Goal: Task Accomplishment & Management: Complete application form

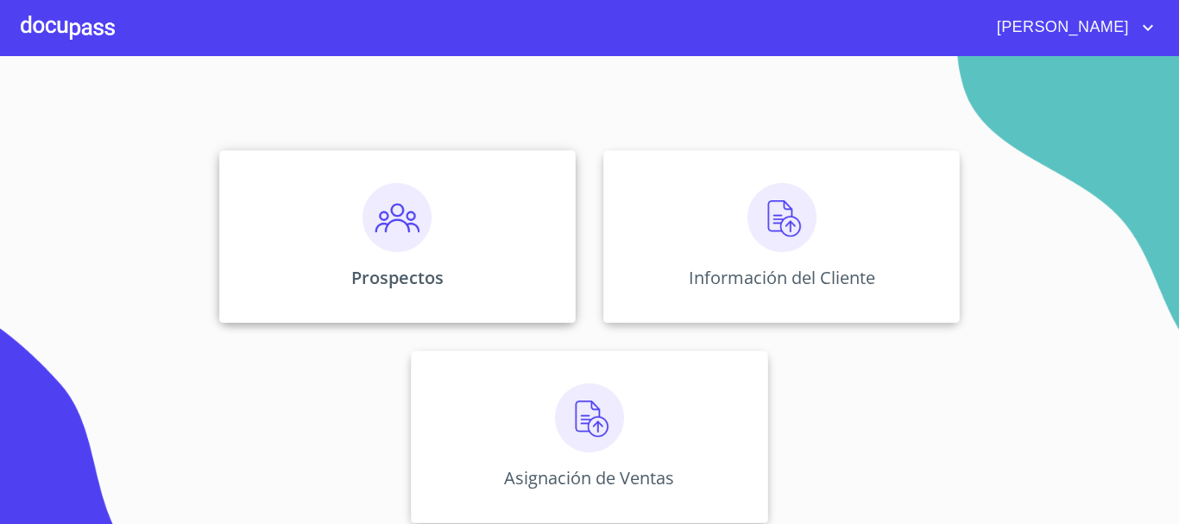
scroll to position [143, 0]
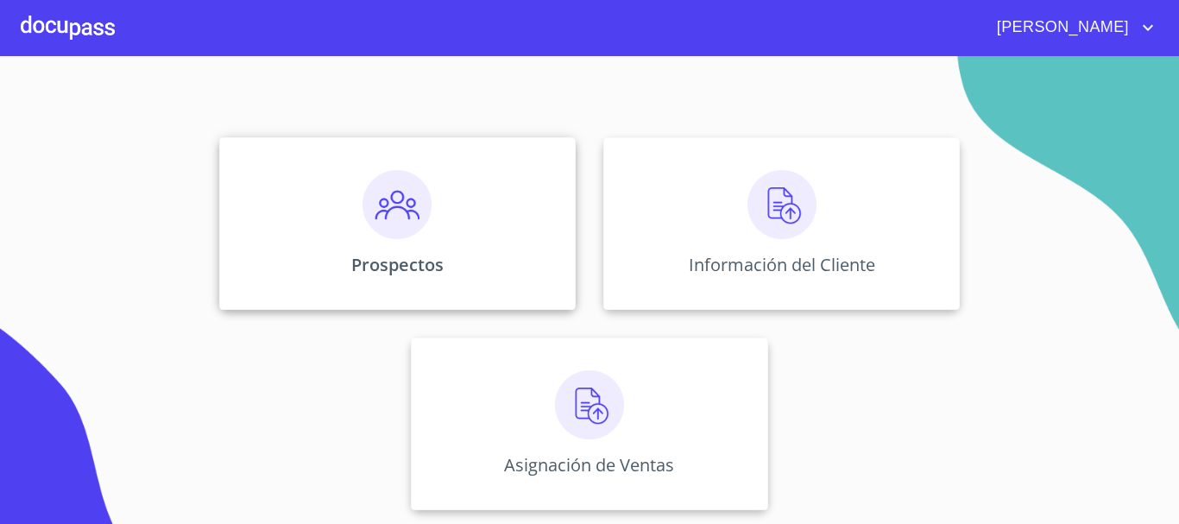
click at [390, 221] on img at bounding box center [396, 204] width 69 height 69
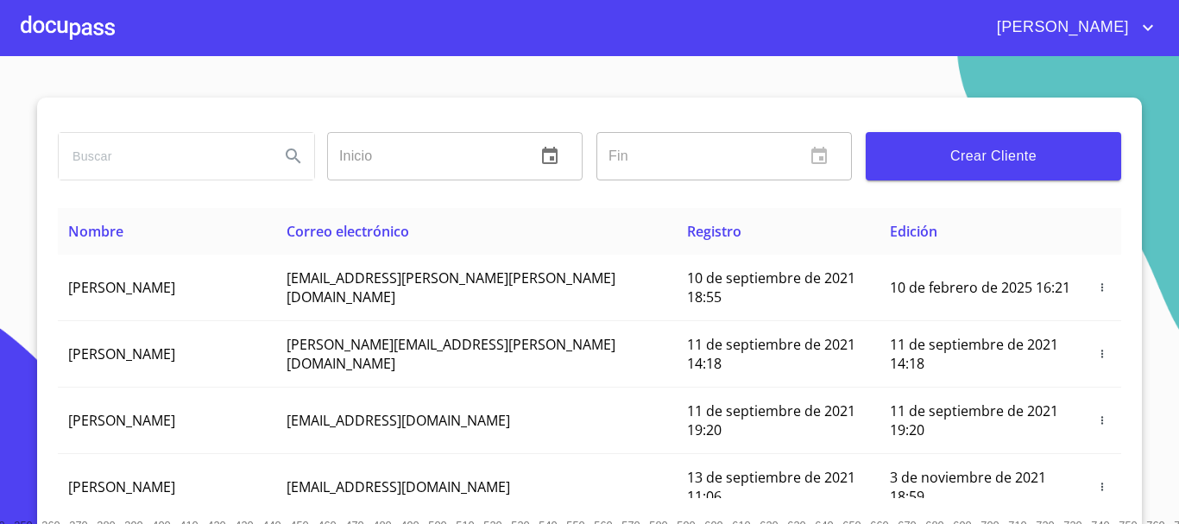
click at [947, 170] on button "Crear Cliente" at bounding box center [993, 156] width 255 height 48
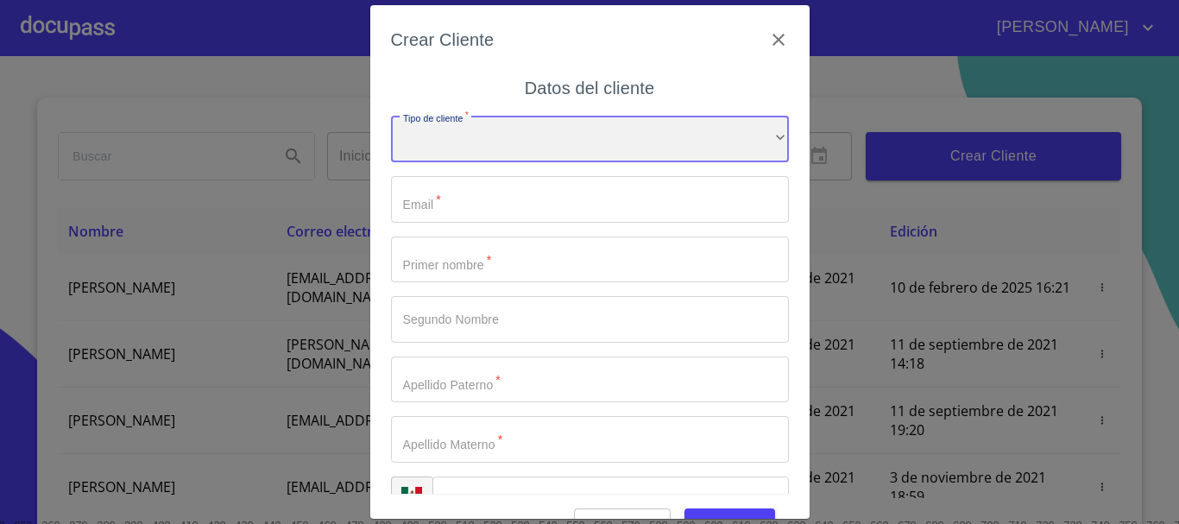
click at [627, 135] on div "​" at bounding box center [590, 139] width 398 height 47
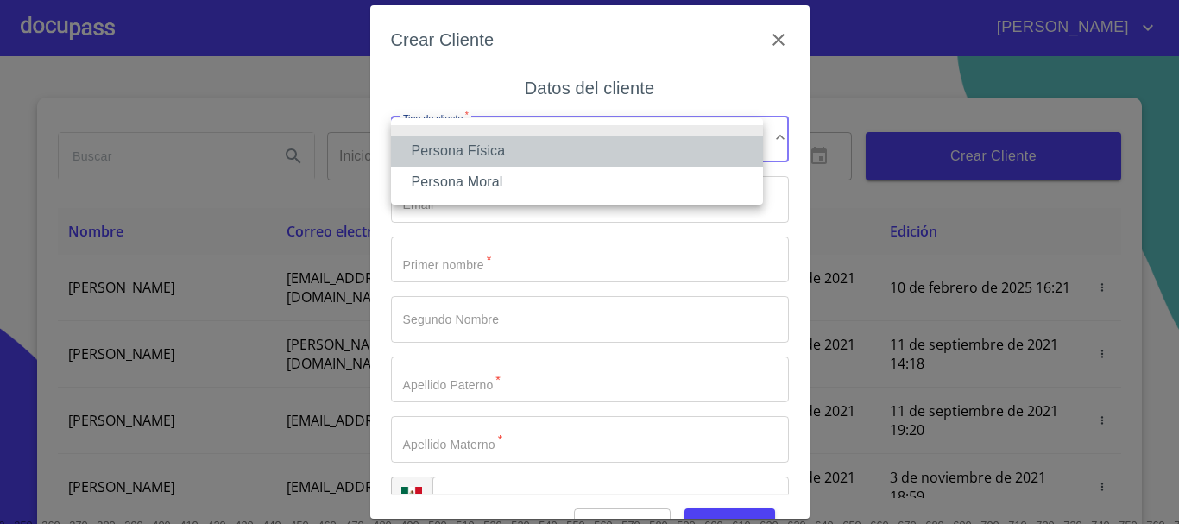
click at [557, 149] on li "Persona Física" at bounding box center [577, 150] width 372 height 31
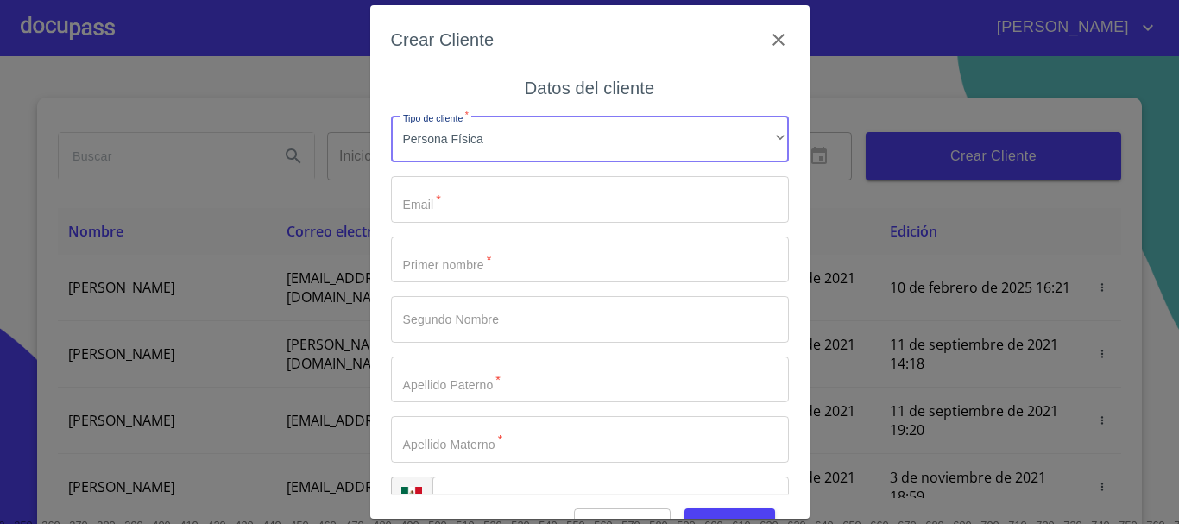
click at [526, 205] on input "Tipo de cliente   *" at bounding box center [590, 199] width 398 height 47
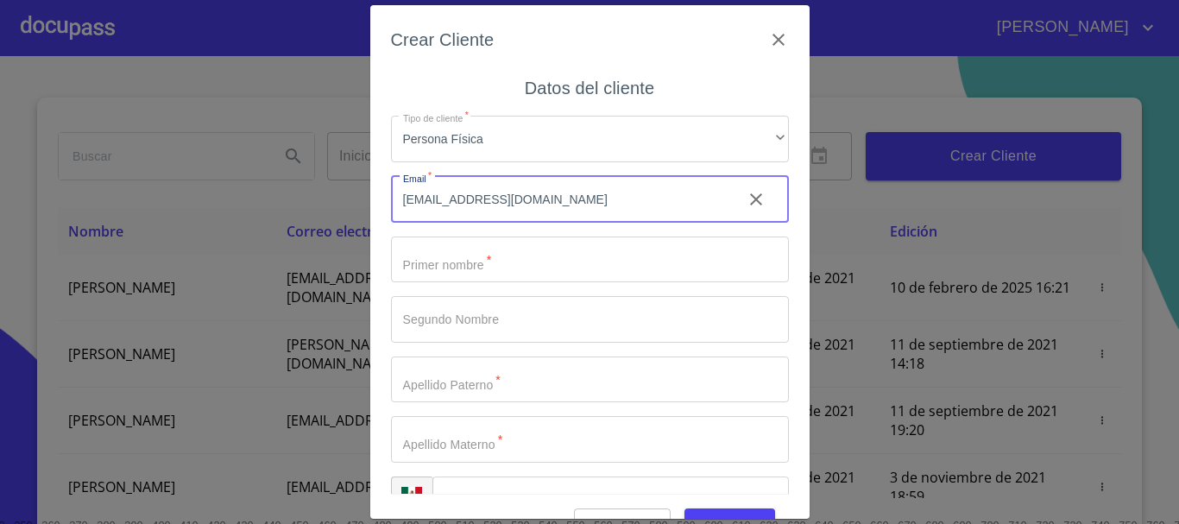
type input "[EMAIL_ADDRESS][DOMAIN_NAME]"
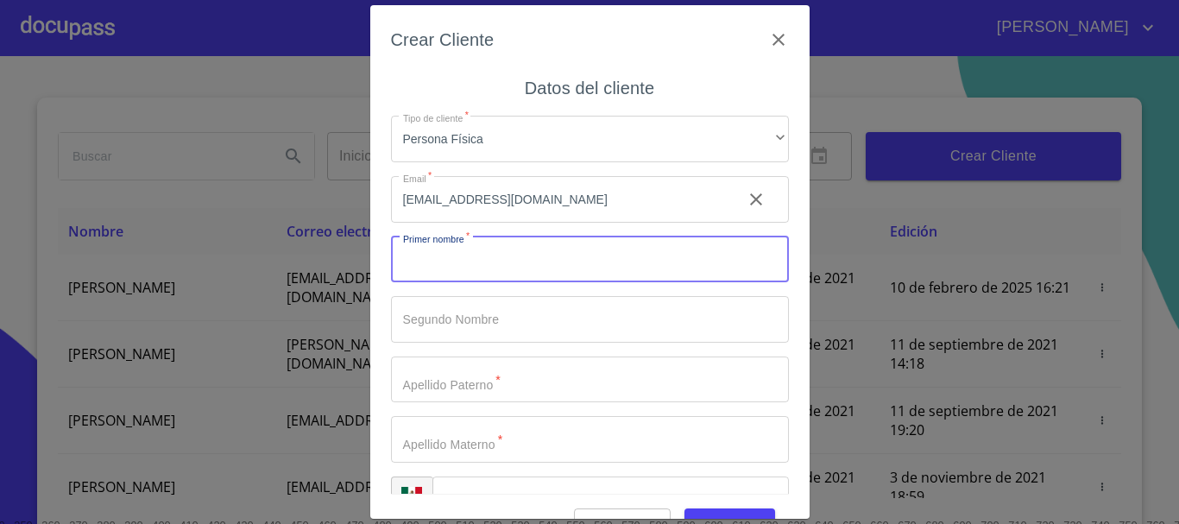
click at [592, 236] on input "Tipo de cliente   *" at bounding box center [590, 259] width 398 height 47
type input "l"
type input "H"
type input "[PERSON_NAME]"
click at [551, 305] on input "Tipo de cliente   *" at bounding box center [590, 319] width 398 height 47
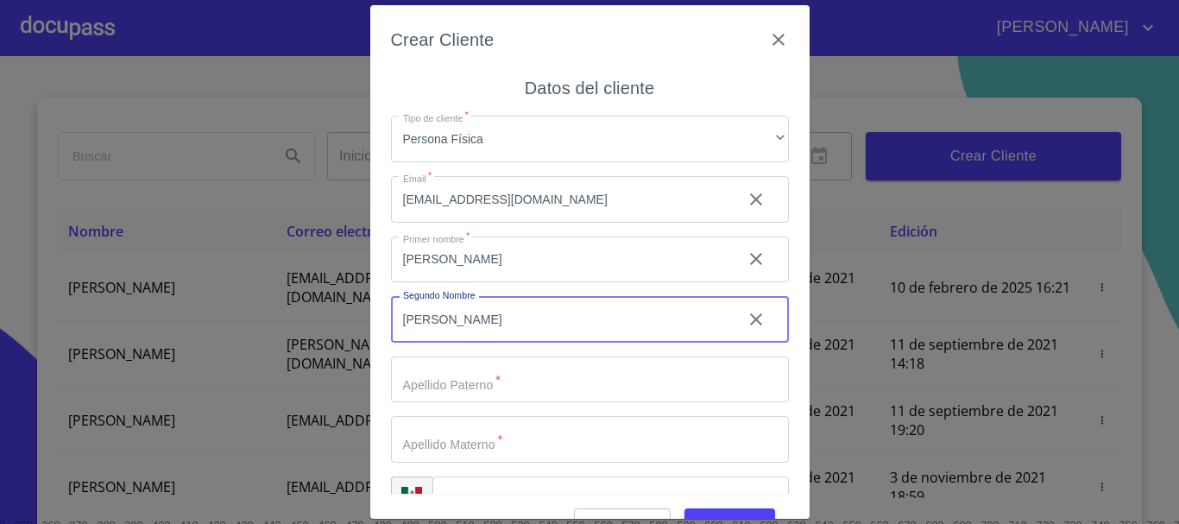
type input "[PERSON_NAME]"
click at [551, 388] on input "Tipo de cliente   *" at bounding box center [590, 379] width 398 height 47
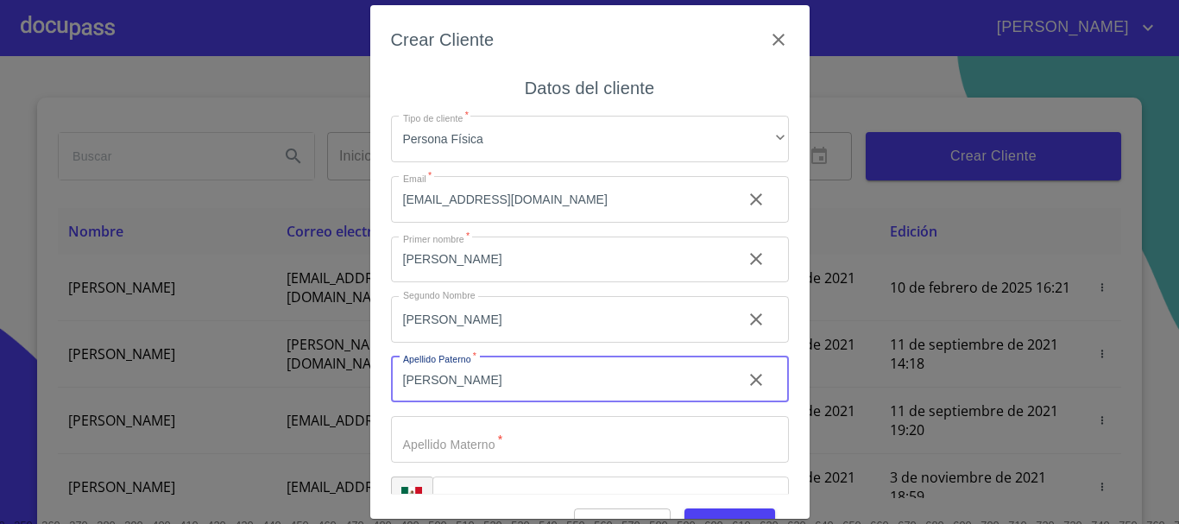
scroll to position [43, 0]
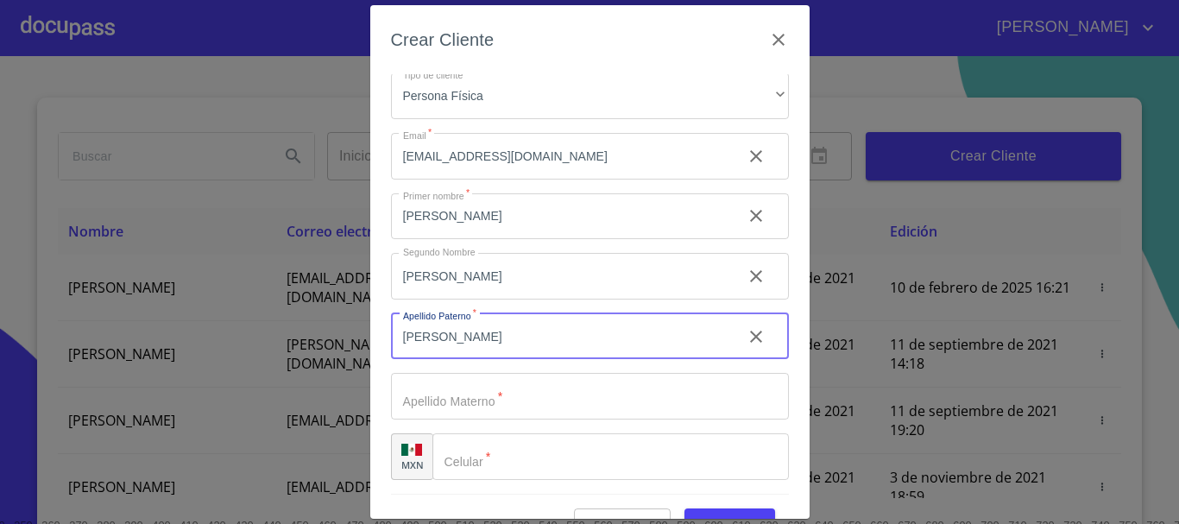
type input "[PERSON_NAME]"
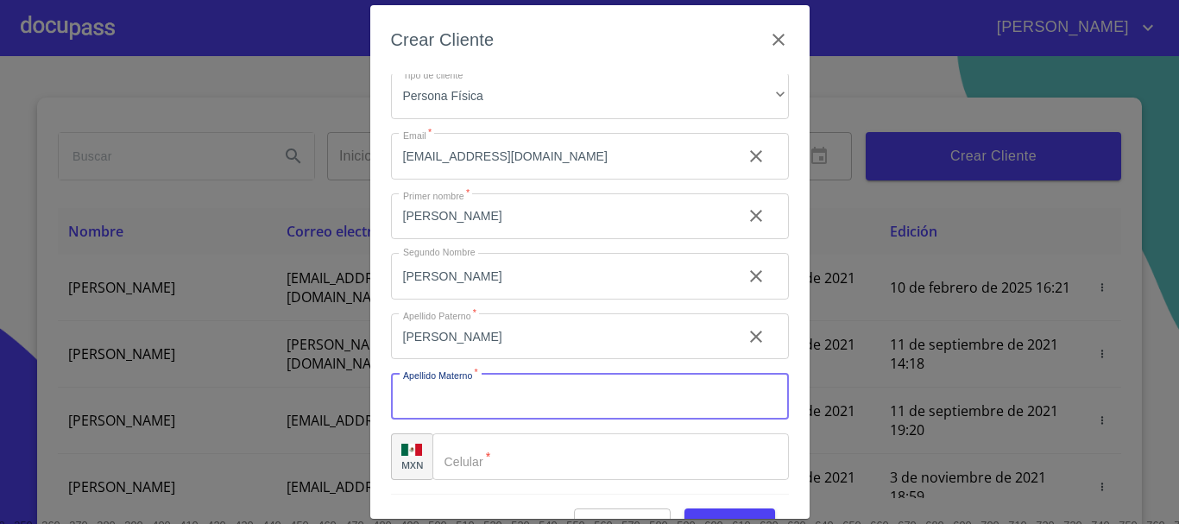
click at [551, 388] on input "Tipo de cliente   *" at bounding box center [590, 396] width 398 height 47
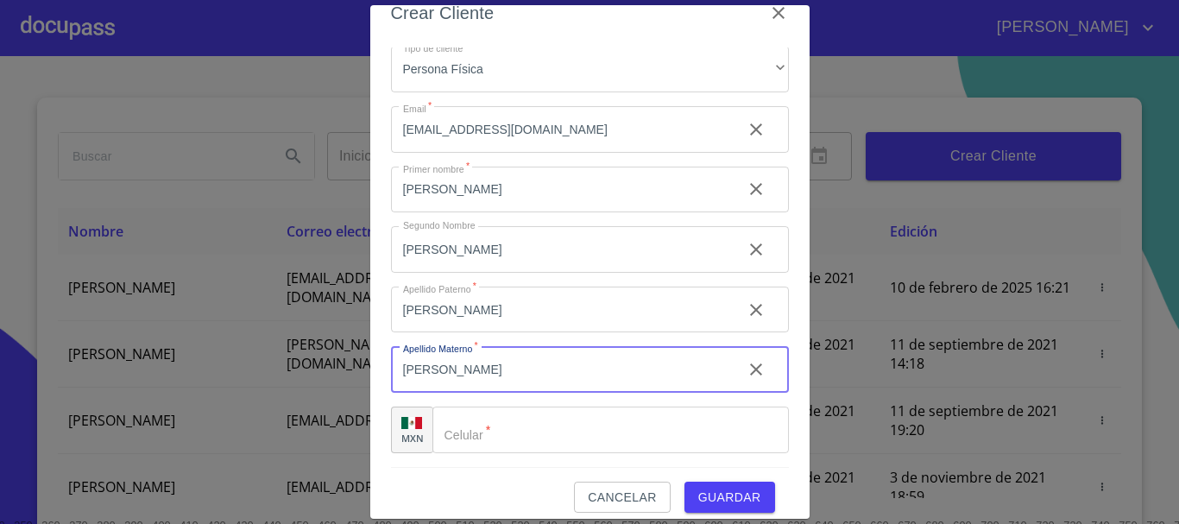
scroll to position [41, 0]
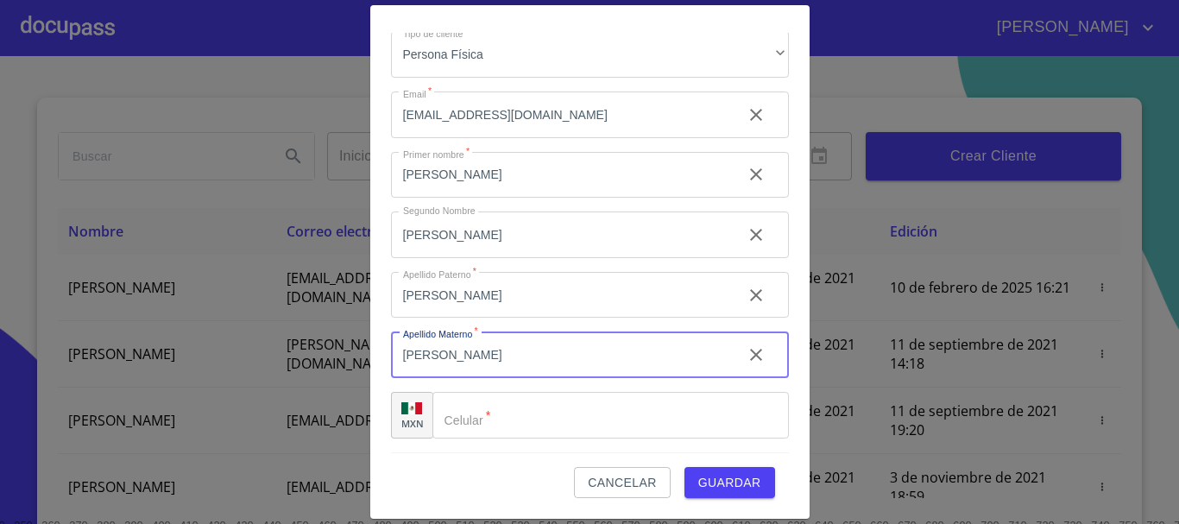
type input "[PERSON_NAME]"
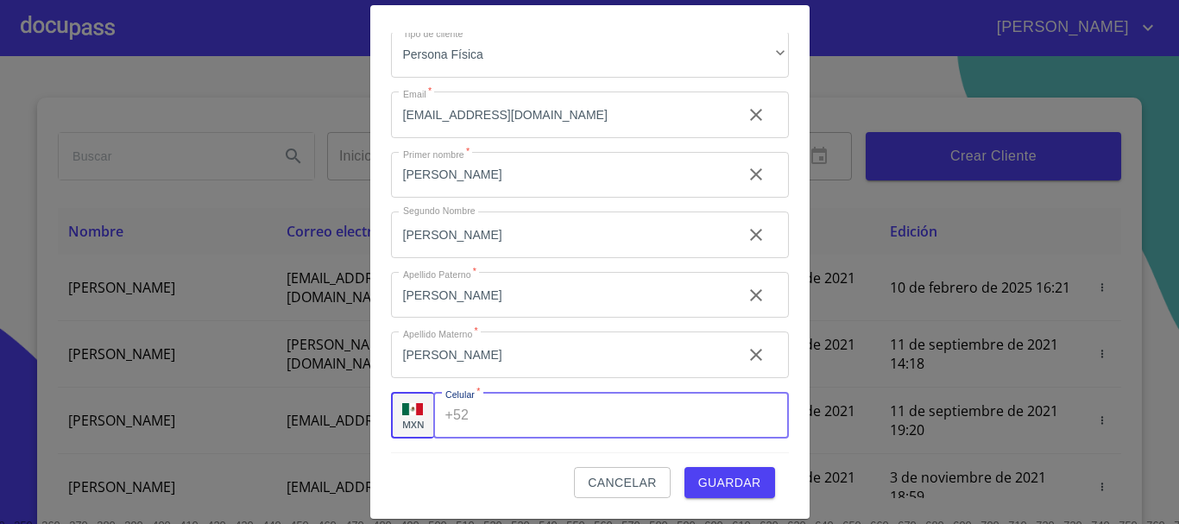
click at [562, 401] on input "Tipo de cliente   *" at bounding box center [632, 415] width 312 height 47
type input "[PHONE_NUMBER]"
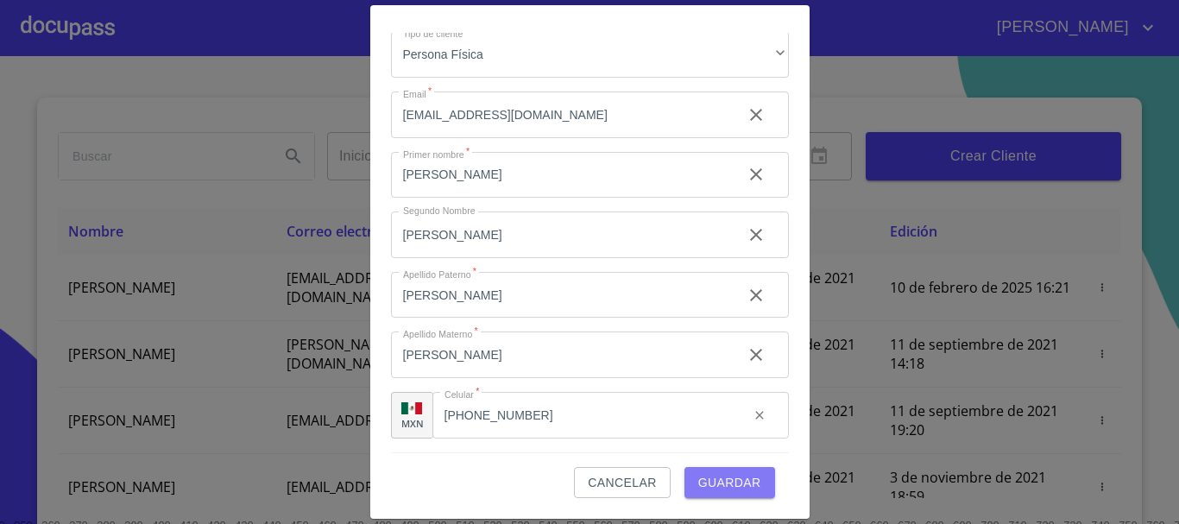
click at [710, 473] on span "Guardar" at bounding box center [729, 483] width 63 height 22
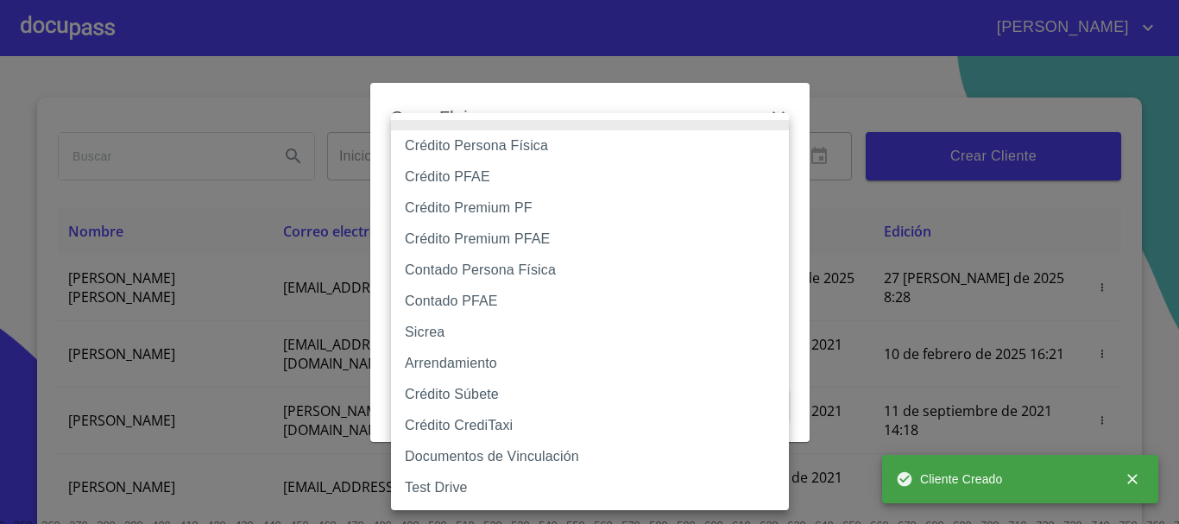
click at [534, 179] on body "[PERSON_NAME] ​ Fin ​ Crear Cliente Nombre Correo electrónico Registro Edición …" at bounding box center [589, 262] width 1179 height 524
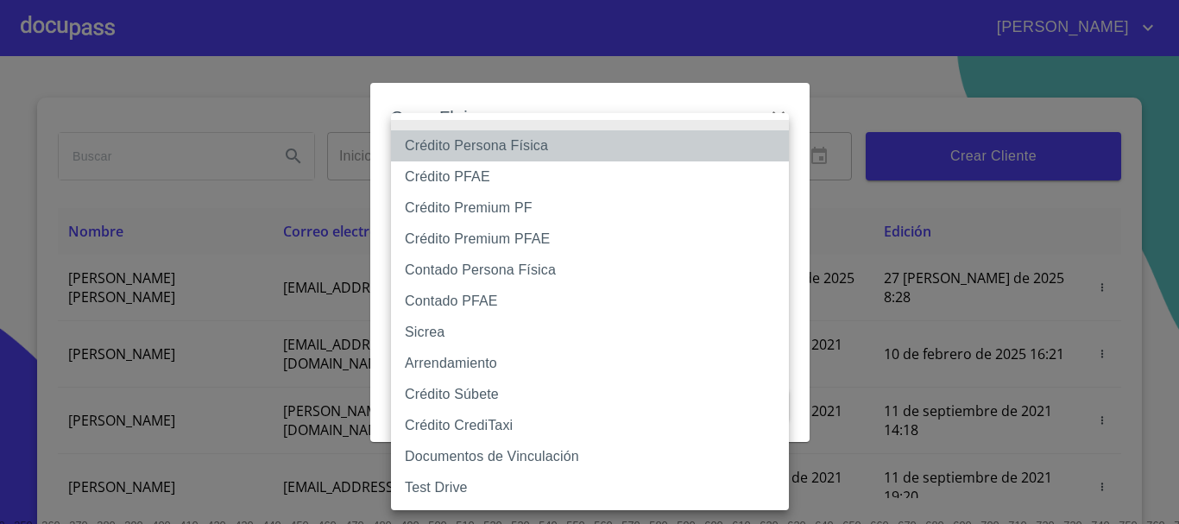
click at [530, 147] on li "Crédito Persona Física" at bounding box center [590, 145] width 398 height 31
type input "6009fb3c7d1714eb8809aa97"
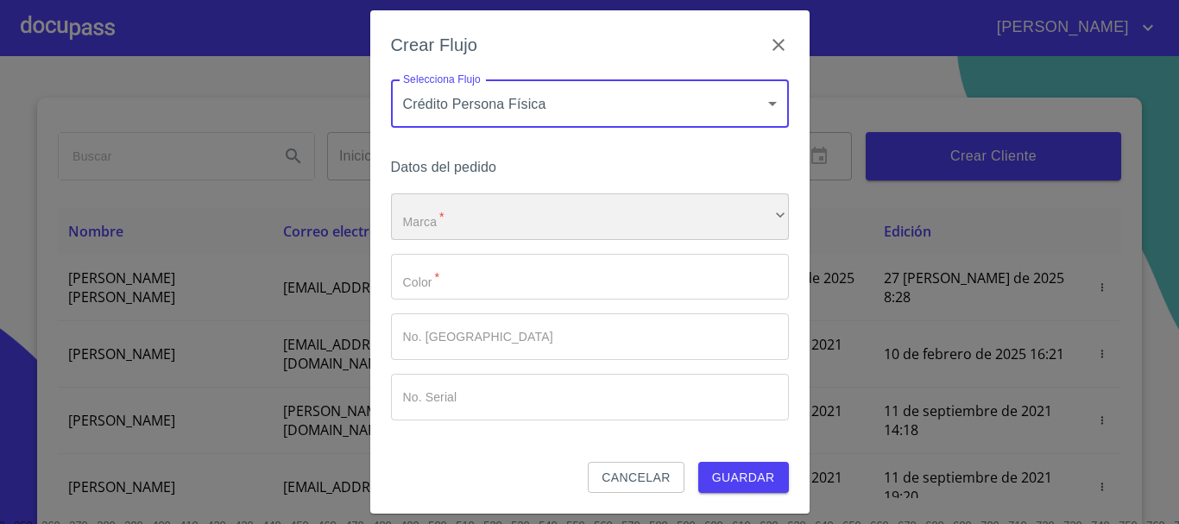
click at [509, 226] on div "​" at bounding box center [590, 216] width 398 height 47
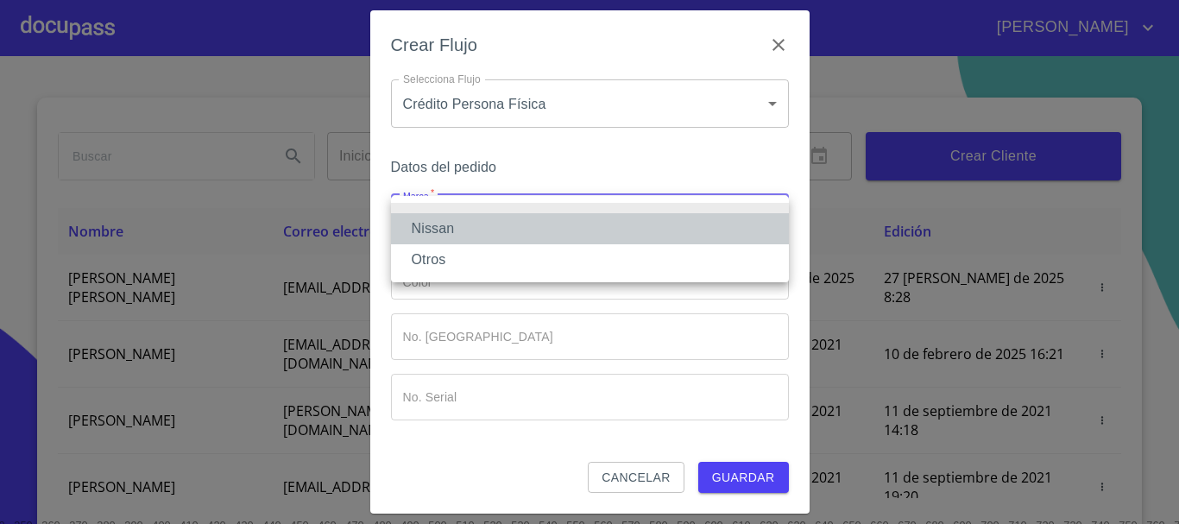
click at [509, 226] on li "Nissan" at bounding box center [590, 228] width 398 height 31
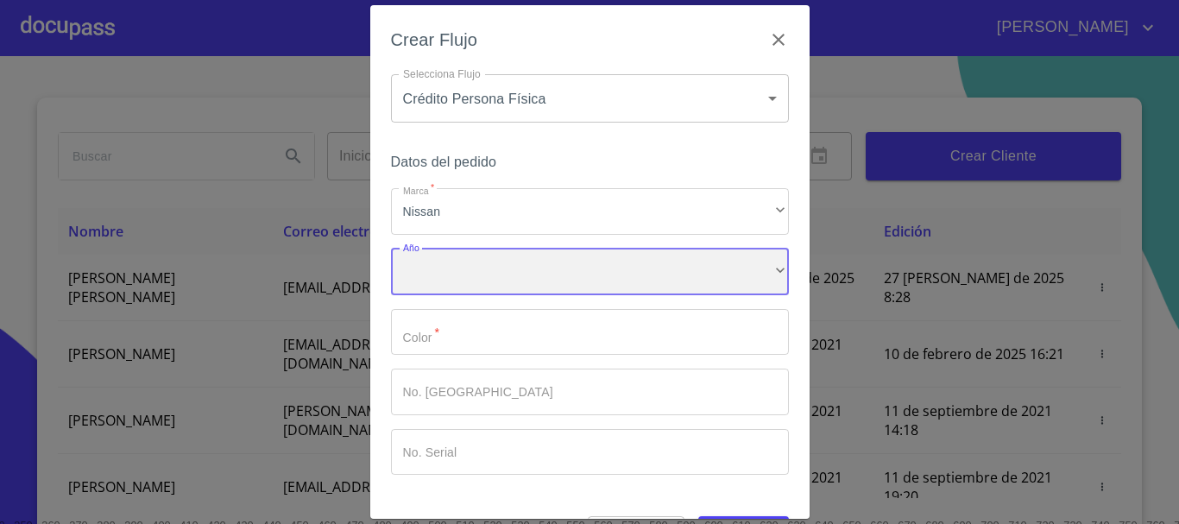
click at [504, 274] on div "​" at bounding box center [590, 272] width 398 height 47
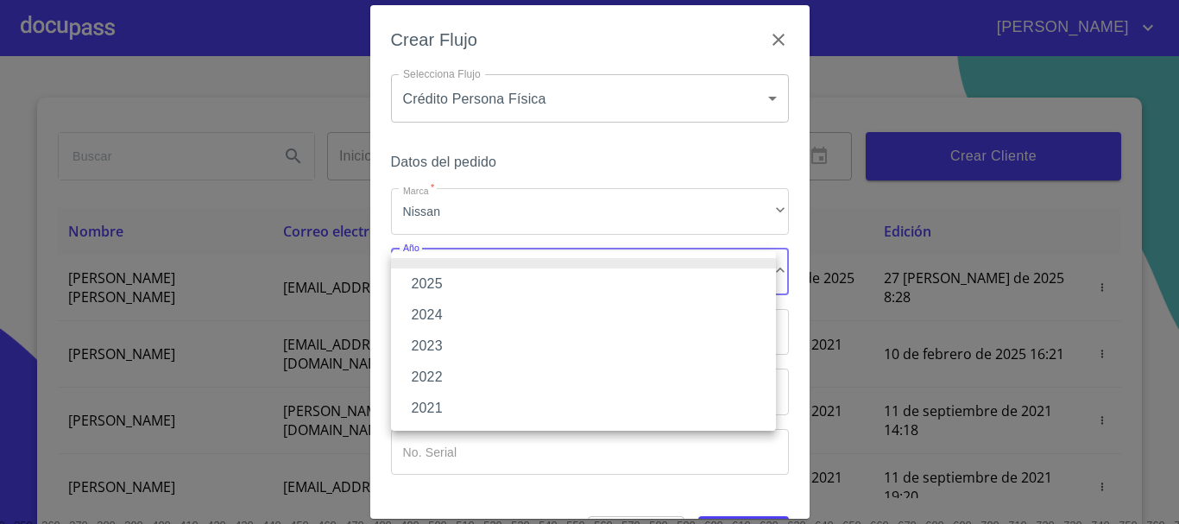
click at [501, 280] on li "2025" at bounding box center [583, 283] width 385 height 31
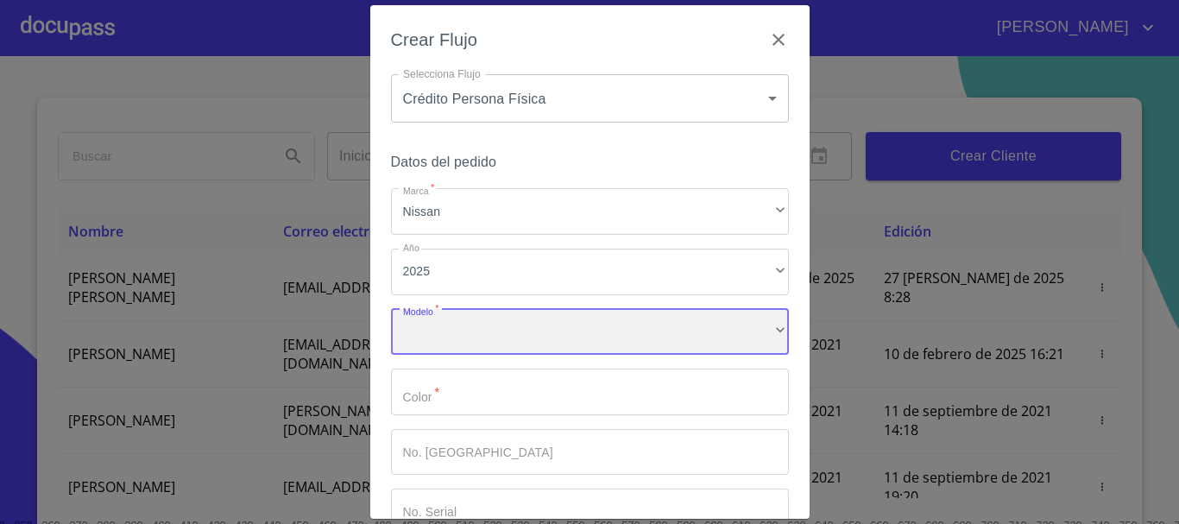
click at [502, 335] on div "​" at bounding box center [590, 332] width 398 height 47
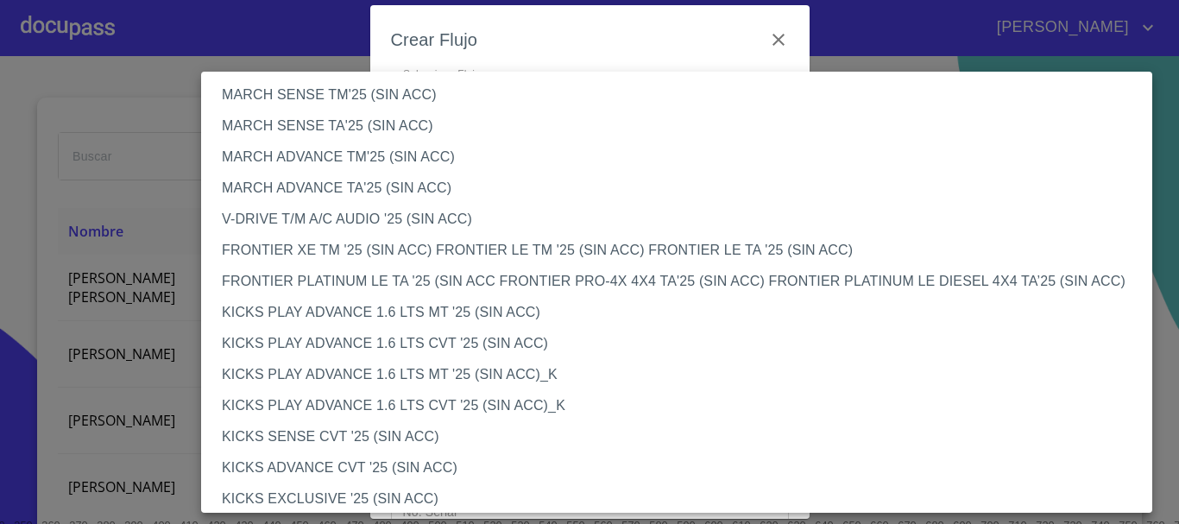
scroll to position [1339, 0]
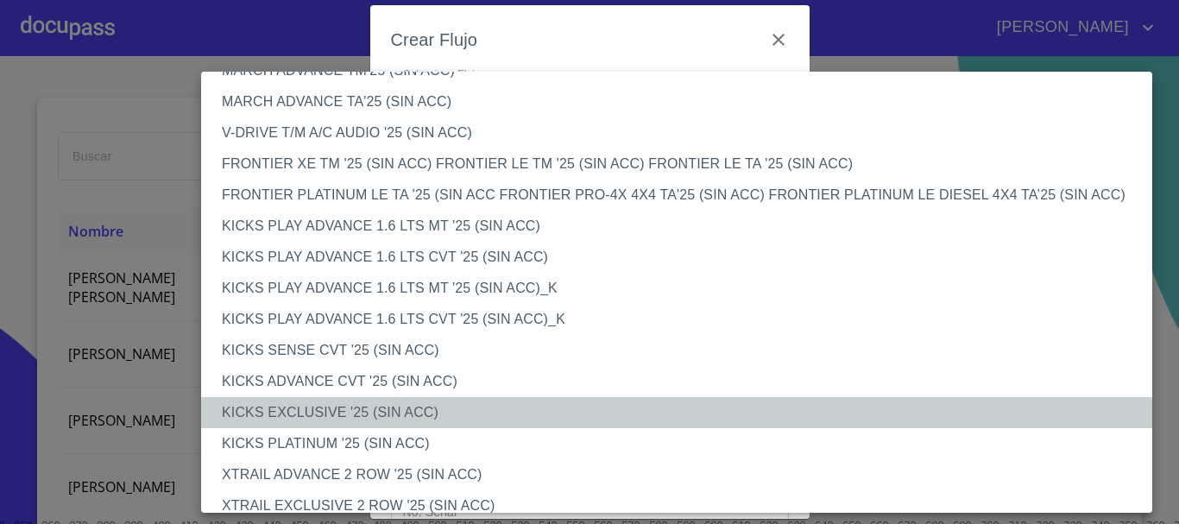
click at [359, 415] on li "KICKS EXCLUSIVE '25 (SIN ACC)" at bounding box center [683, 412] width 964 height 31
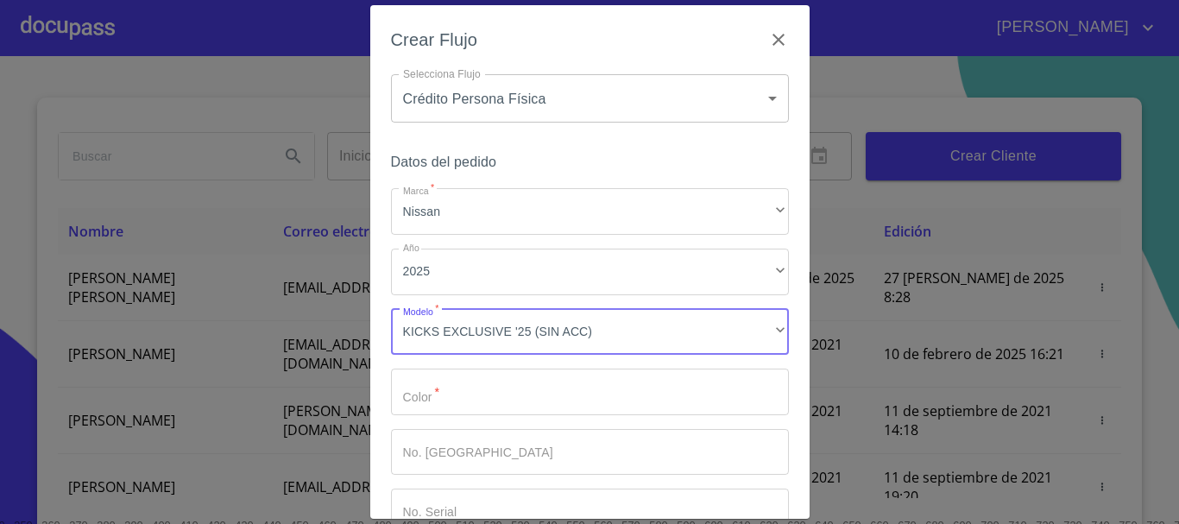
click at [558, 374] on input "Marca   *" at bounding box center [590, 391] width 398 height 47
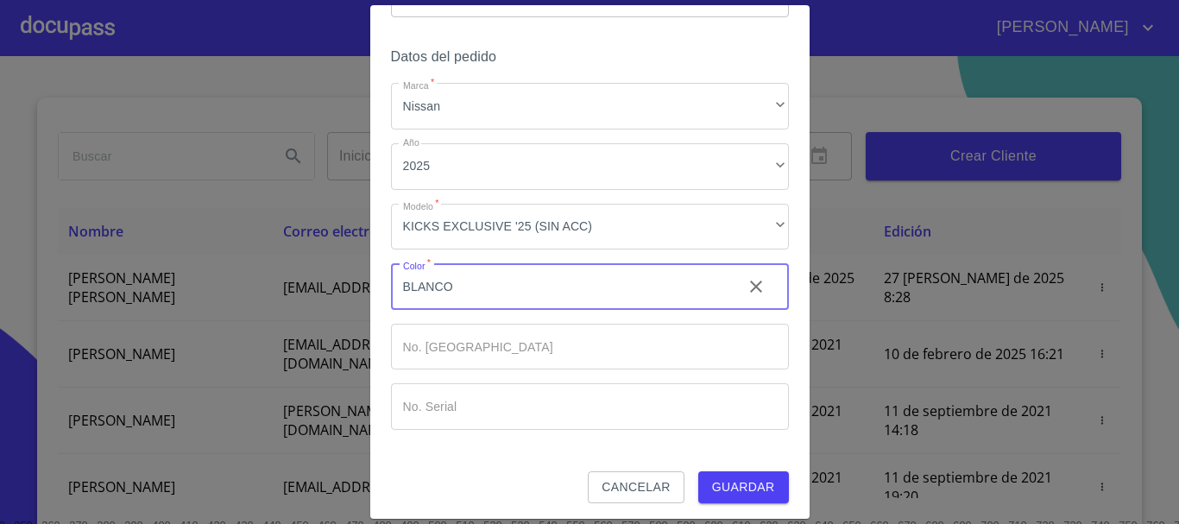
scroll to position [110, 0]
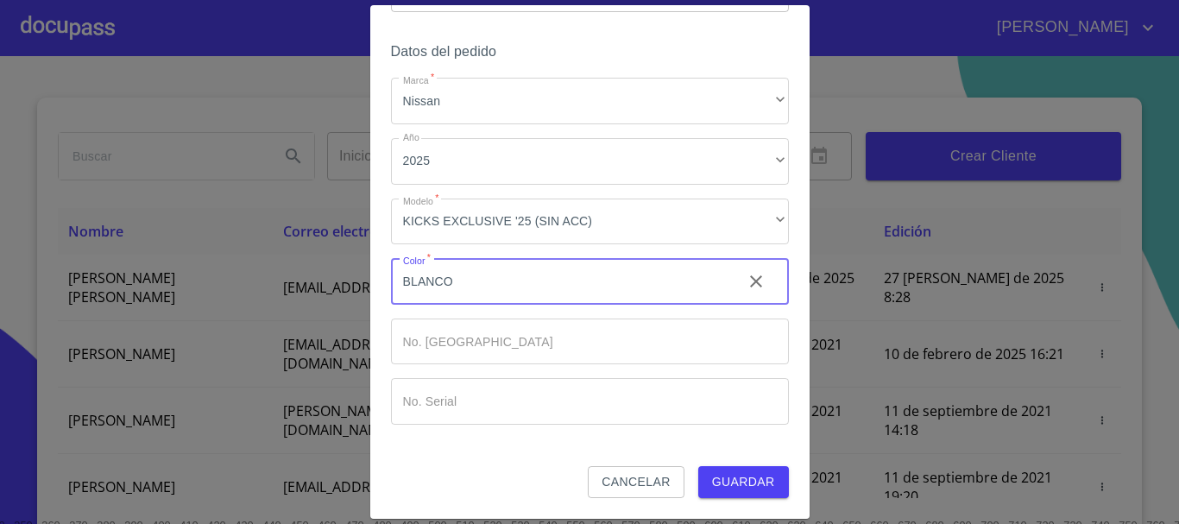
type input "BLANCO"
click at [733, 487] on span "Guardar" at bounding box center [743, 482] width 63 height 22
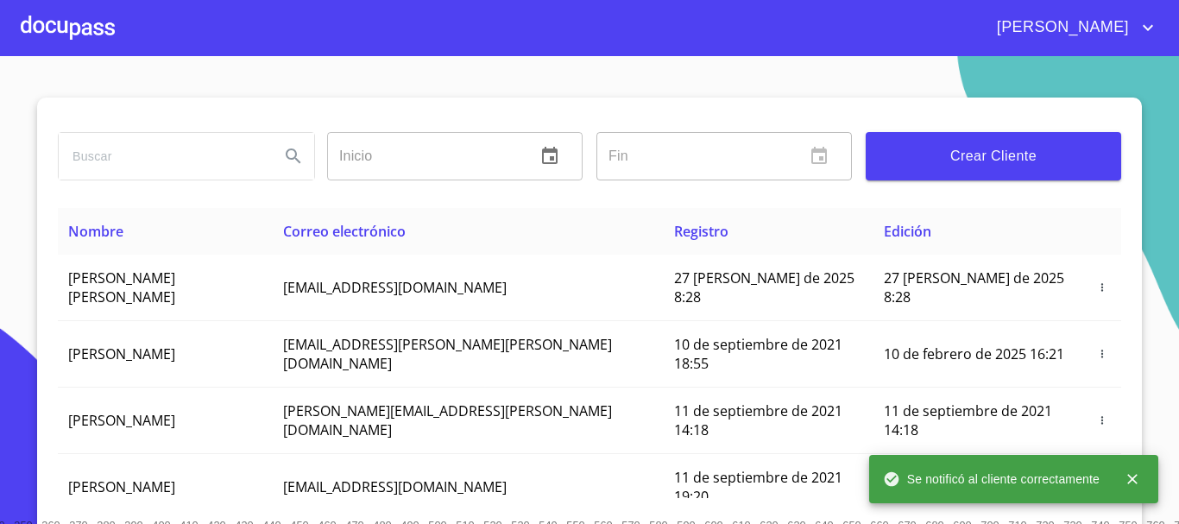
click at [1128, 480] on icon "close" at bounding box center [1132, 478] width 17 height 17
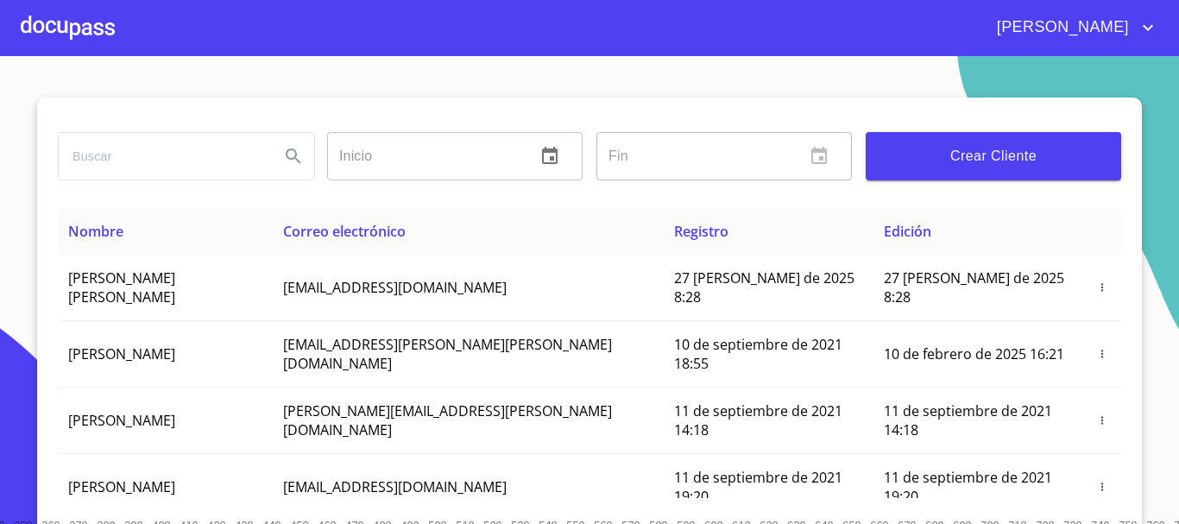
click at [64, 24] on div at bounding box center [68, 27] width 94 height 55
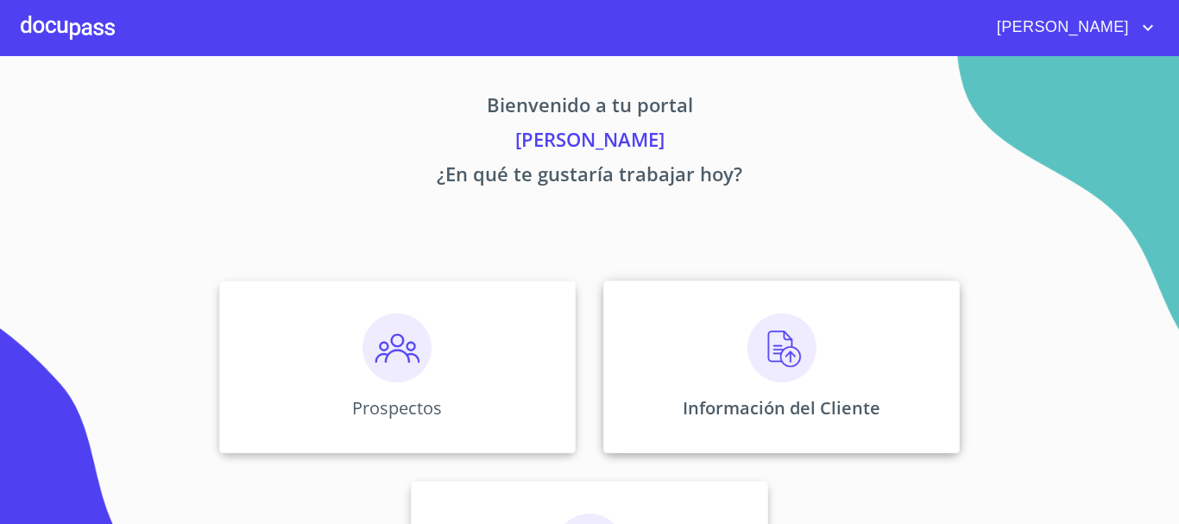
click at [776, 344] on img at bounding box center [781, 347] width 69 height 69
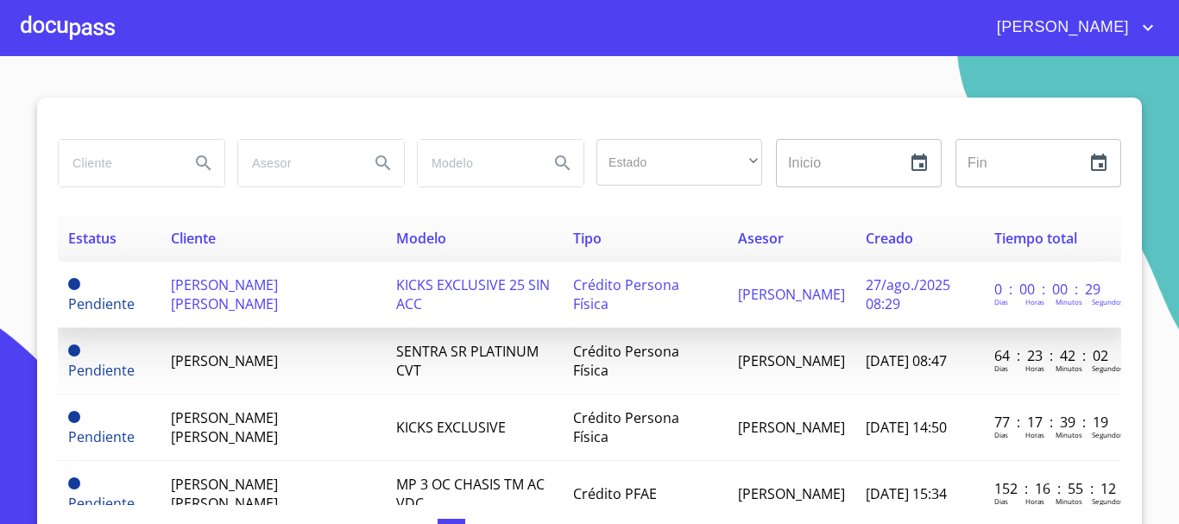
click at [435, 295] on span "KICKS EXCLUSIVE 25 SIN ACC" at bounding box center [473, 294] width 154 height 38
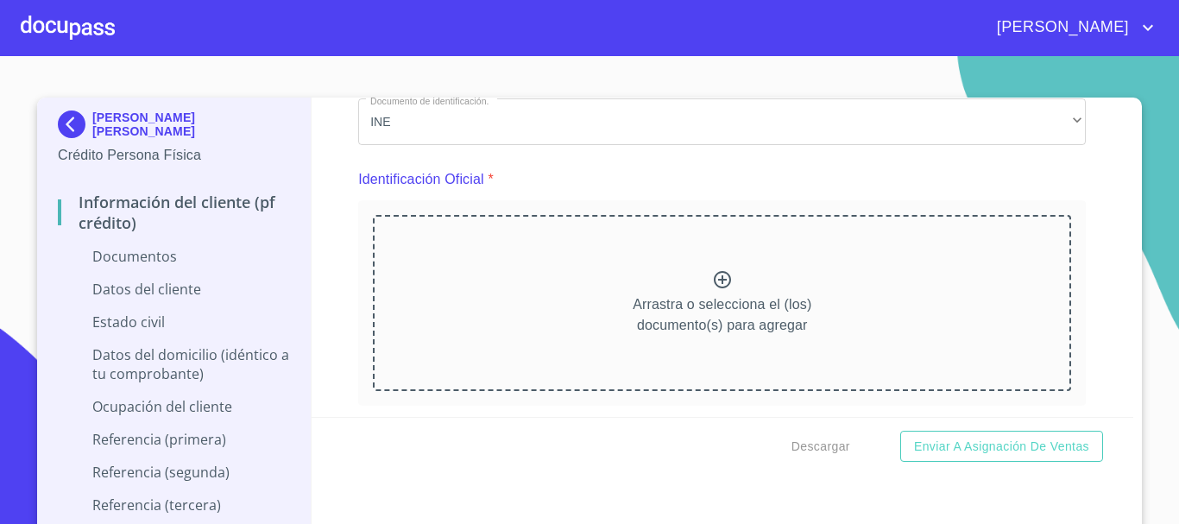
scroll to position [173, 0]
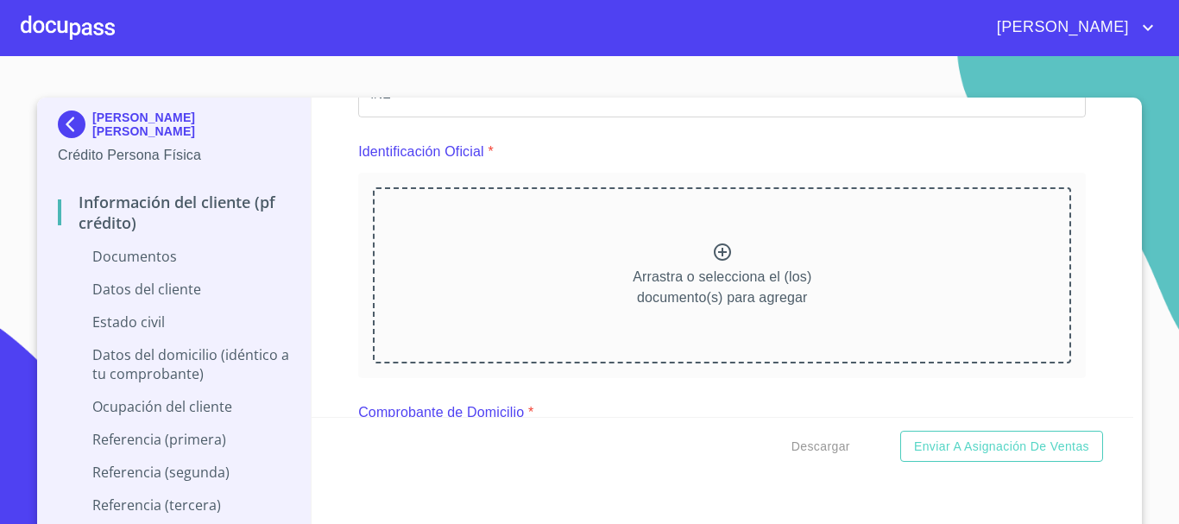
click at [712, 255] on icon at bounding box center [722, 252] width 21 height 21
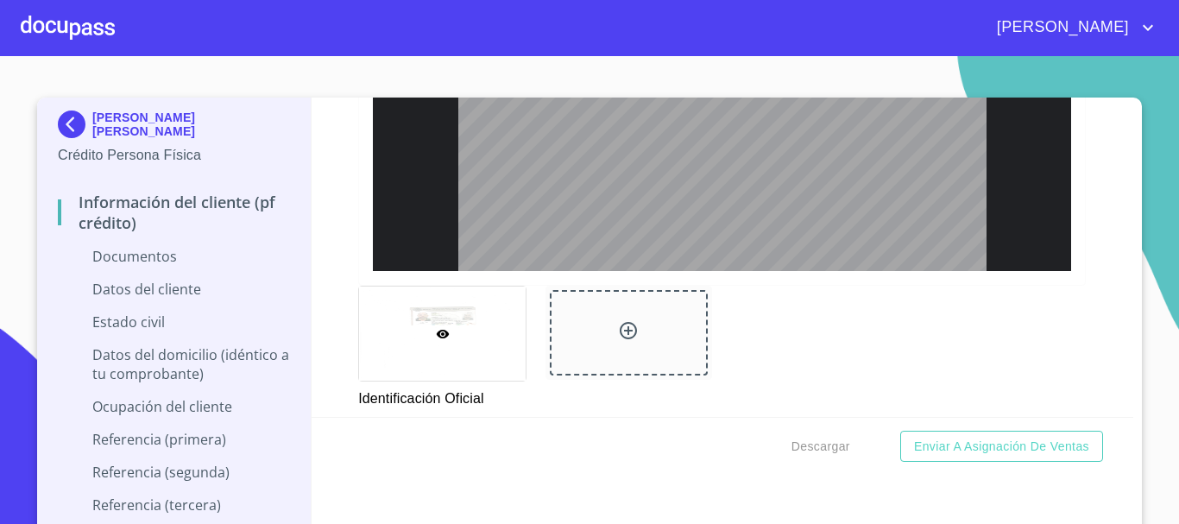
scroll to position [715, 0]
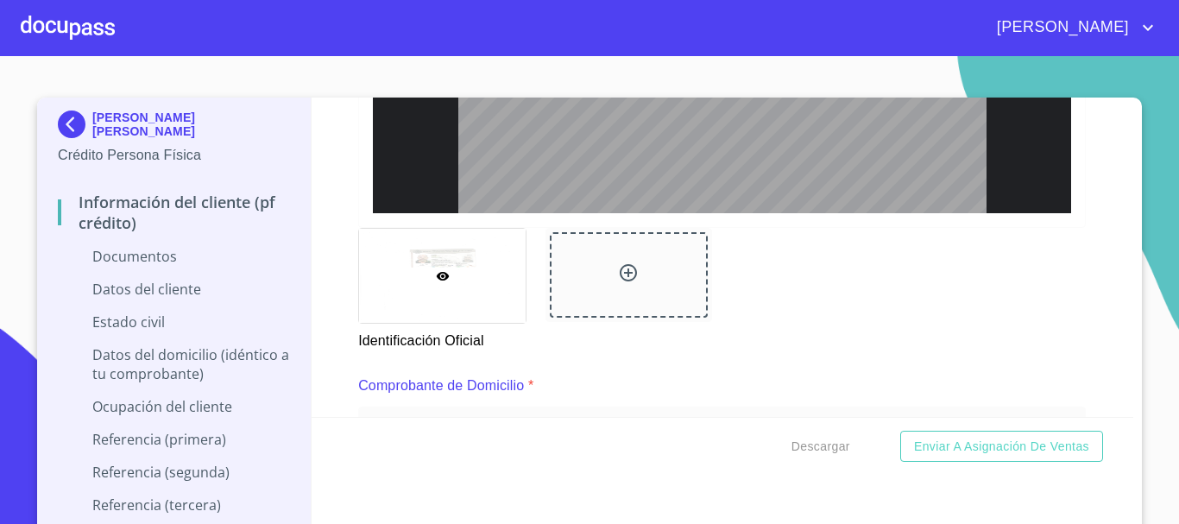
click at [618, 268] on icon at bounding box center [628, 272] width 21 height 21
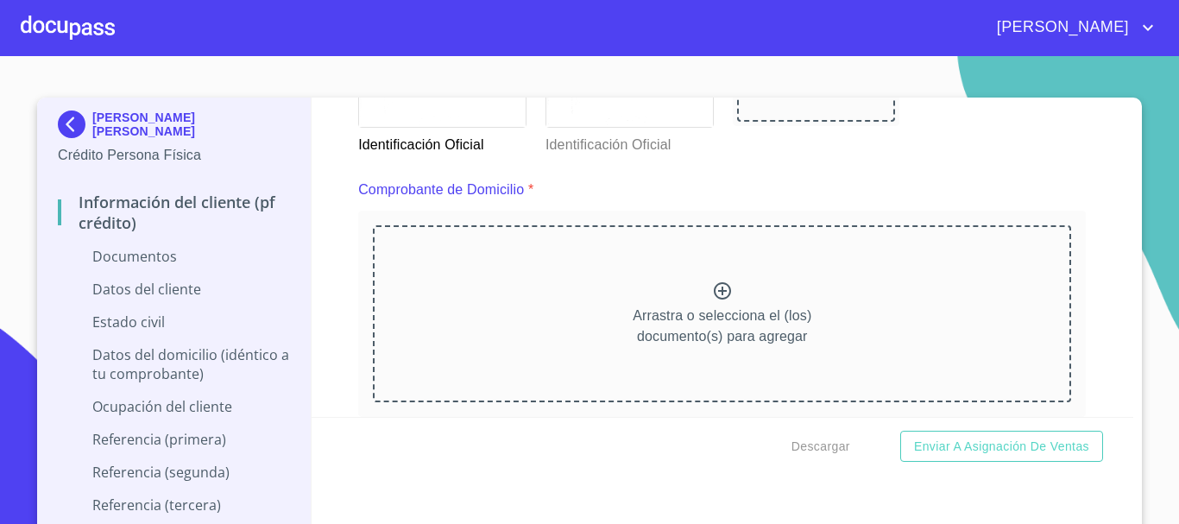
scroll to position [946, 0]
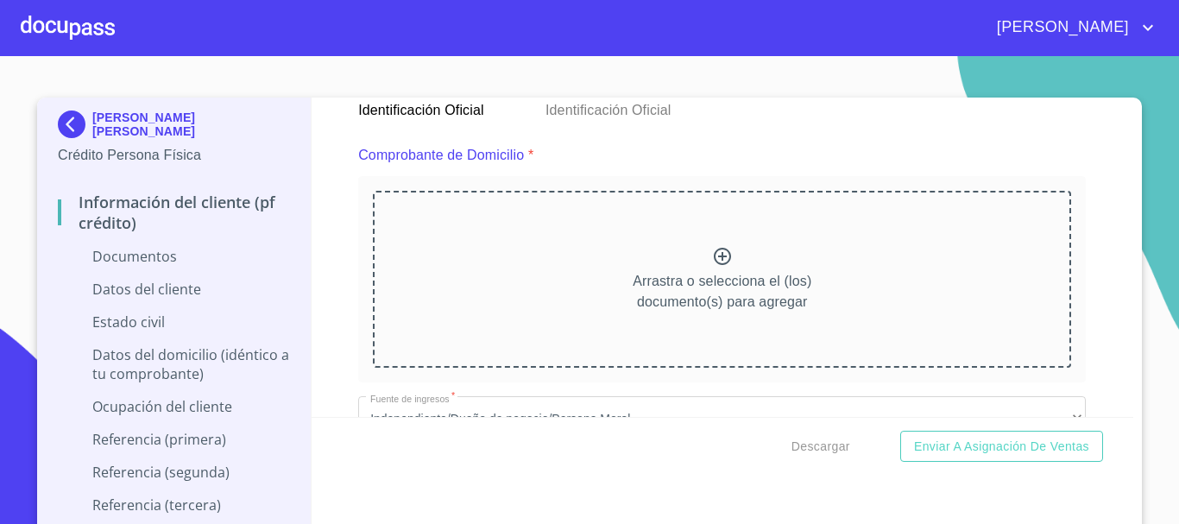
click at [714, 258] on icon at bounding box center [722, 256] width 17 height 17
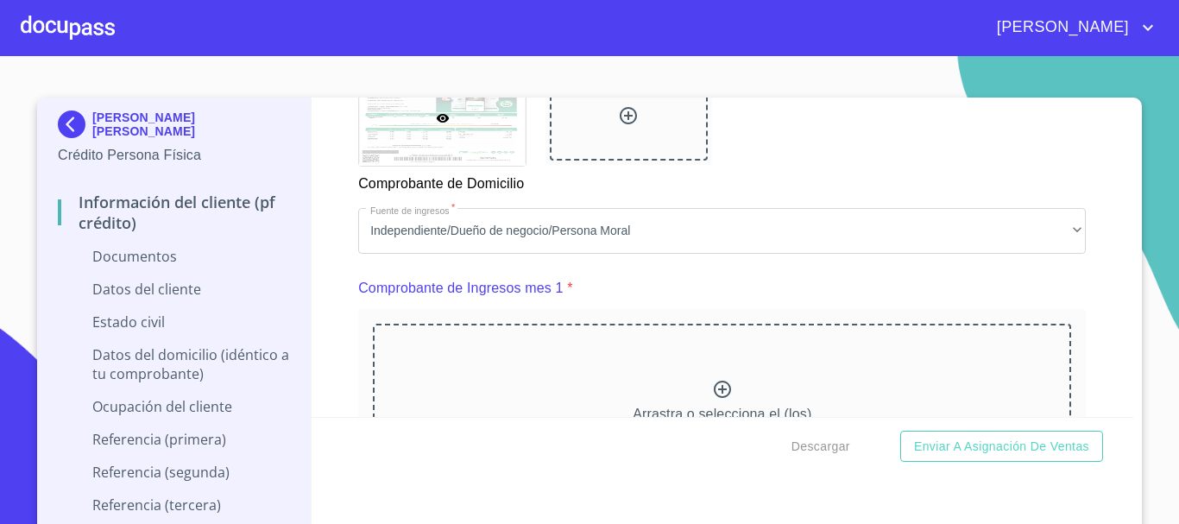
scroll to position [1685, 0]
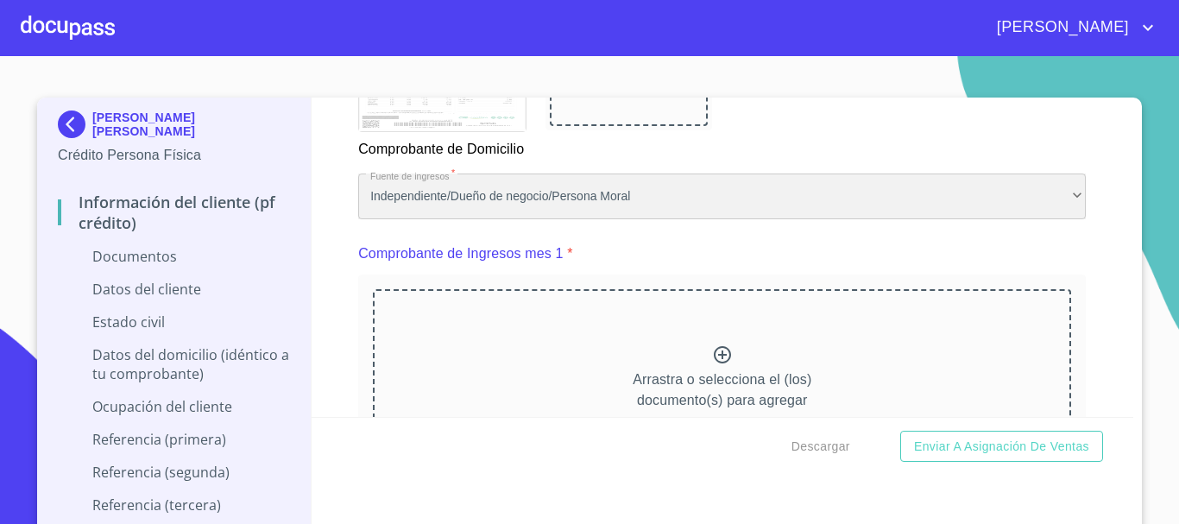
click at [711, 216] on div "Independiente/Dueño de negocio/Persona Moral" at bounding box center [722, 196] width 728 height 47
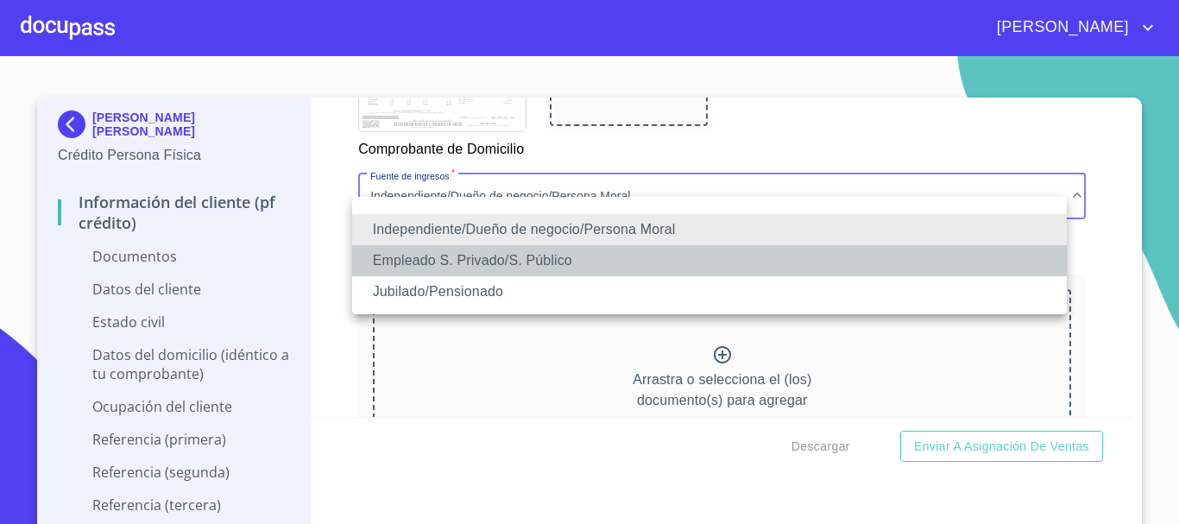
click at [613, 261] on li "Empleado S. Privado/S. Público" at bounding box center [709, 260] width 715 height 31
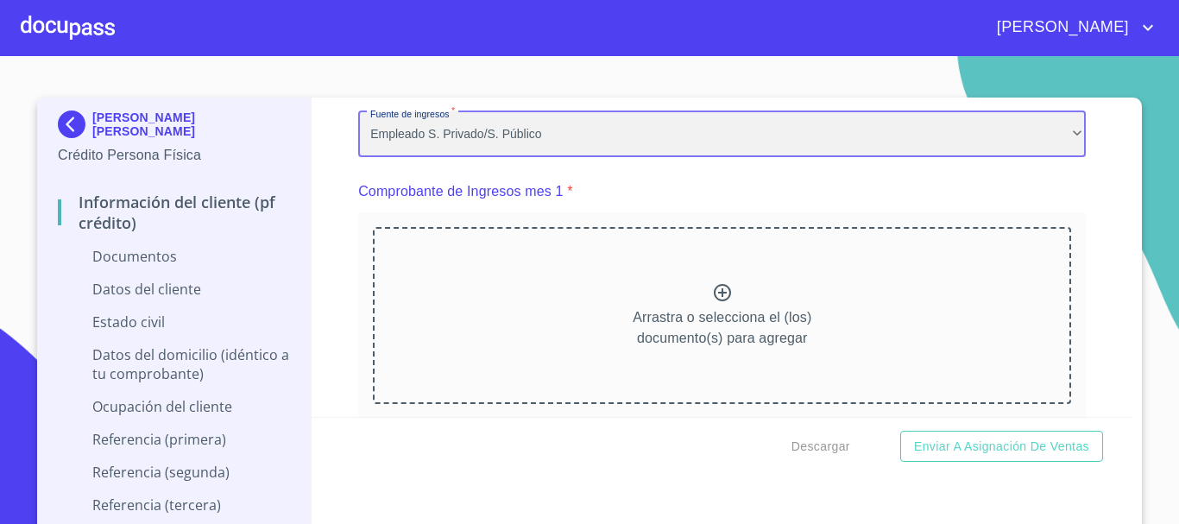
scroll to position [1771, 0]
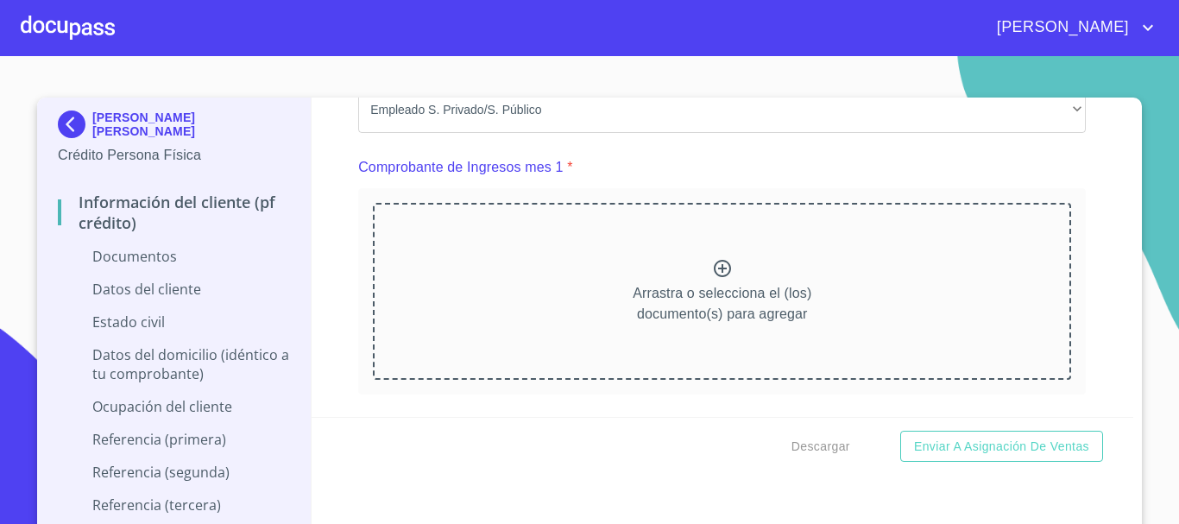
click at [715, 279] on icon at bounding box center [722, 268] width 21 height 21
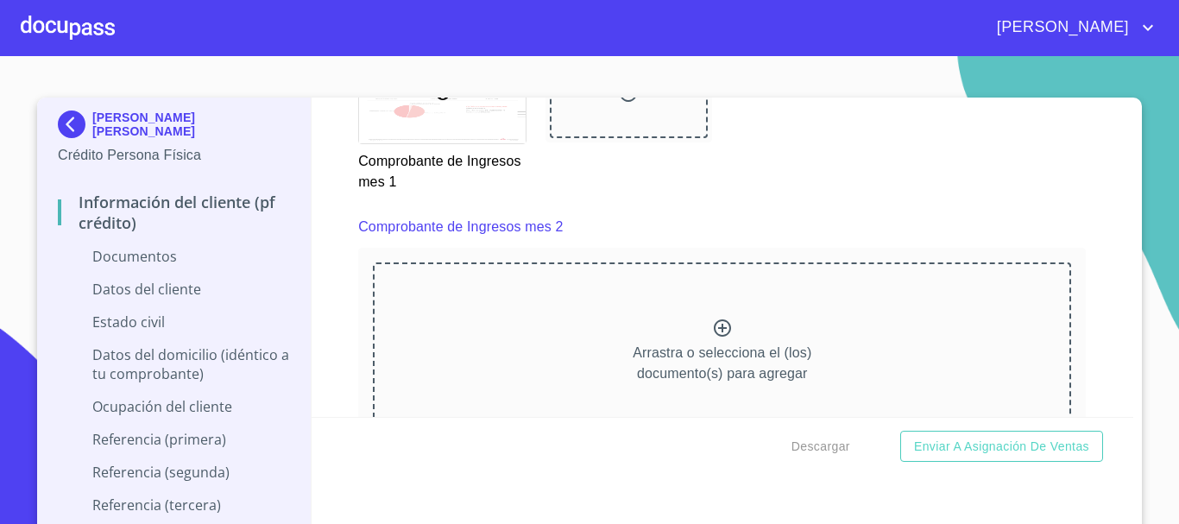
scroll to position [2533, 0]
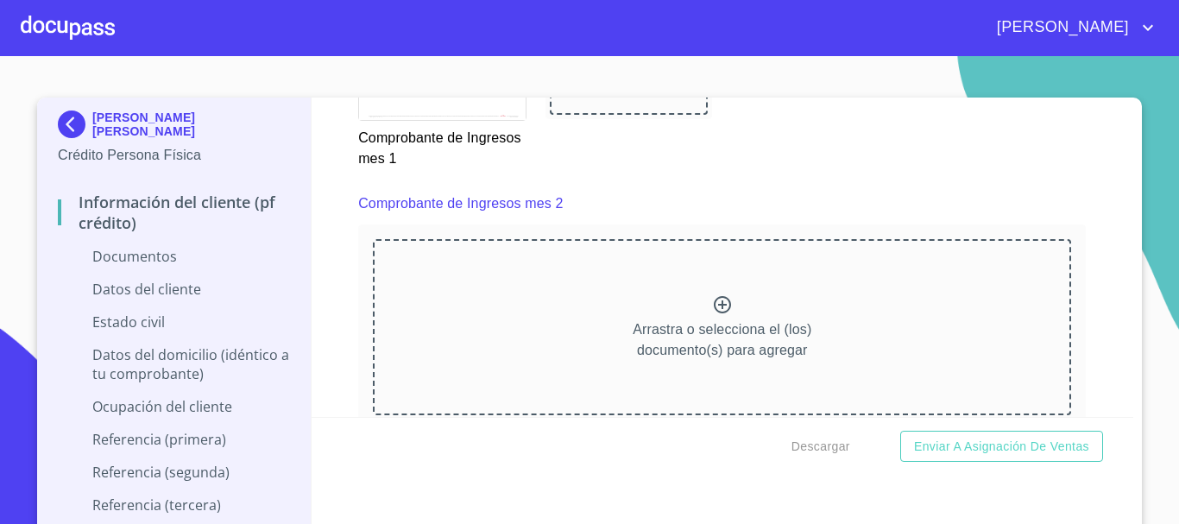
click at [714, 315] on icon at bounding box center [722, 304] width 21 height 21
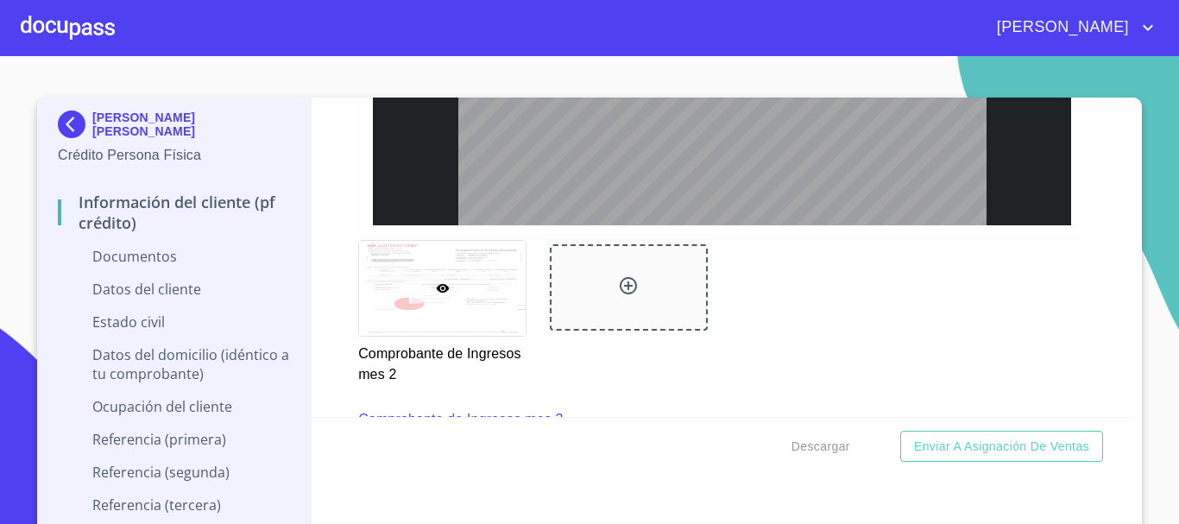
scroll to position [3277, 0]
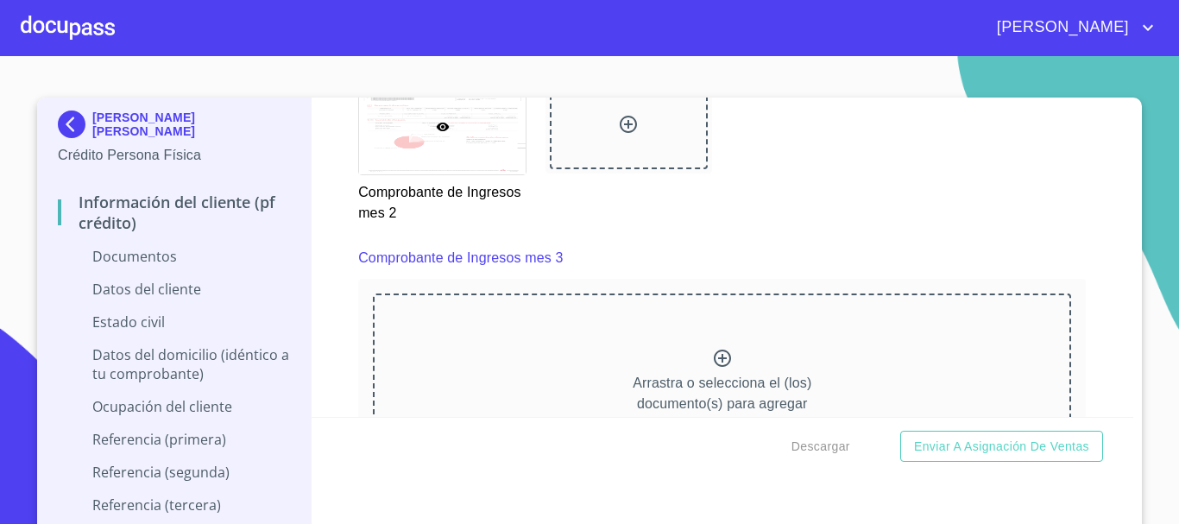
click at [717, 367] on icon at bounding box center [722, 358] width 17 height 17
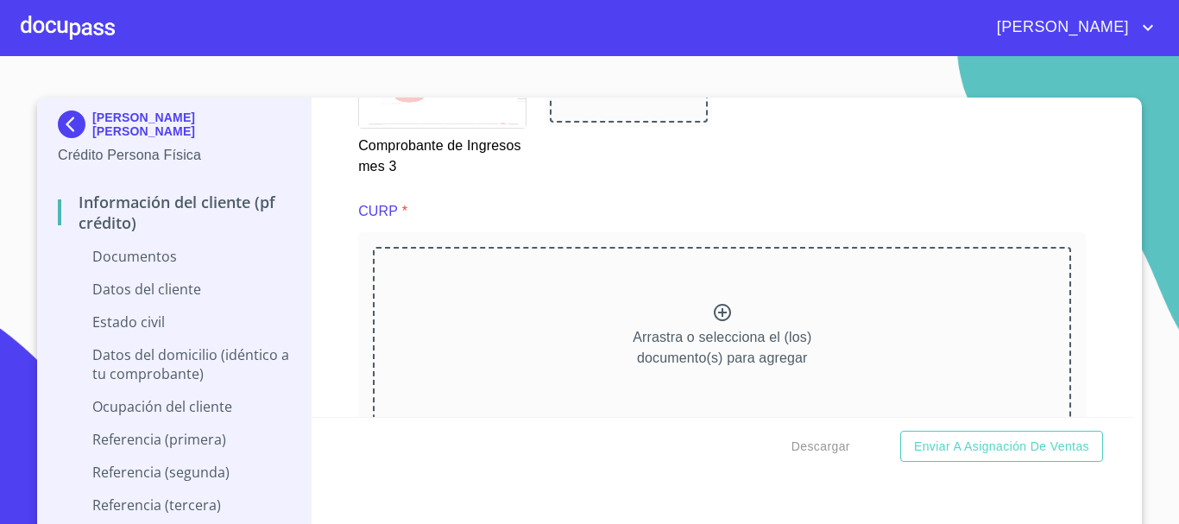
scroll to position [4131, 0]
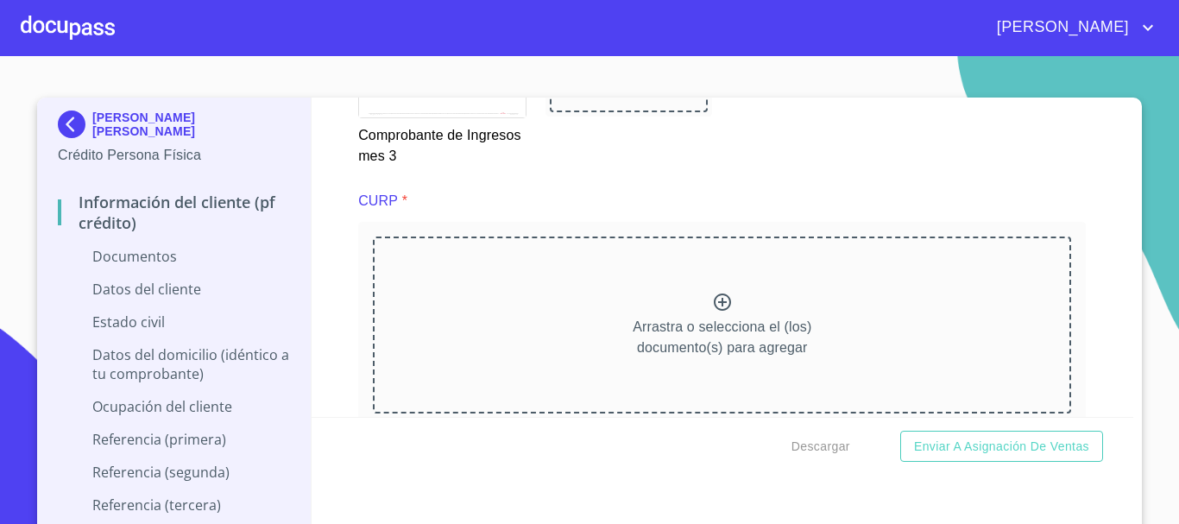
click at [712, 312] on icon at bounding box center [722, 302] width 21 height 21
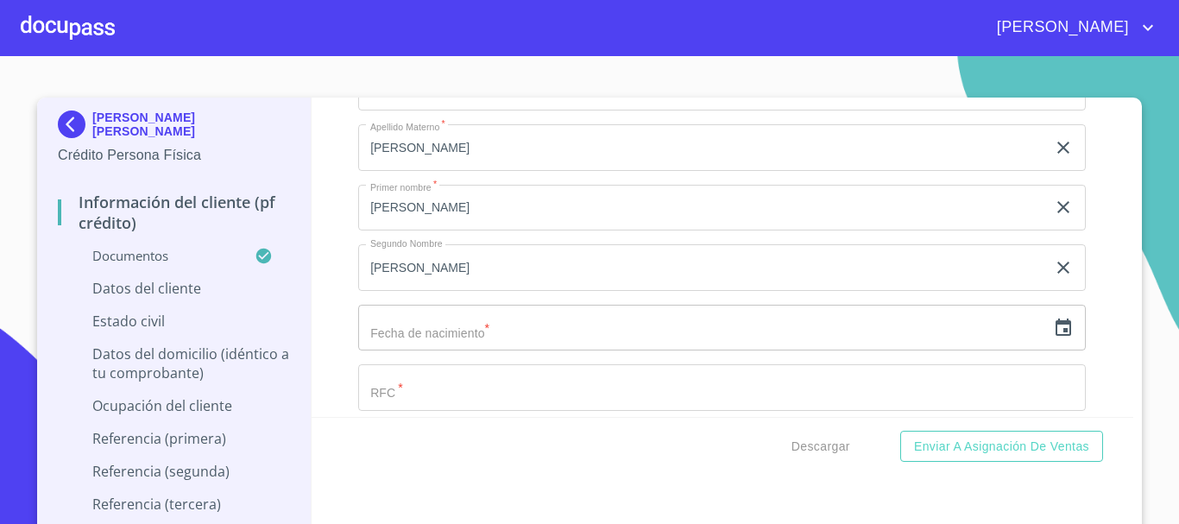
scroll to position [5447, 0]
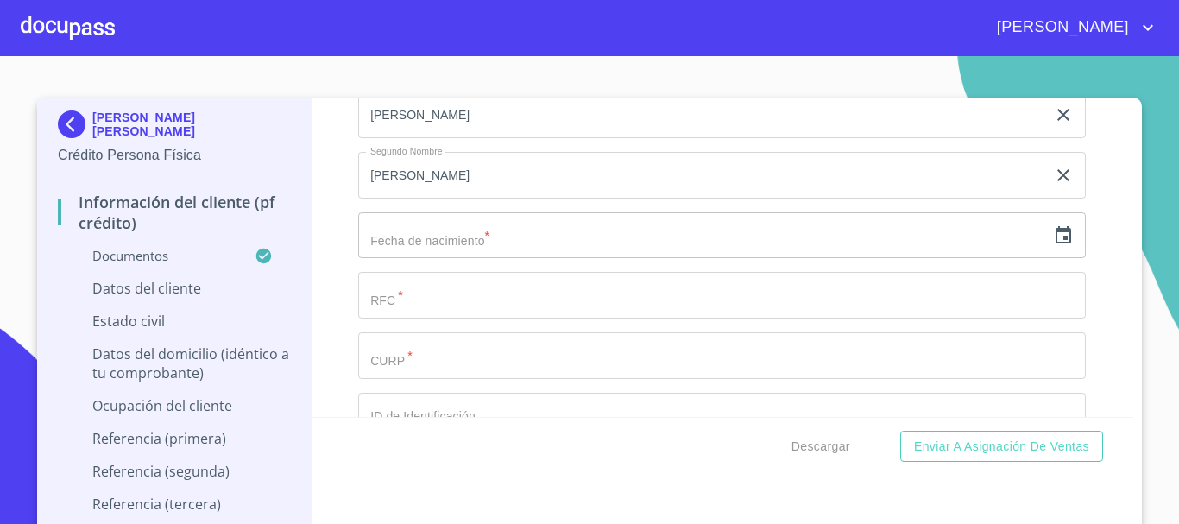
click at [1055, 243] on icon "button" at bounding box center [1063, 234] width 16 height 17
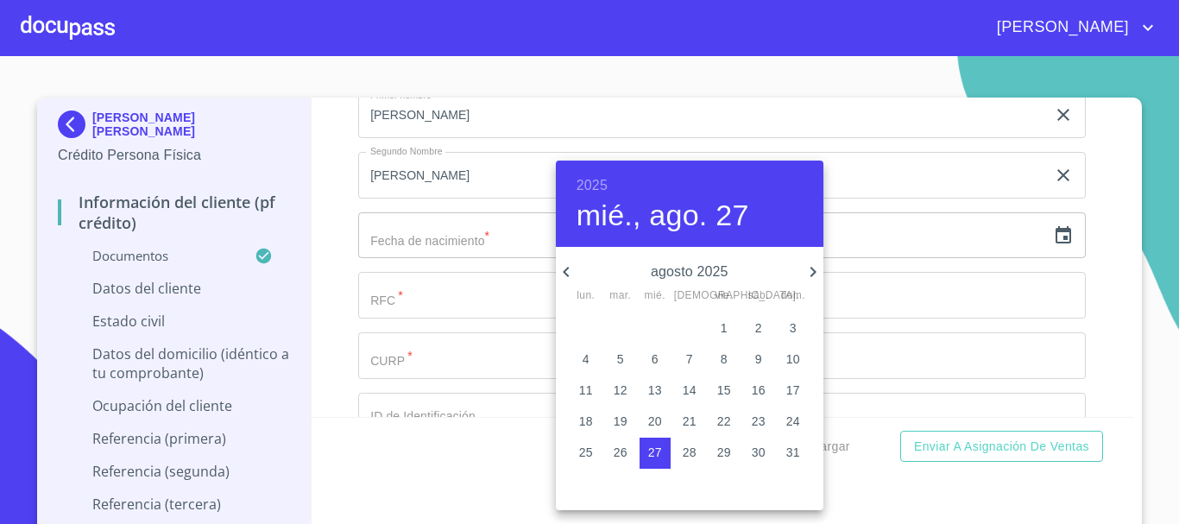
click at [600, 184] on h6 "2025" at bounding box center [591, 185] width 31 height 24
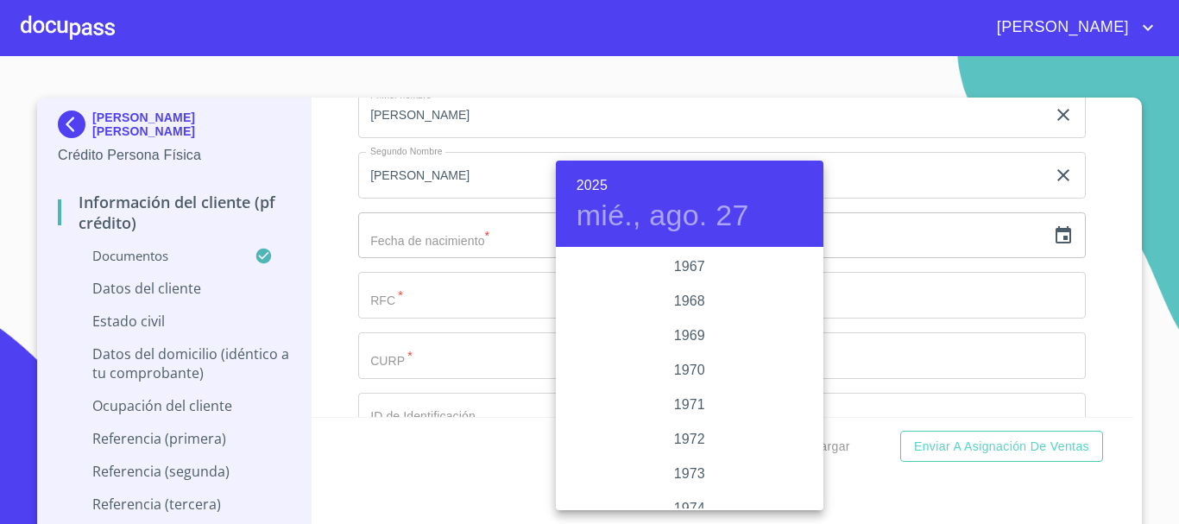
scroll to position [1536, 0]
click at [684, 417] on div "1974" at bounding box center [690, 422] width 268 height 35
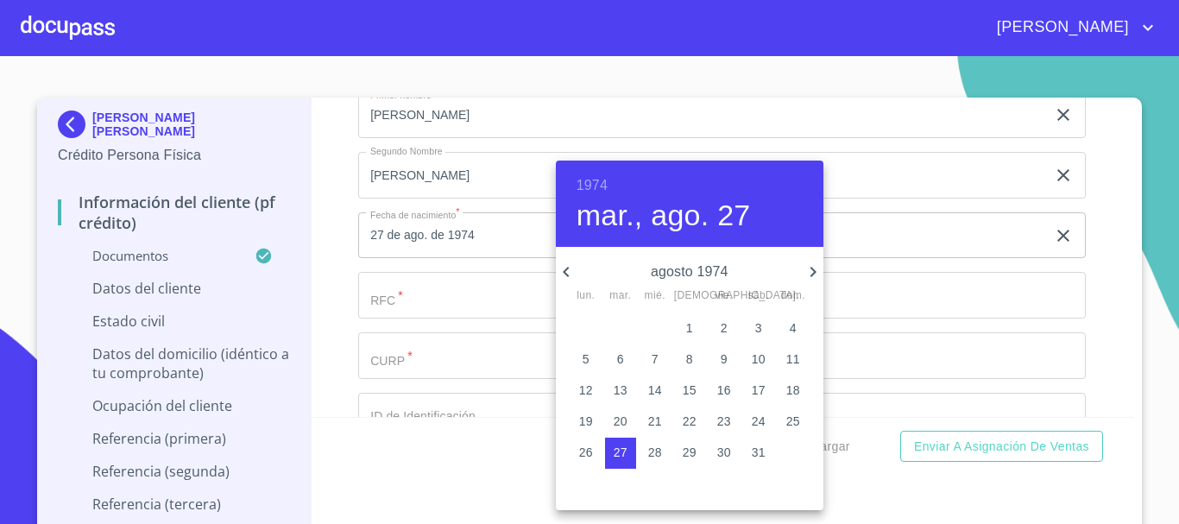
click at [812, 270] on icon "button" at bounding box center [813, 271] width 21 height 21
click at [720, 394] on p "15" at bounding box center [724, 389] width 14 height 17
type input "15 de nov. de 1974"
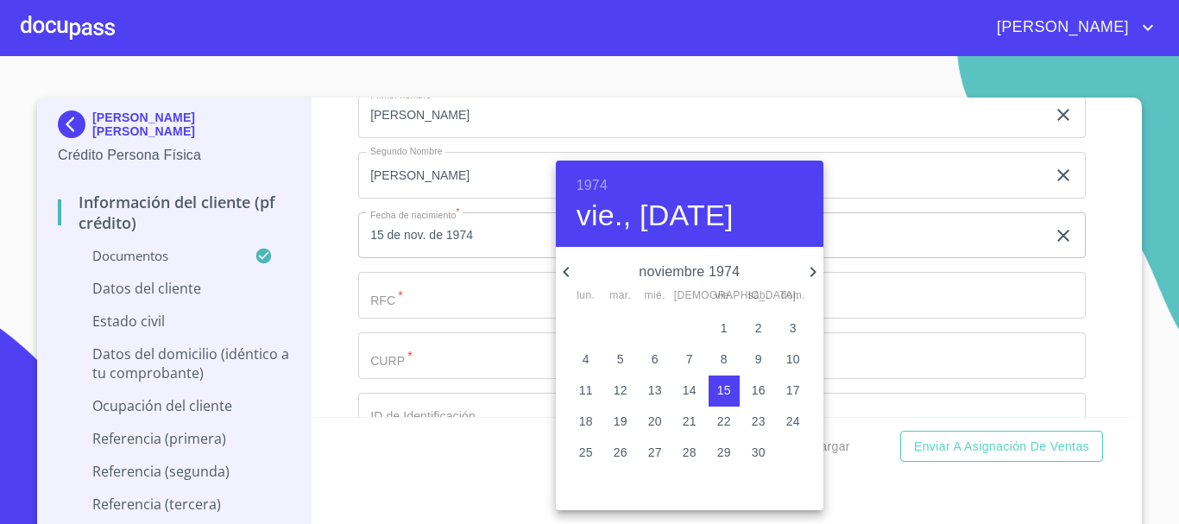
click at [900, 312] on div at bounding box center [589, 262] width 1179 height 524
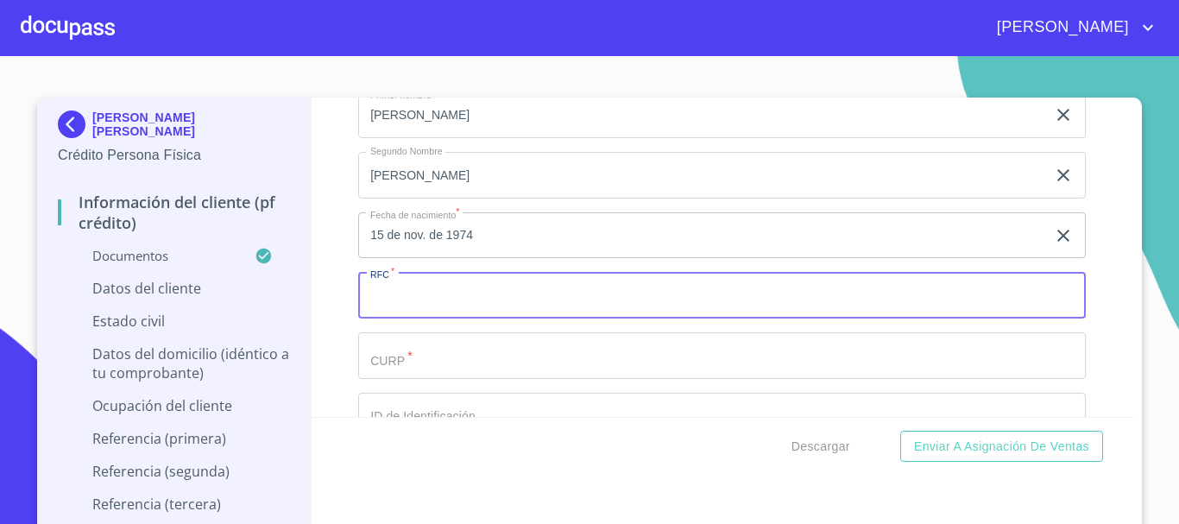
click at [799, 318] on input "Documento de identificación.   *" at bounding box center [722, 295] width 728 height 47
click at [730, 376] on input "Documento de identificación.   *" at bounding box center [722, 355] width 728 height 47
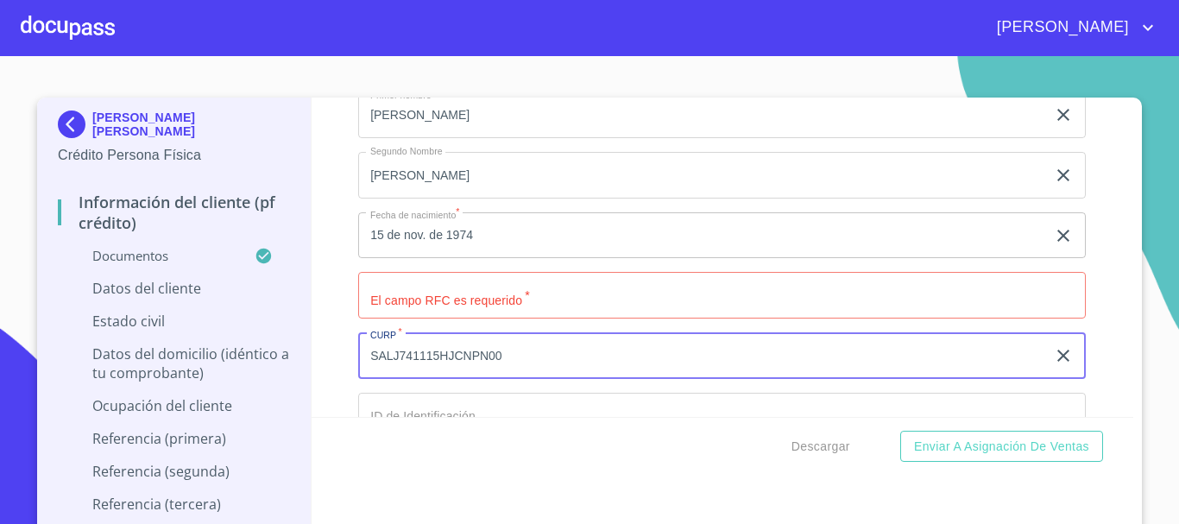
scroll to position [5534, 0]
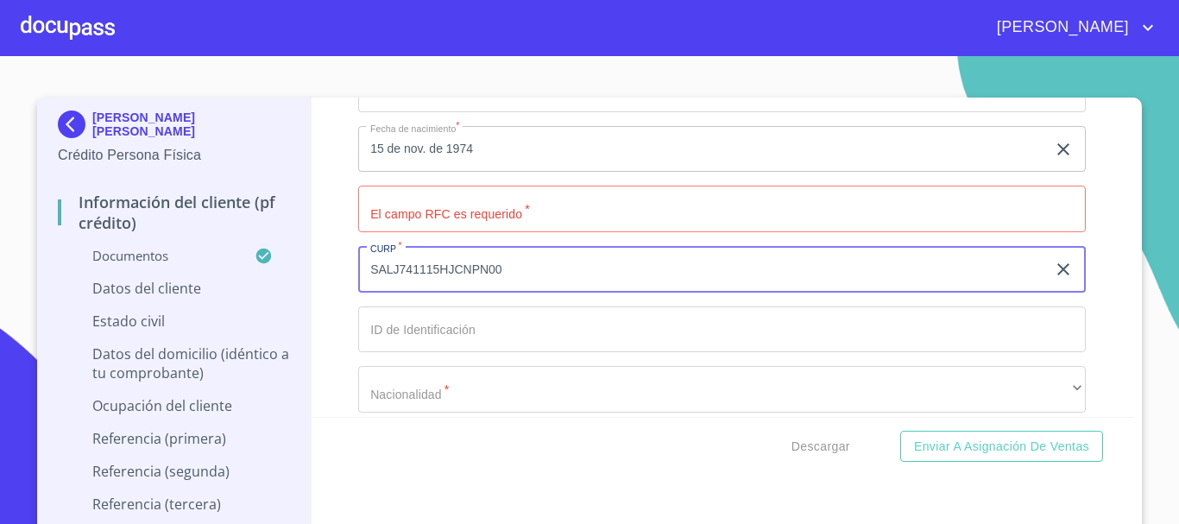
type input "SALJ741115HJCNPN00"
click at [556, 353] on input "Documento de identificación.   *" at bounding box center [722, 329] width 728 height 47
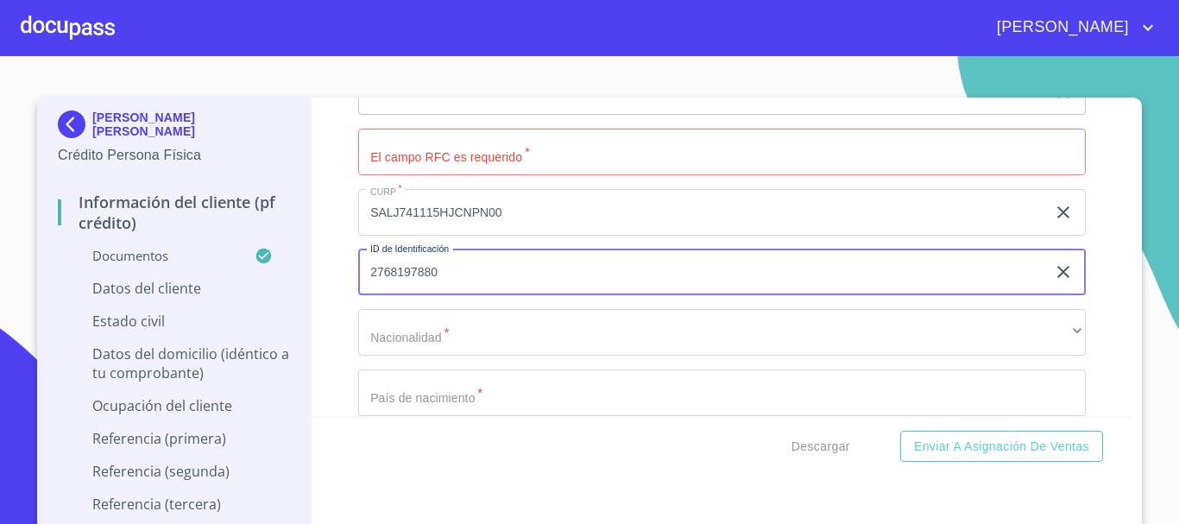
scroll to position [5620, 0]
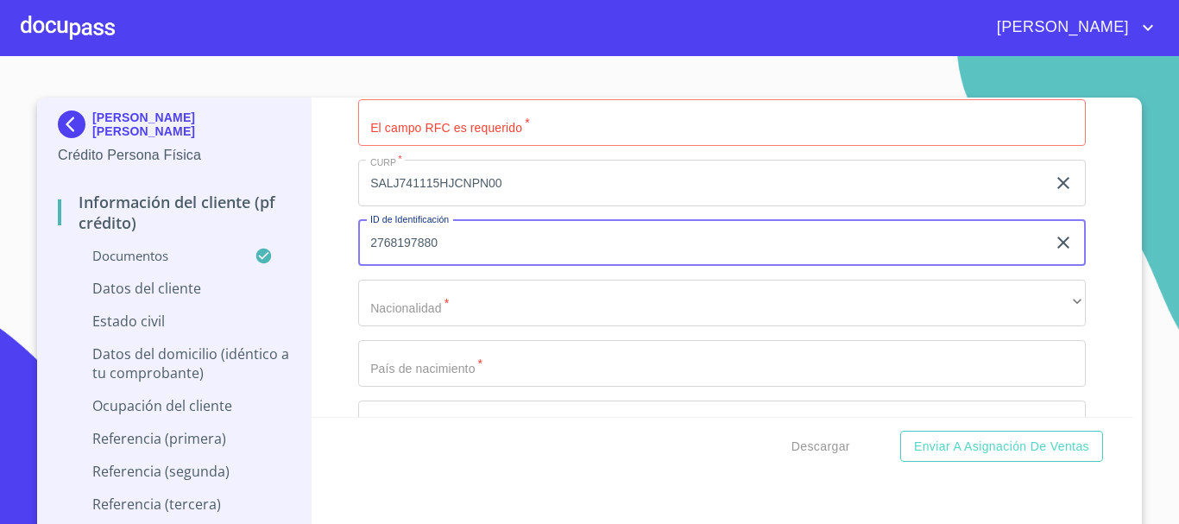
type input "2768197880"
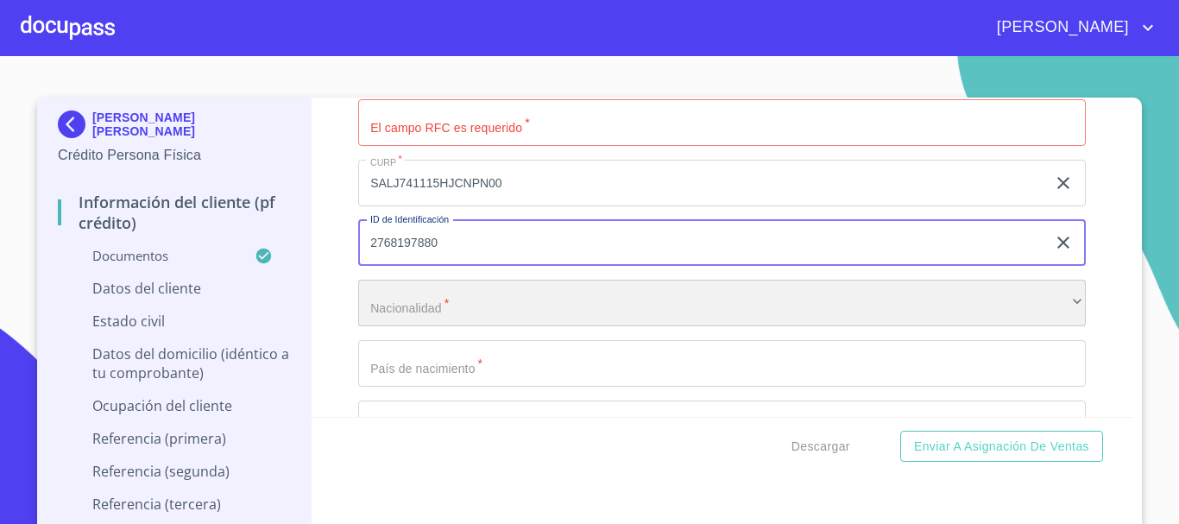
click at [548, 325] on div "​" at bounding box center [722, 303] width 728 height 47
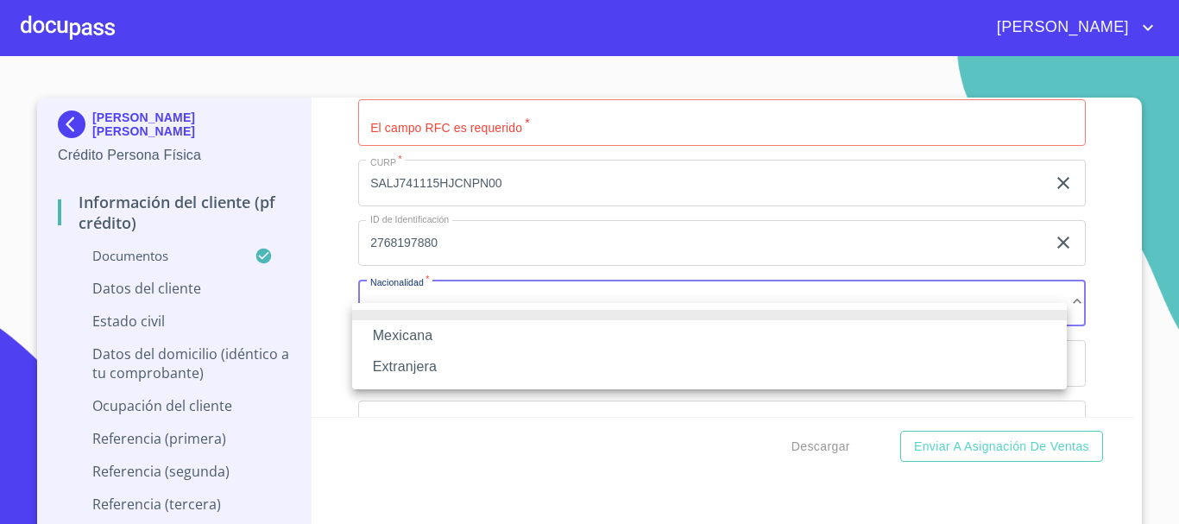
click at [548, 325] on li "Mexicana" at bounding box center [709, 335] width 715 height 31
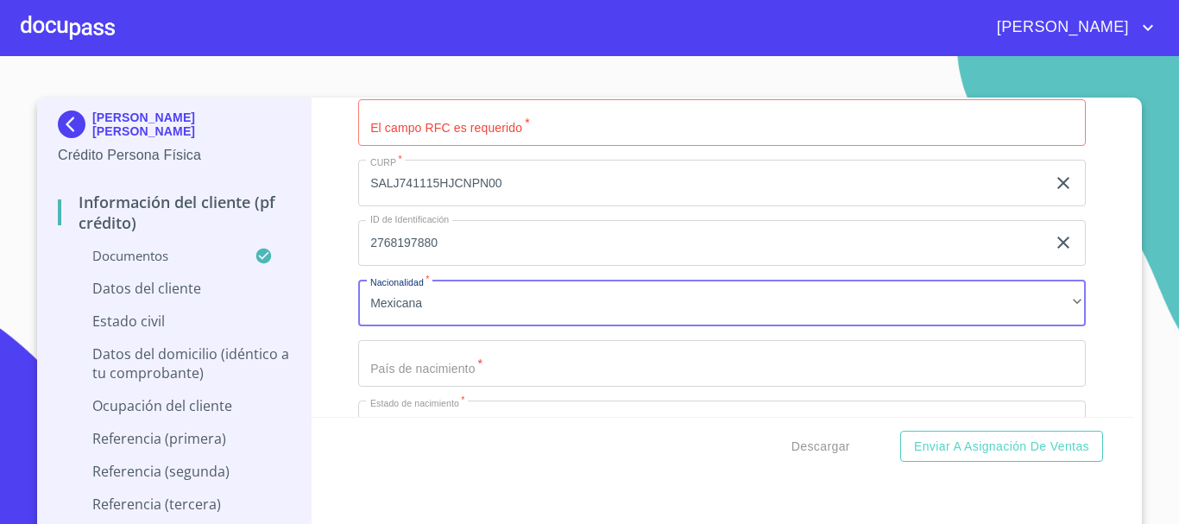
click at [514, 387] on input "Documento de identificación.   *" at bounding box center [722, 363] width 728 height 47
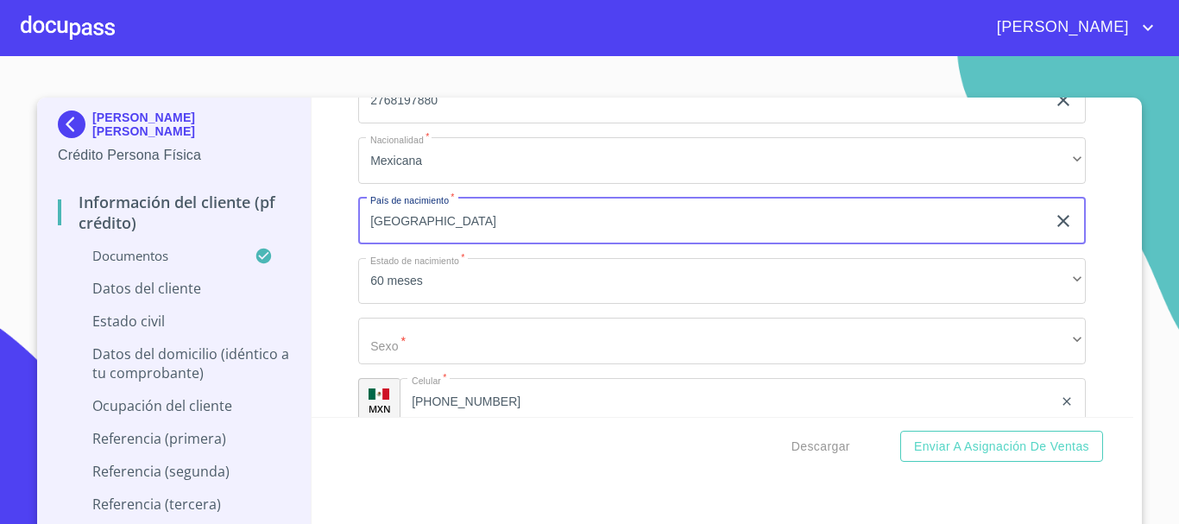
scroll to position [5792, 0]
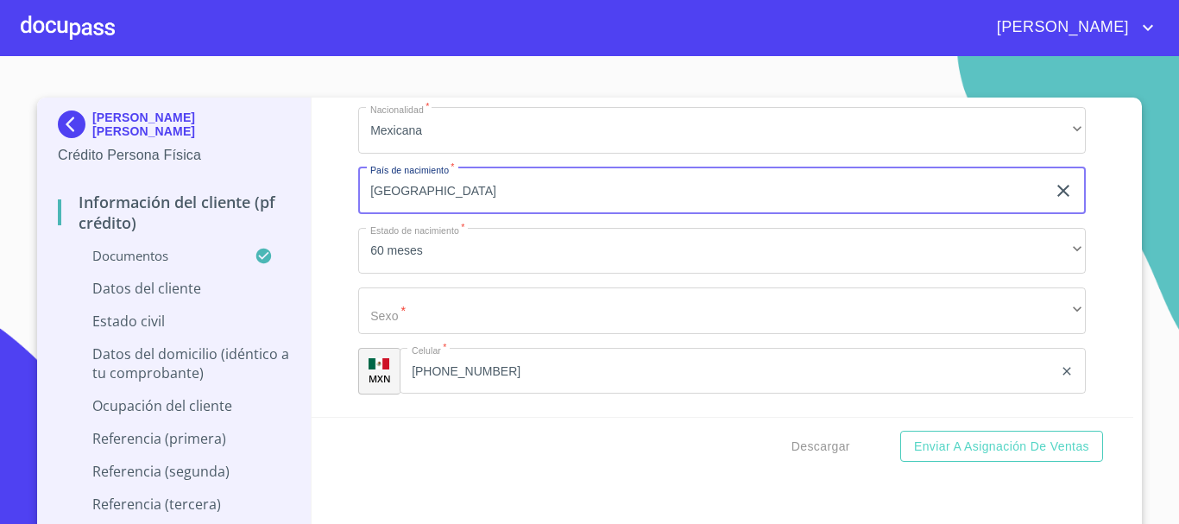
type input "[GEOGRAPHIC_DATA]"
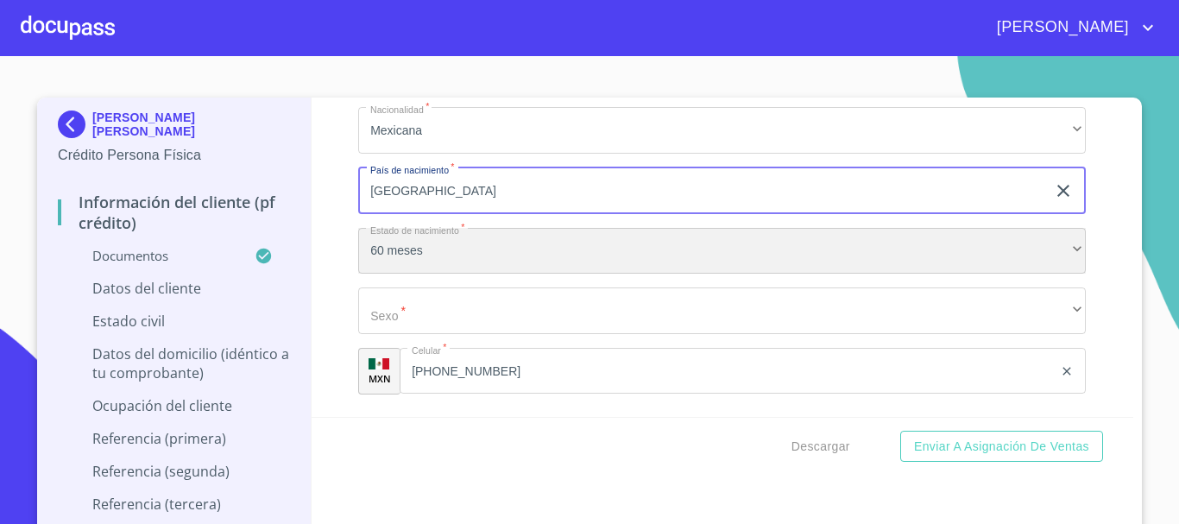
click at [513, 274] on div "60 meses" at bounding box center [722, 251] width 728 height 47
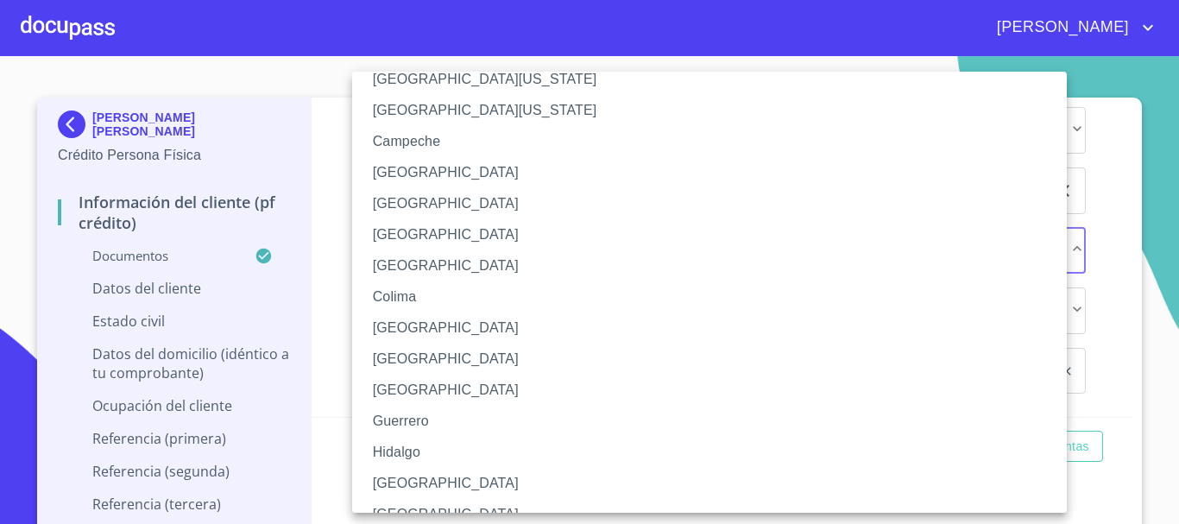
scroll to position [86, 0]
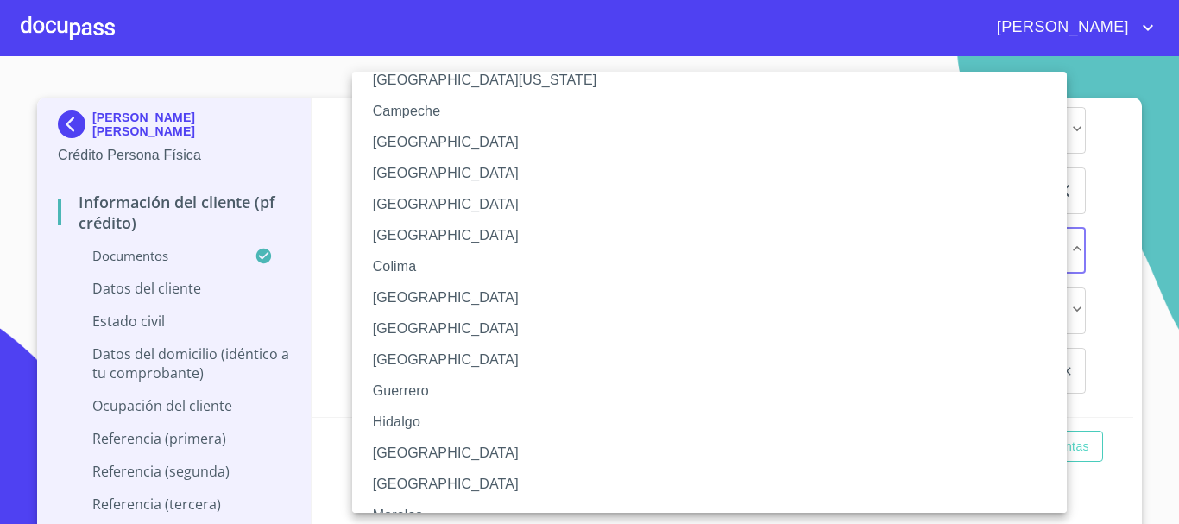
click at [416, 449] on li "[GEOGRAPHIC_DATA]" at bounding box center [716, 453] width 728 height 31
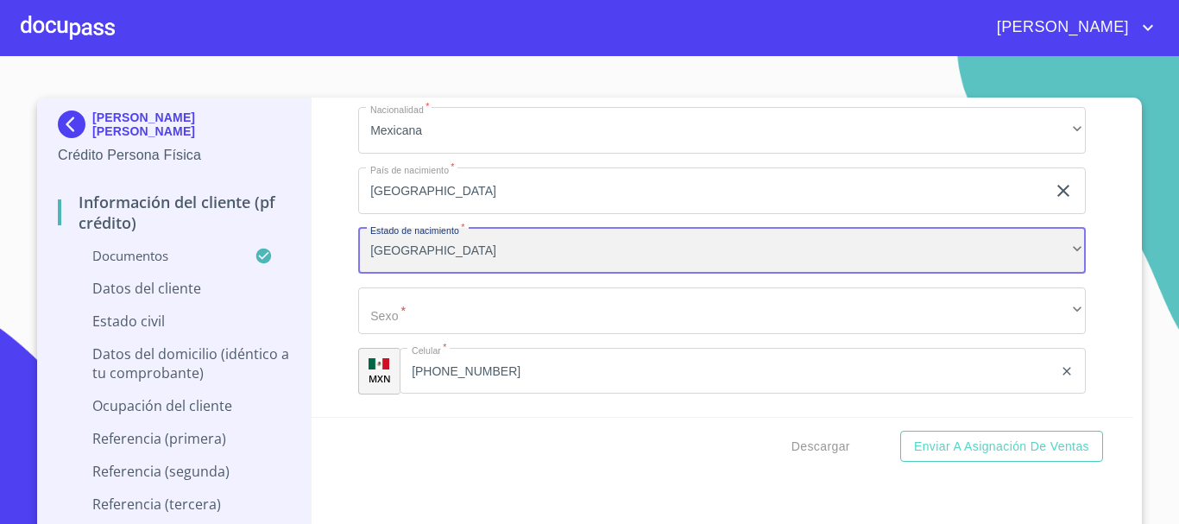
scroll to position [19, 0]
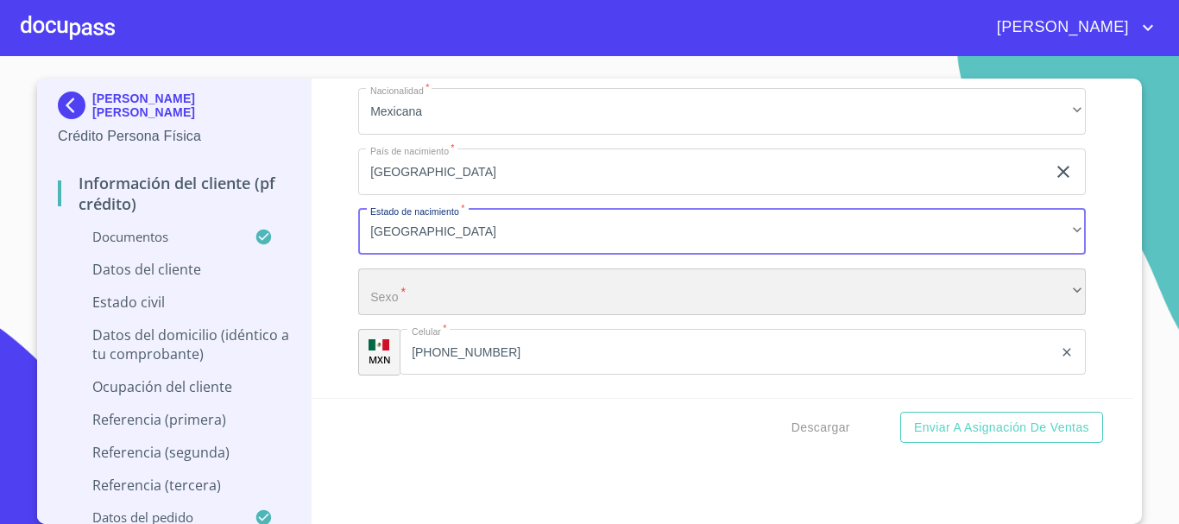
click at [461, 315] on div "​" at bounding box center [722, 291] width 728 height 47
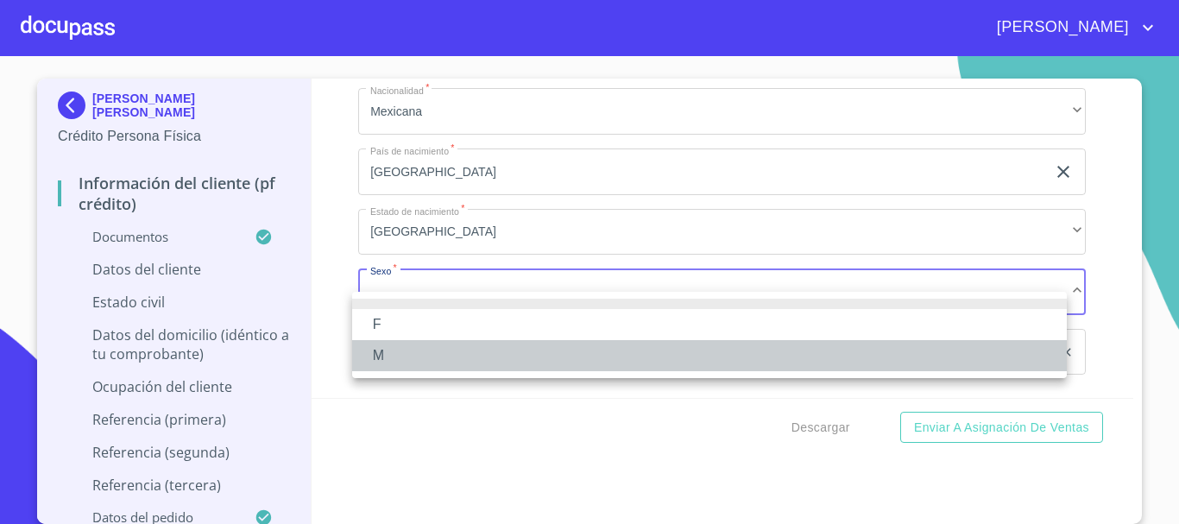
click at [443, 350] on li "M" at bounding box center [709, 355] width 715 height 31
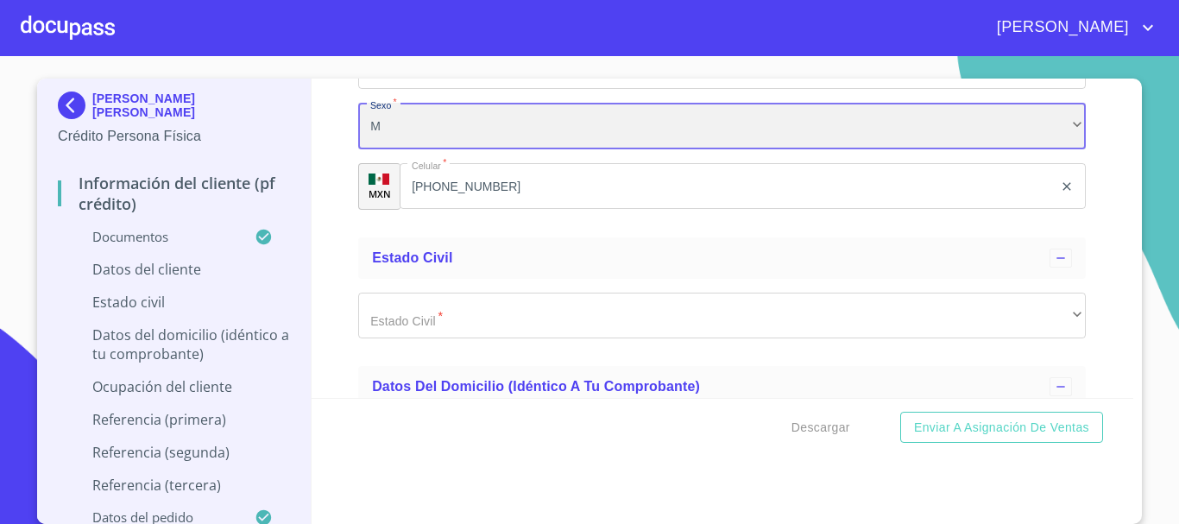
scroll to position [5965, 0]
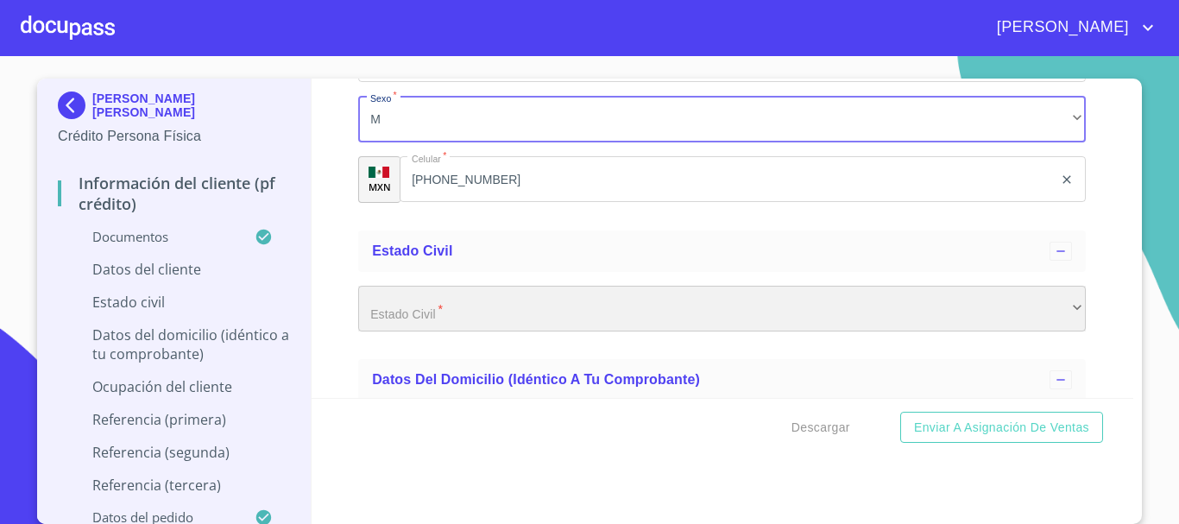
click at [457, 332] on div "​" at bounding box center [722, 309] width 728 height 47
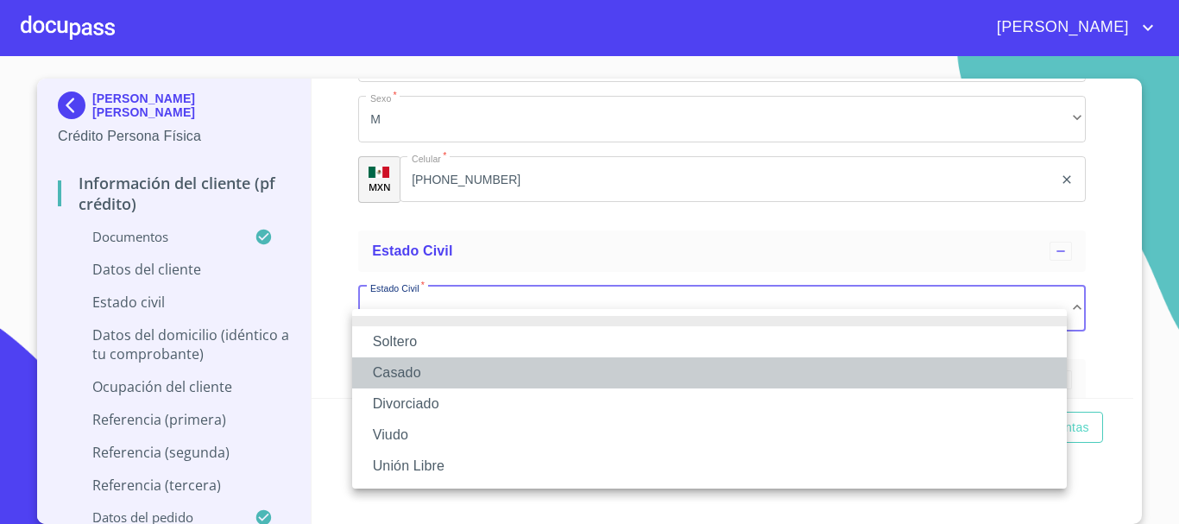
click at [443, 371] on li "Casado" at bounding box center [709, 372] width 715 height 31
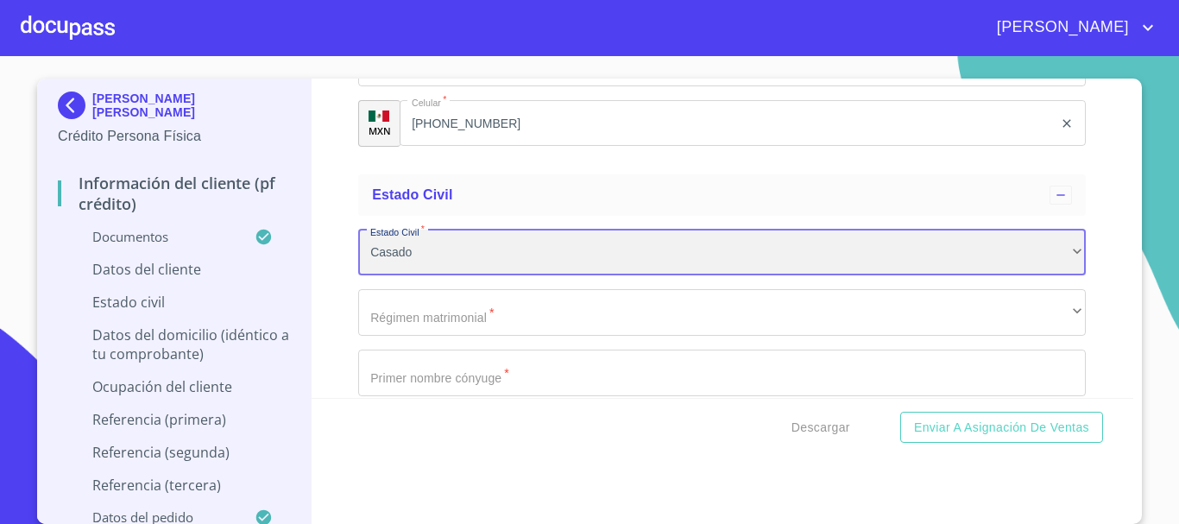
scroll to position [6051, 0]
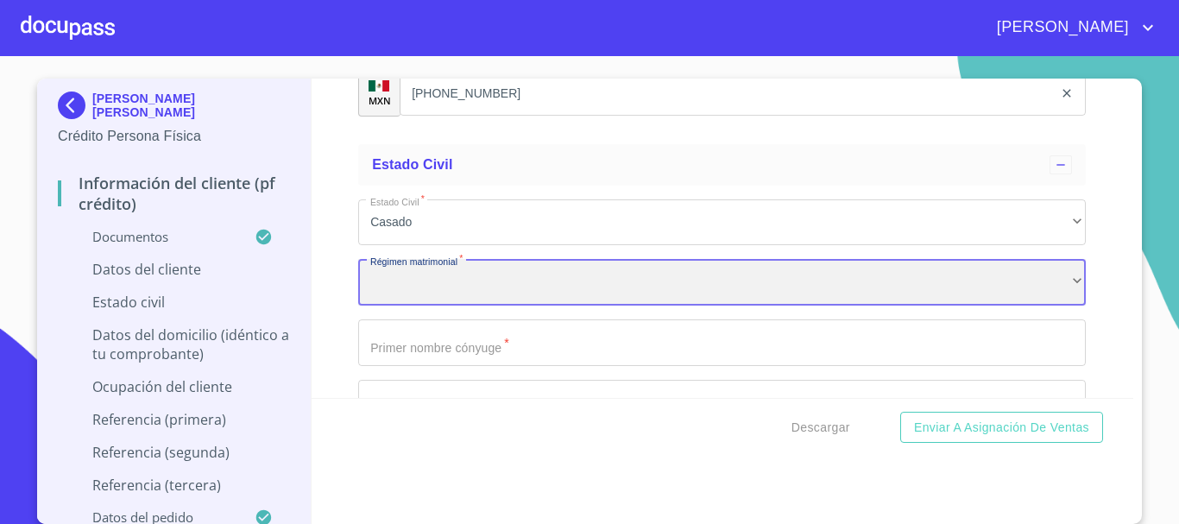
click at [505, 290] on div "​" at bounding box center [722, 282] width 728 height 47
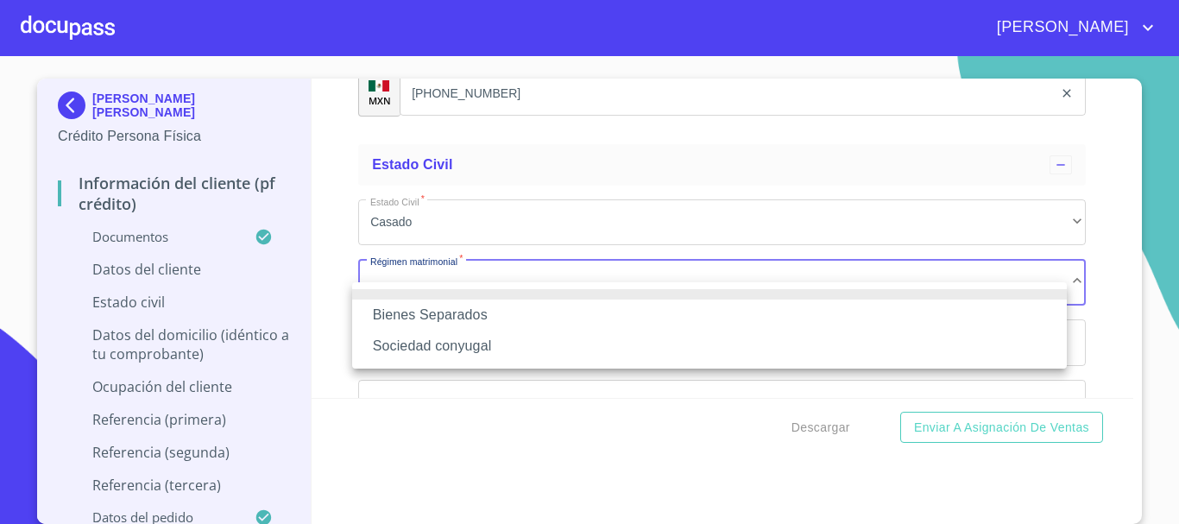
click at [499, 313] on li "Bienes Separados" at bounding box center [709, 314] width 715 height 31
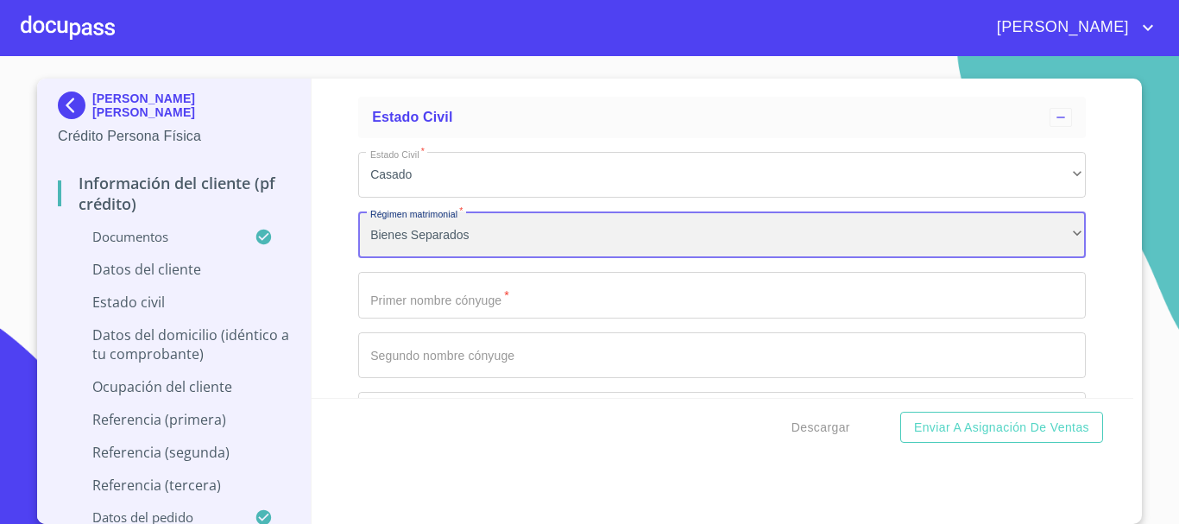
scroll to position [6138, 0]
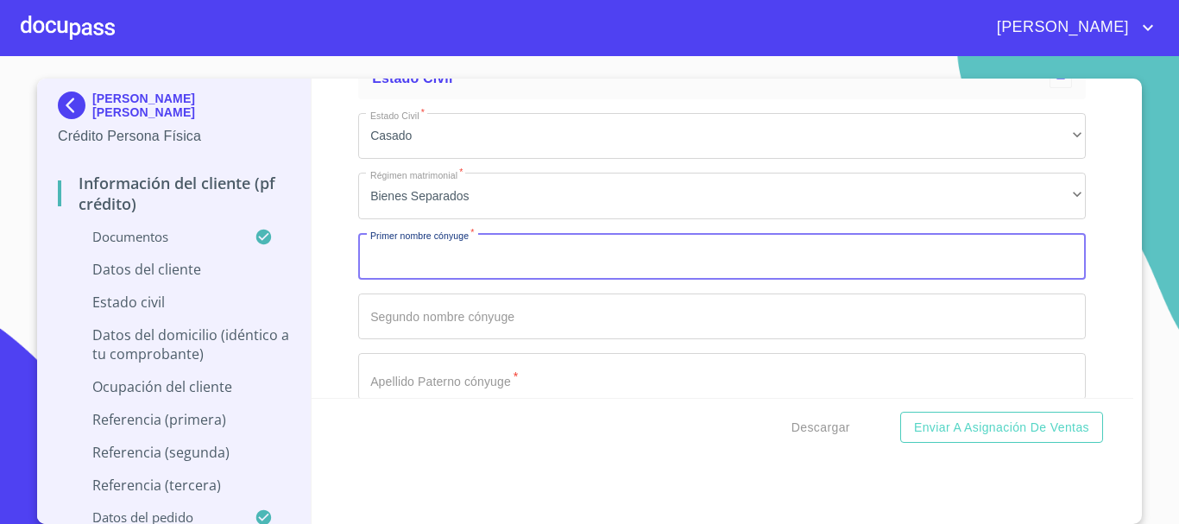
click at [507, 280] on input "Documento de identificación.   *" at bounding box center [722, 256] width 728 height 47
type input "[PERSON_NAME]"
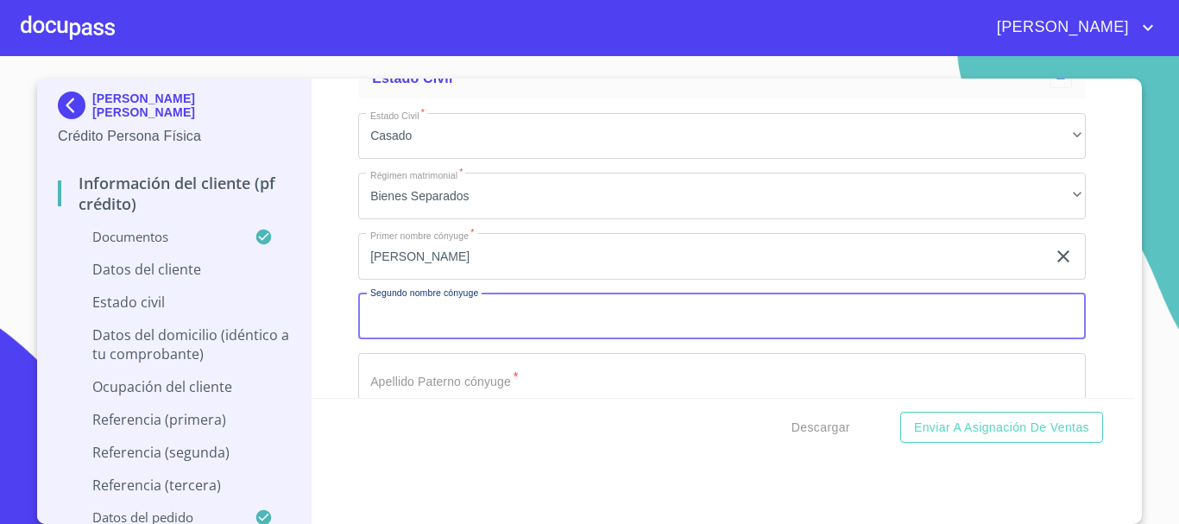
click at [502, 334] on input "Documento de identificación.   *" at bounding box center [722, 316] width 728 height 47
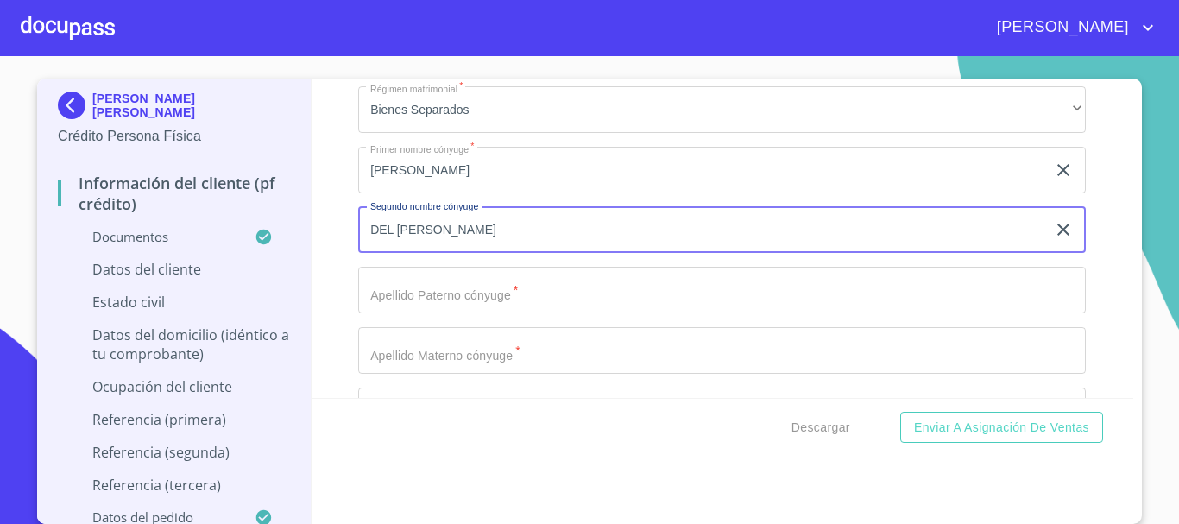
type input "DEL [PERSON_NAME]"
click at [501, 313] on input "Documento de identificación.   *" at bounding box center [722, 290] width 728 height 47
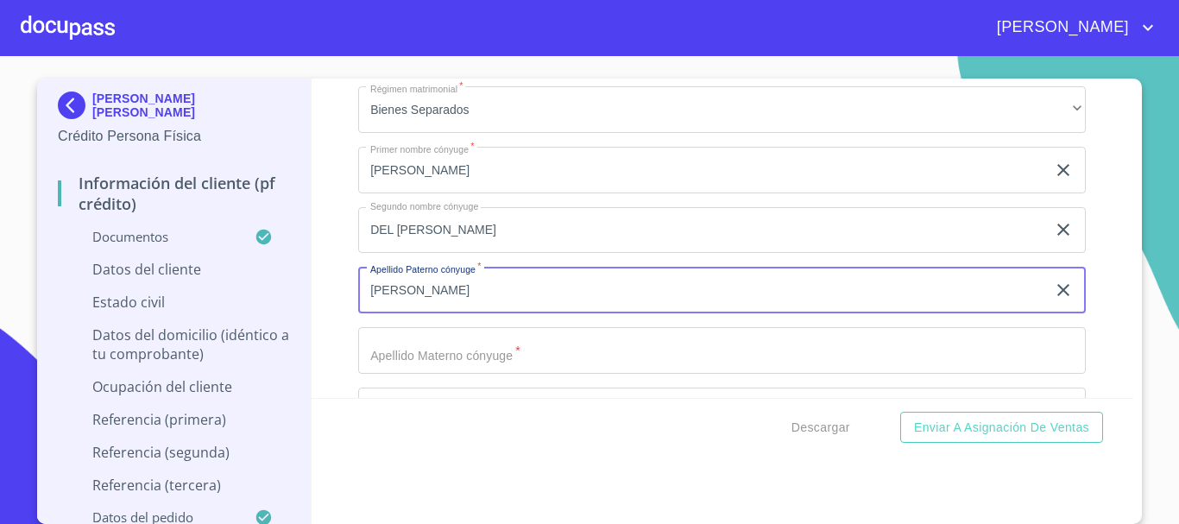
type input "[PERSON_NAME]"
click at [523, 356] on input "Documento de identificación.   *" at bounding box center [722, 350] width 728 height 47
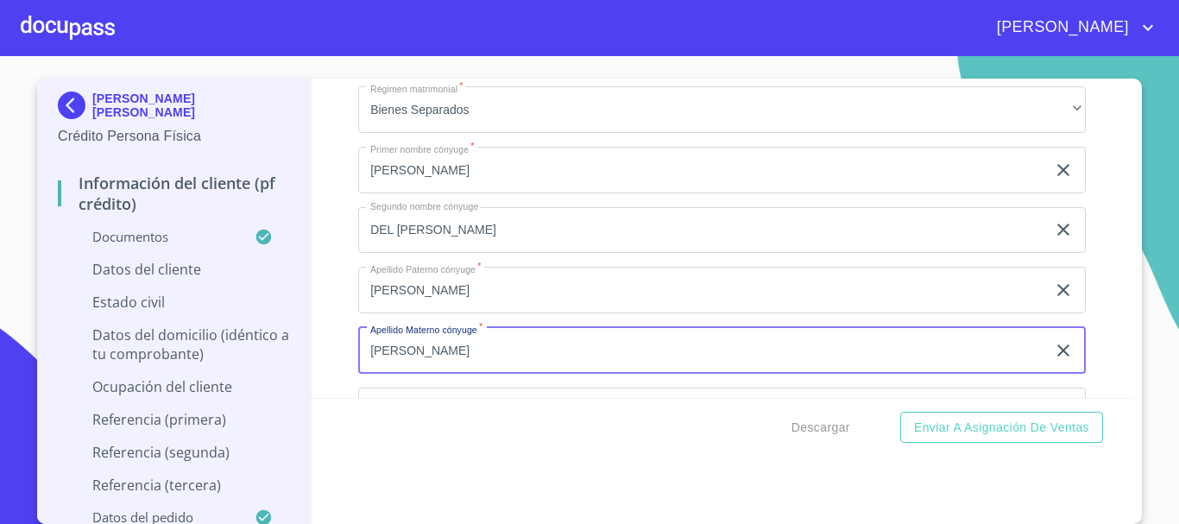
scroll to position [6310, 0]
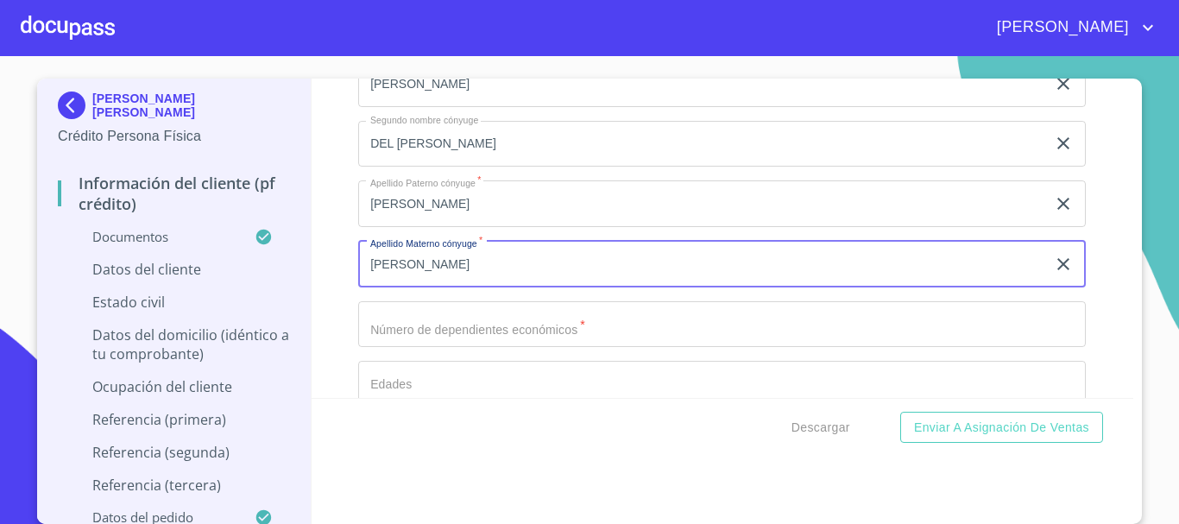
type input "[PERSON_NAME]"
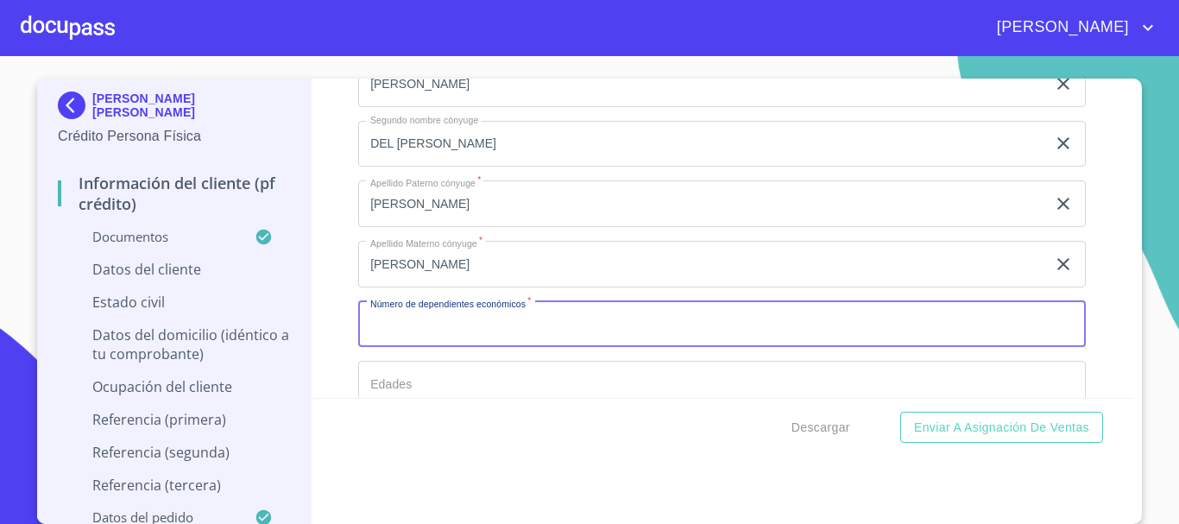
click at [521, 348] on input "Documento de identificación.   *" at bounding box center [722, 324] width 728 height 47
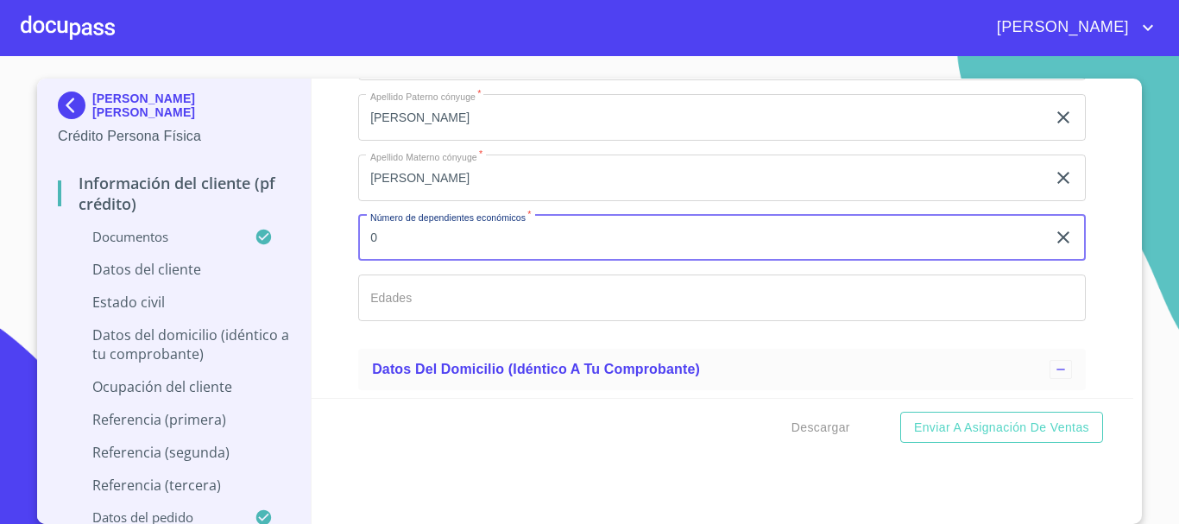
type input "0"
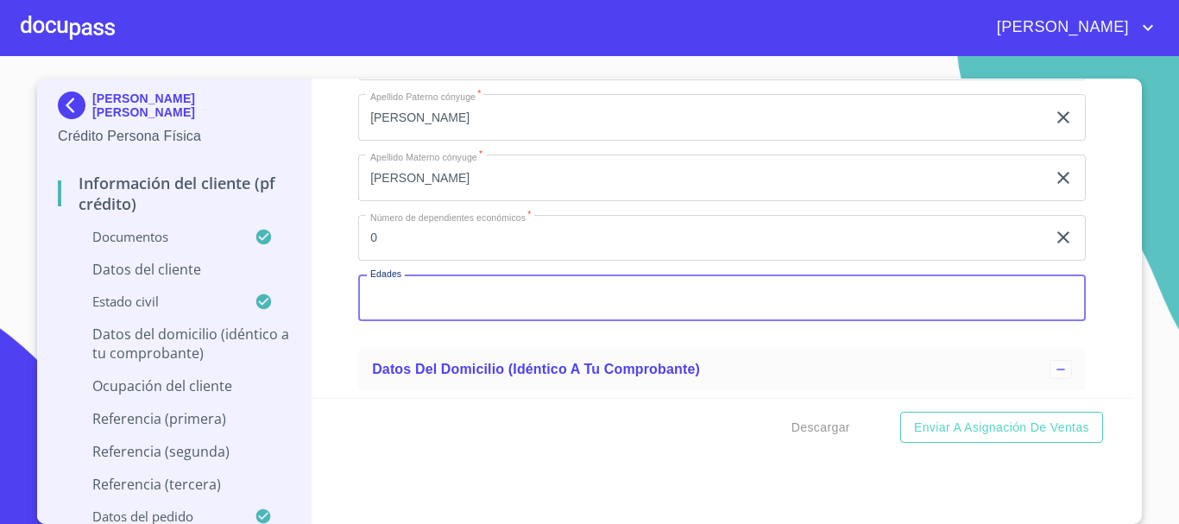
click at [513, 321] on input "Documento de identificación.   *" at bounding box center [722, 297] width 728 height 47
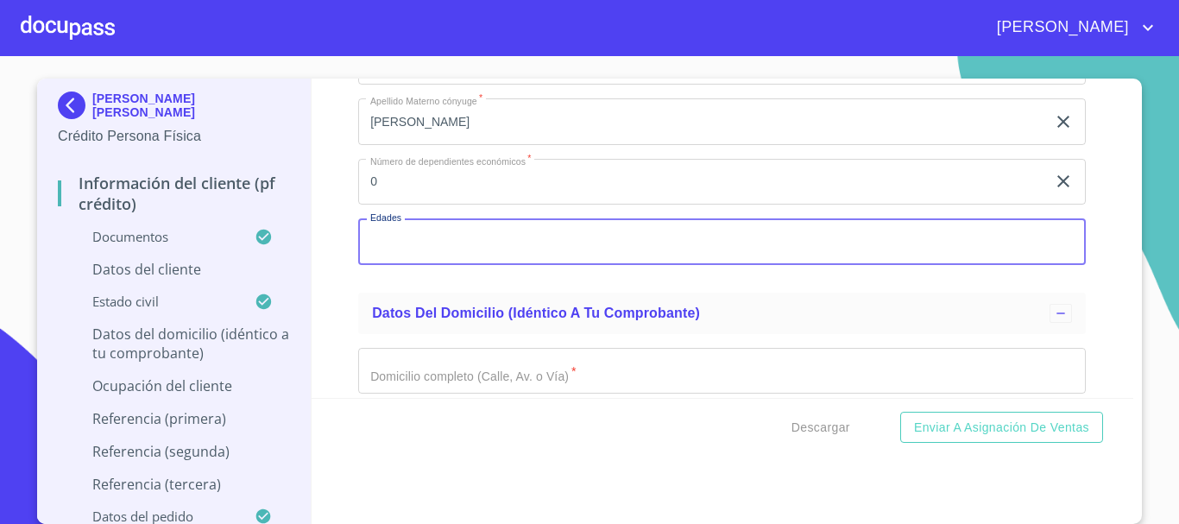
scroll to position [6483, 0]
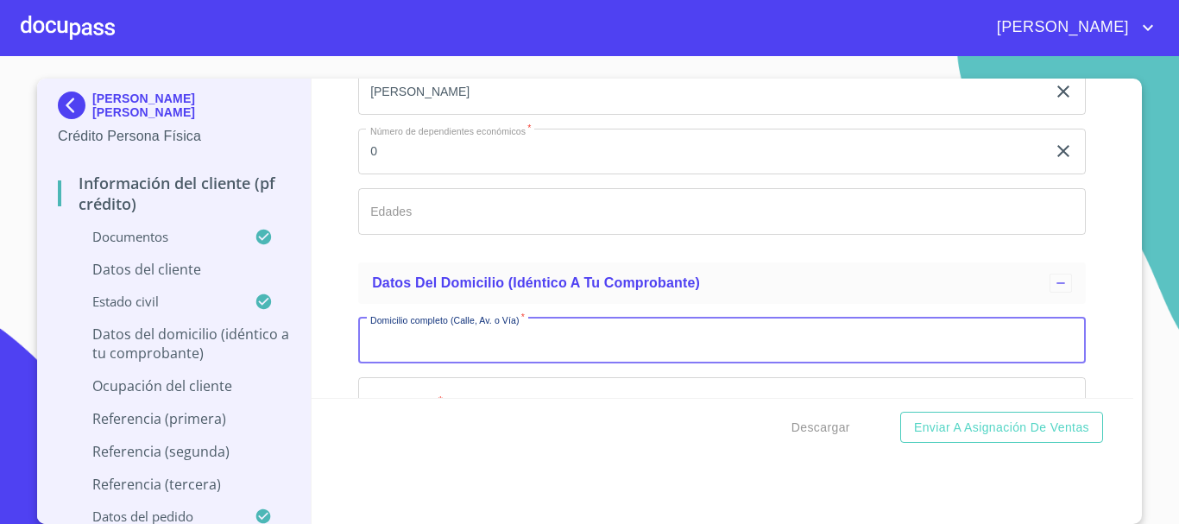
click at [508, 364] on input "Documento de identificación.   *" at bounding box center [722, 341] width 728 height 47
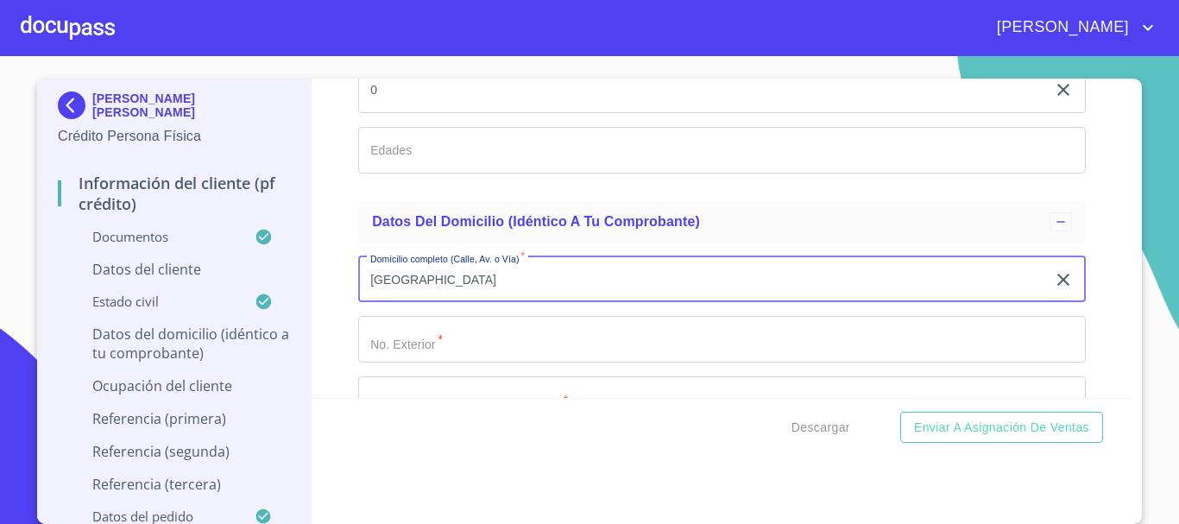
scroll to position [6569, 0]
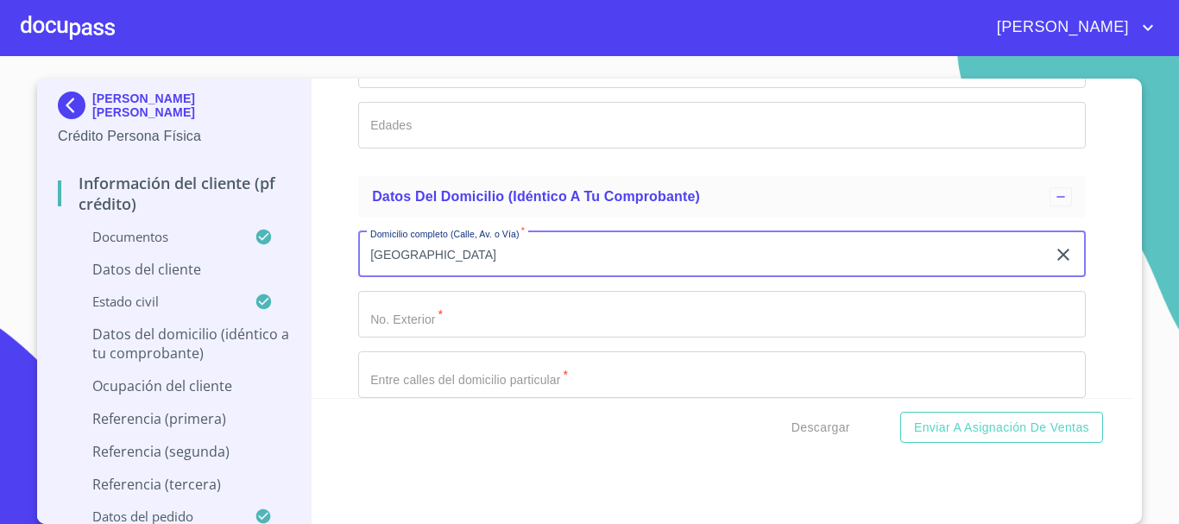
type input "[GEOGRAPHIC_DATA]"
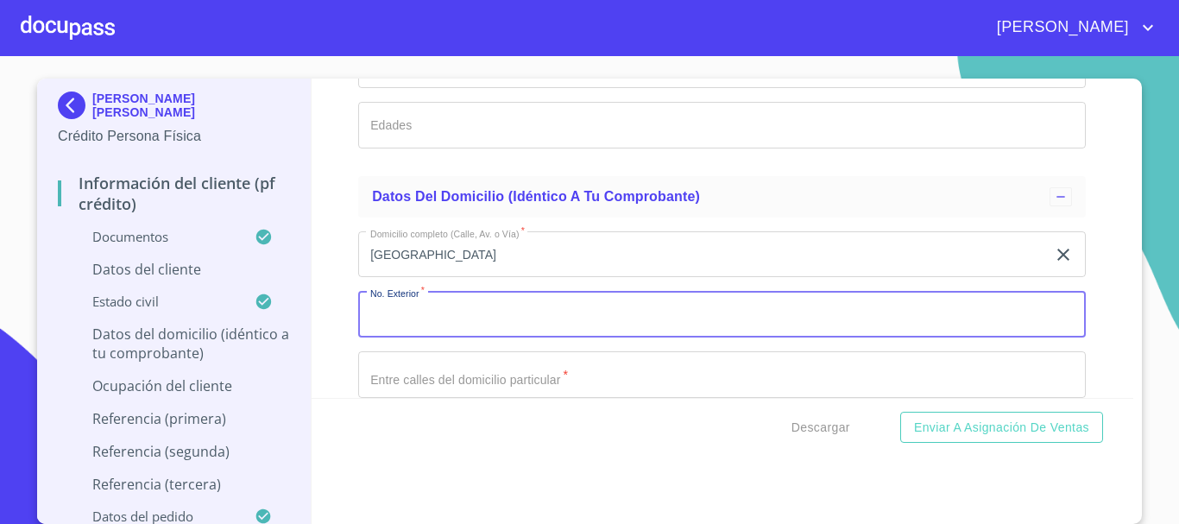
click at [494, 337] on input "Documento de identificación.   *" at bounding box center [722, 314] width 728 height 47
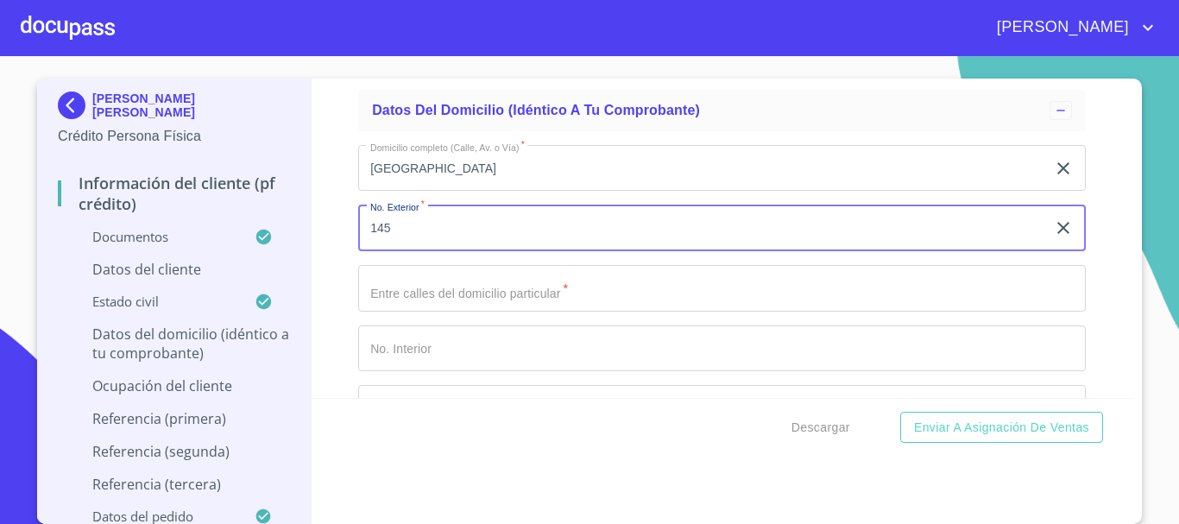
type input "145"
click at [499, 312] on input "Documento de identificación.   *" at bounding box center [722, 288] width 728 height 47
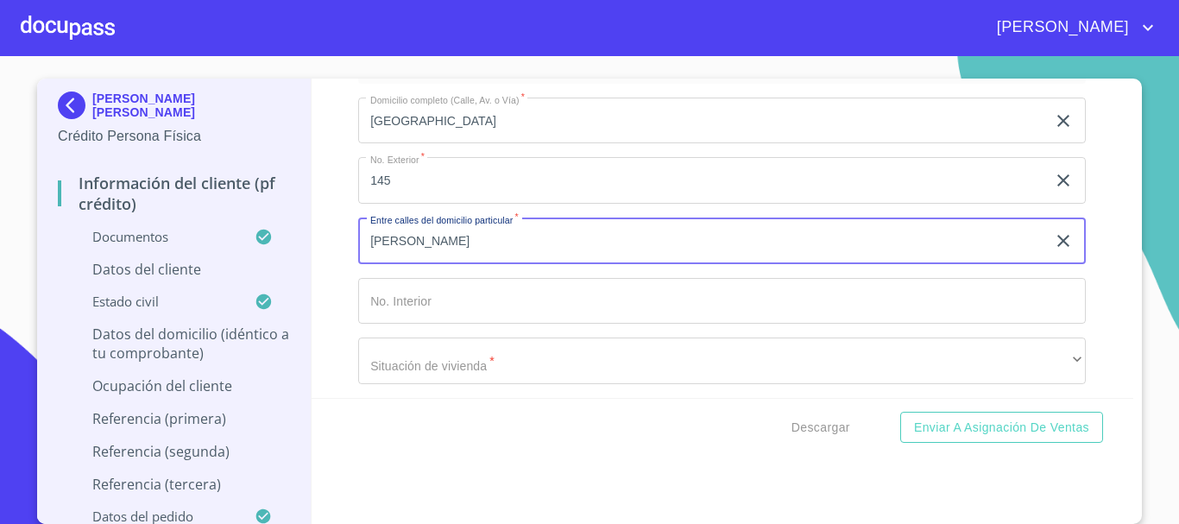
scroll to position [6742, 0]
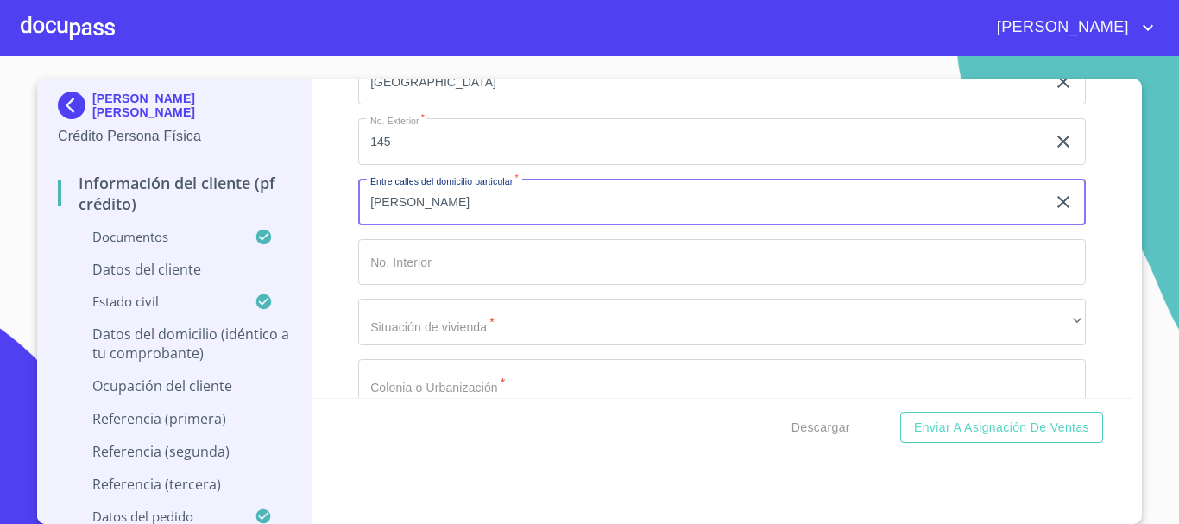
type input "[PERSON_NAME]"
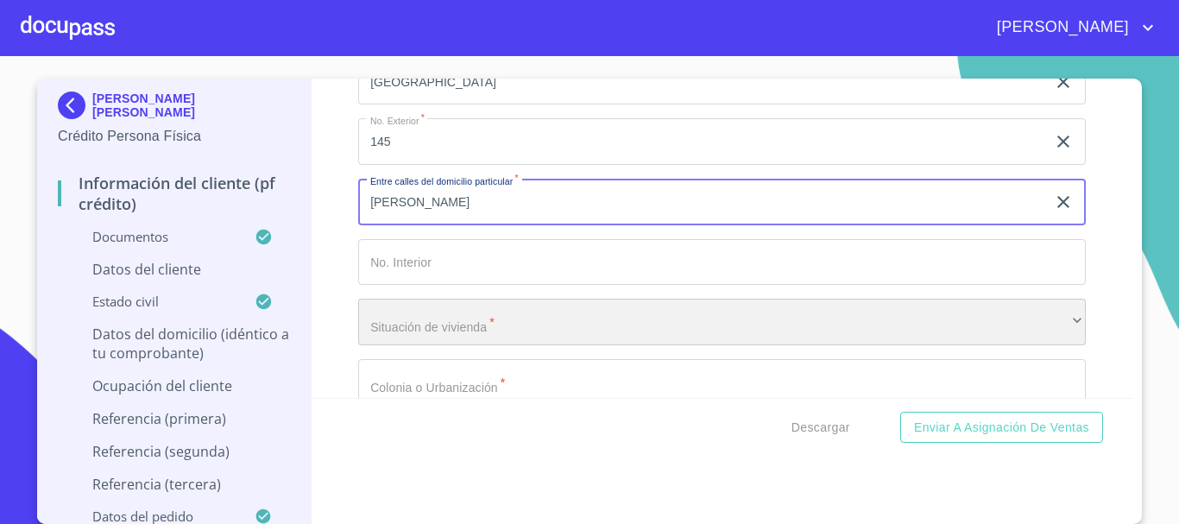
click at [500, 343] on div "​" at bounding box center [722, 322] width 728 height 47
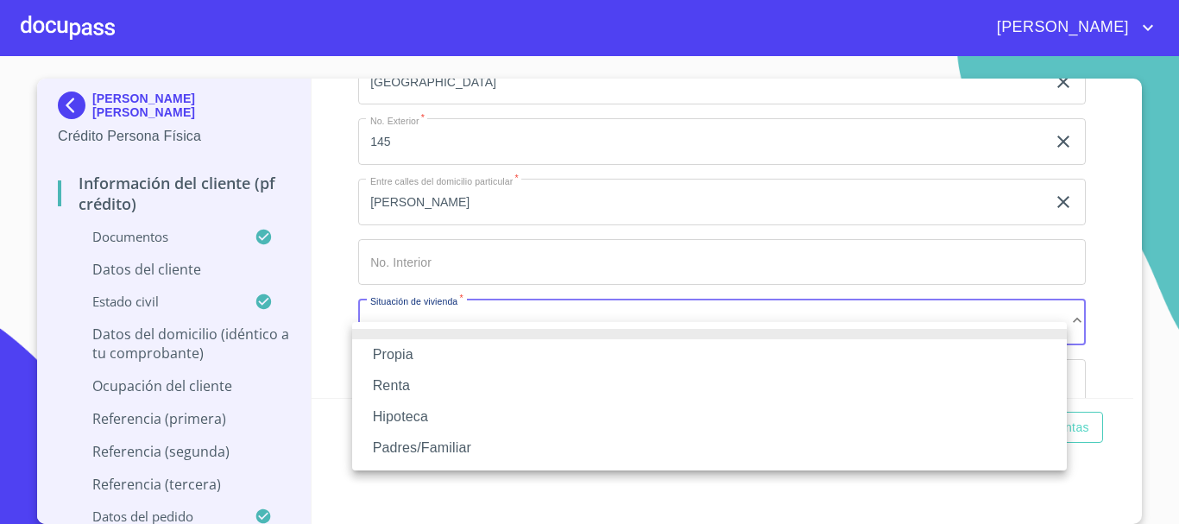
click at [476, 359] on li "Propia" at bounding box center [709, 354] width 715 height 31
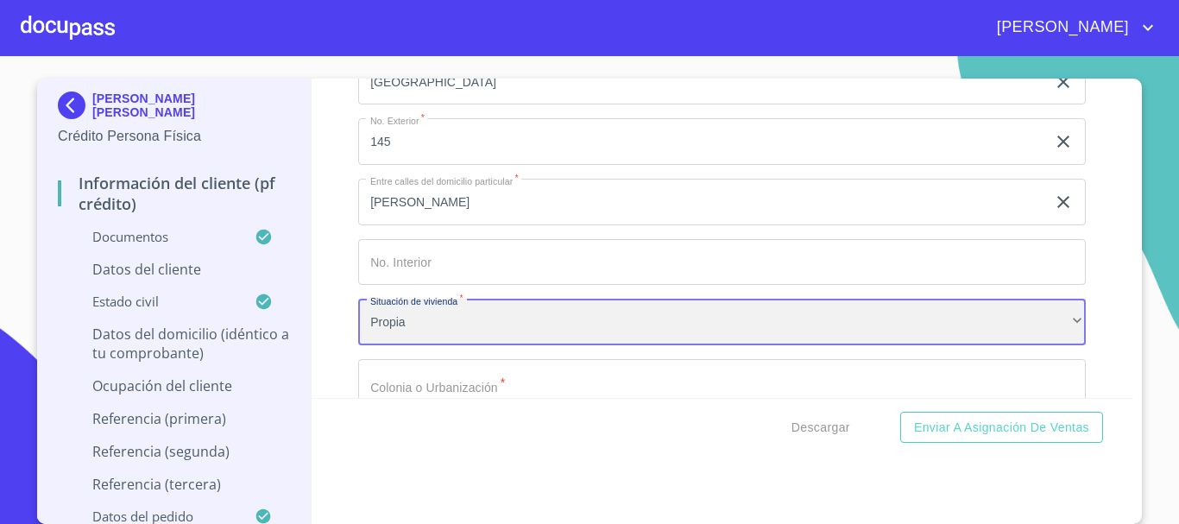
scroll to position [6828, 0]
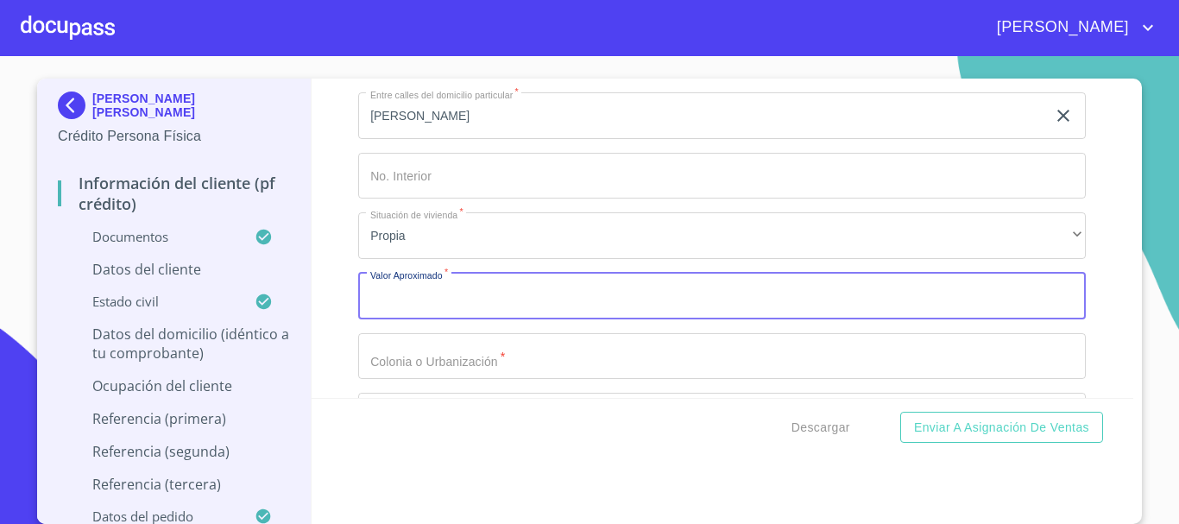
click at [482, 319] on input "Documento de identificación.   *" at bounding box center [722, 296] width 728 height 47
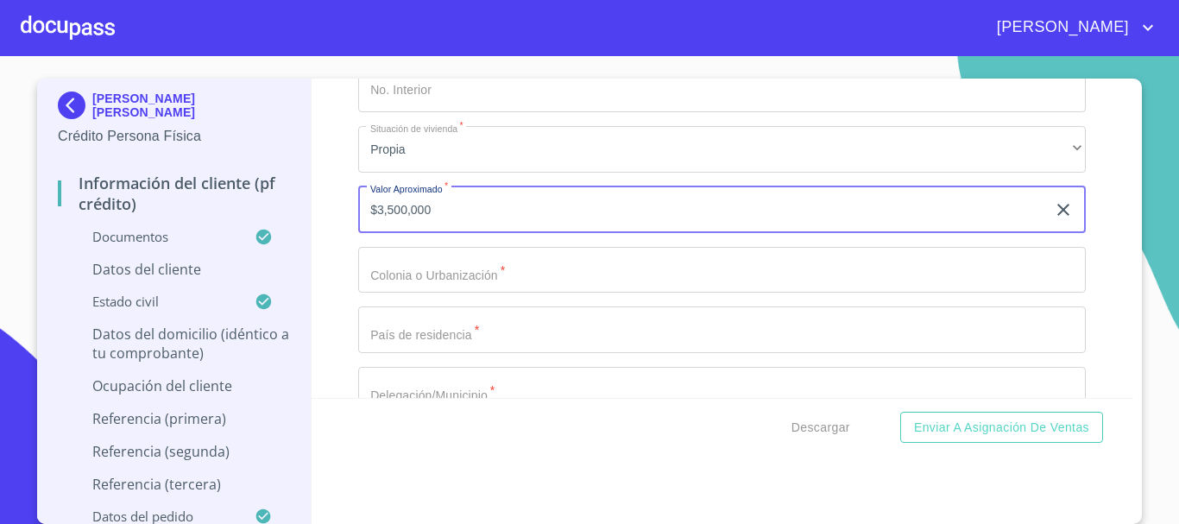
type input "$3,500,000"
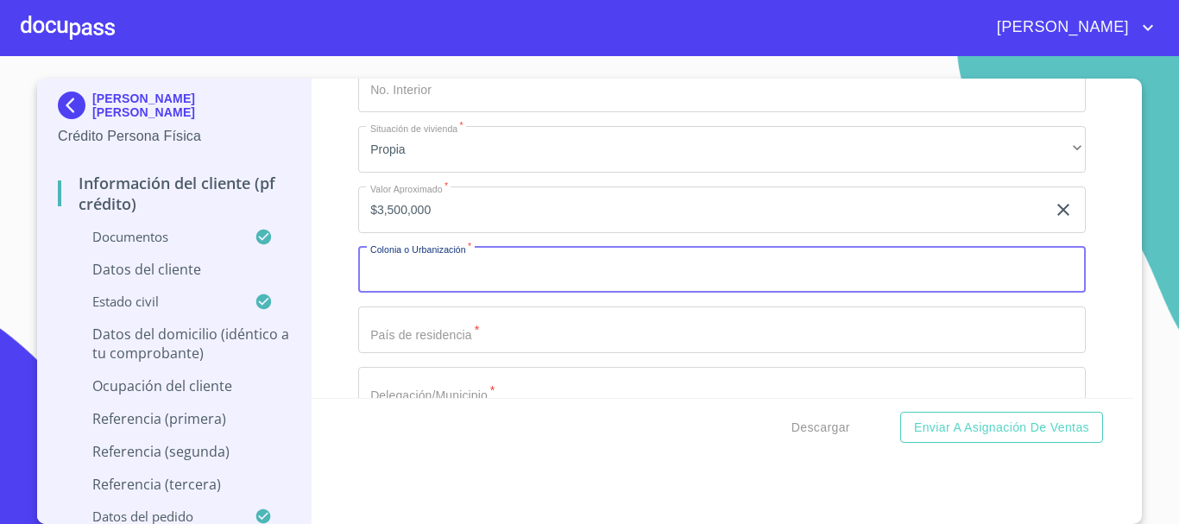
click at [500, 289] on input "Documento de identificación.   *" at bounding box center [722, 270] width 728 height 47
type input "[GEOGRAPHIC_DATA][PERSON_NAME]"
click at [402, 226] on input "$3,500,000" at bounding box center [702, 209] width 688 height 47
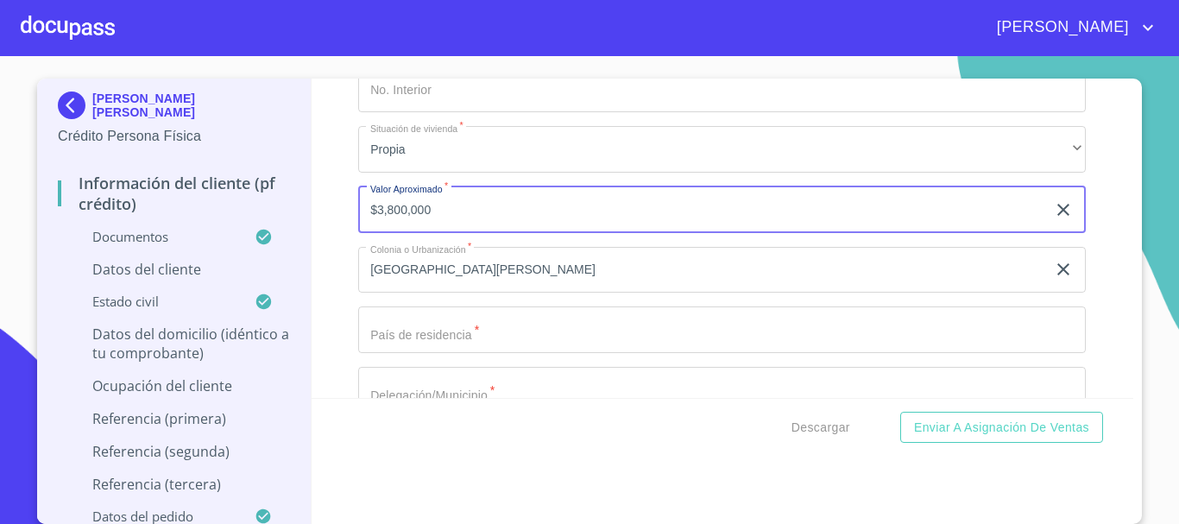
scroll to position [7001, 0]
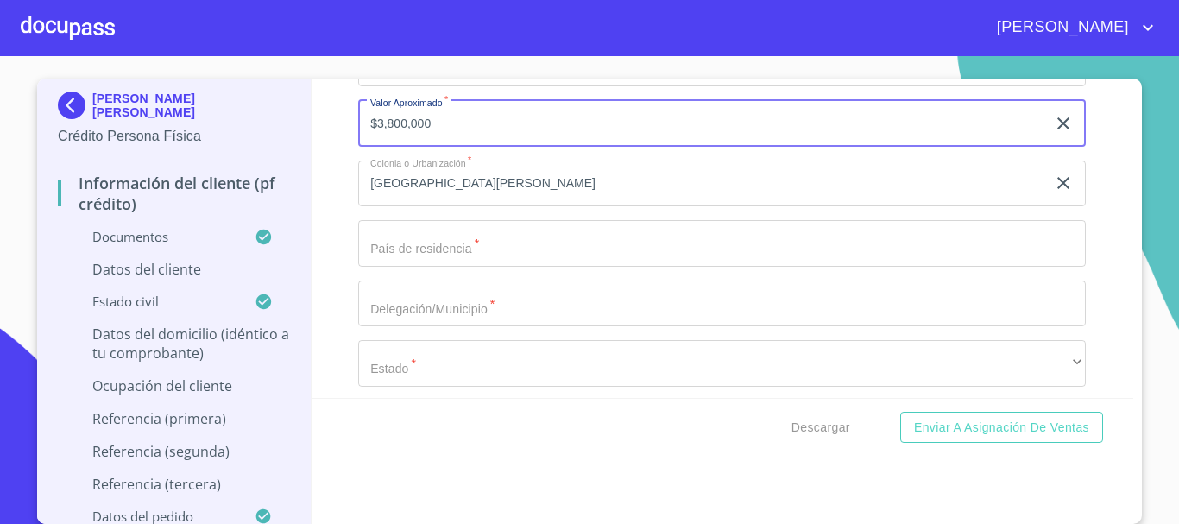
type input "$3,800,000"
click at [495, 267] on input "Documento de identificación.   *" at bounding box center [722, 243] width 728 height 47
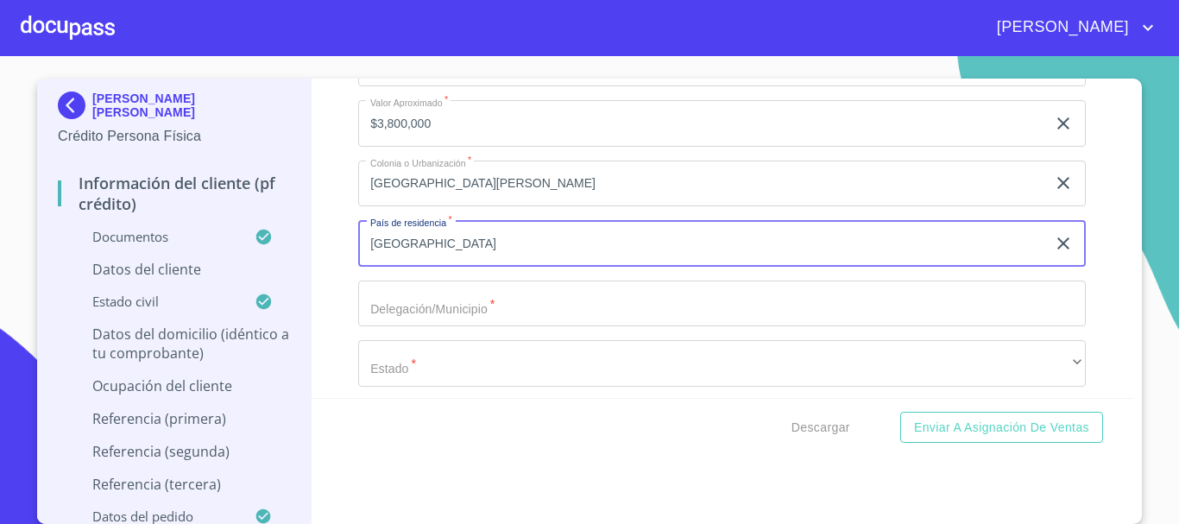
type input "[GEOGRAPHIC_DATA]"
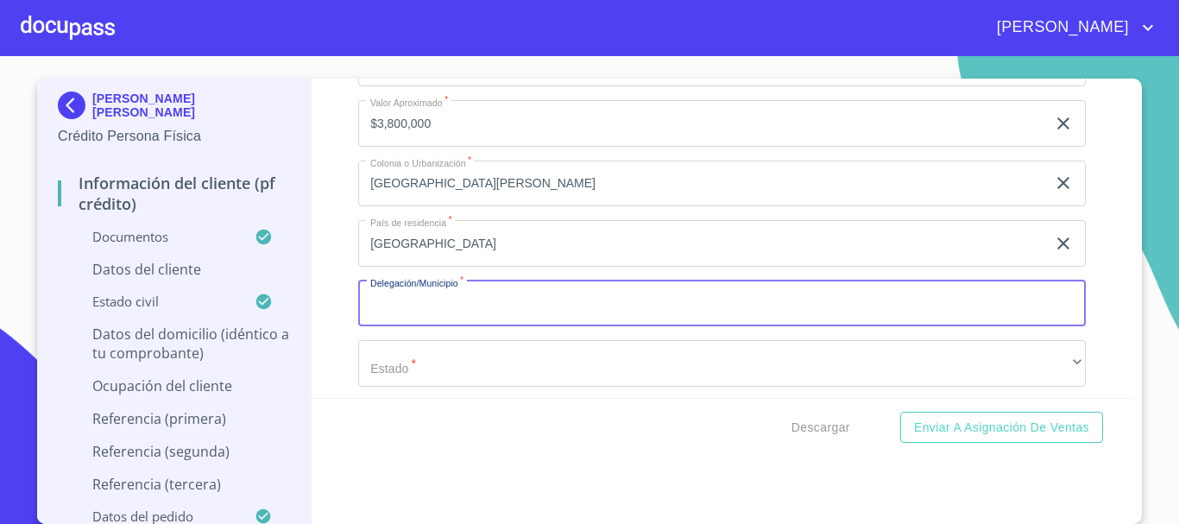
click at [511, 316] on input "Documento de identificación.   *" at bounding box center [722, 303] width 728 height 47
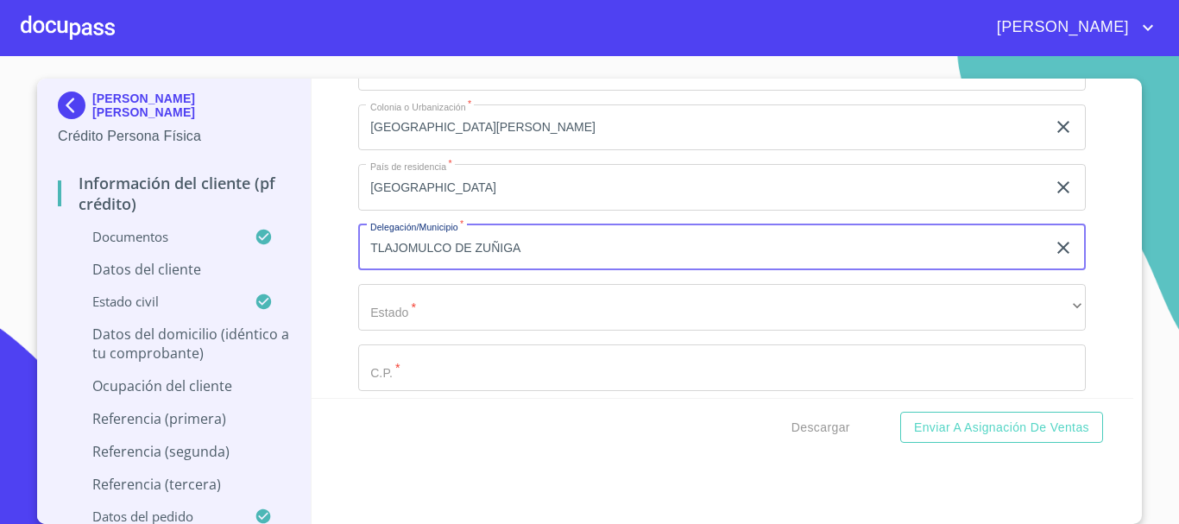
scroll to position [7087, 0]
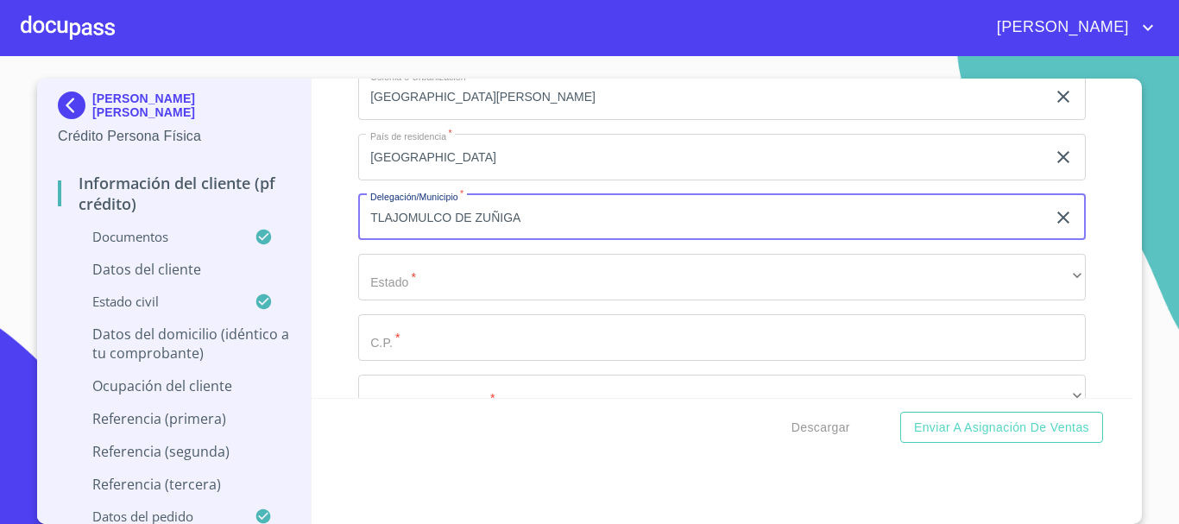
type input "TLAJOMULCO DE ZUÑIGA"
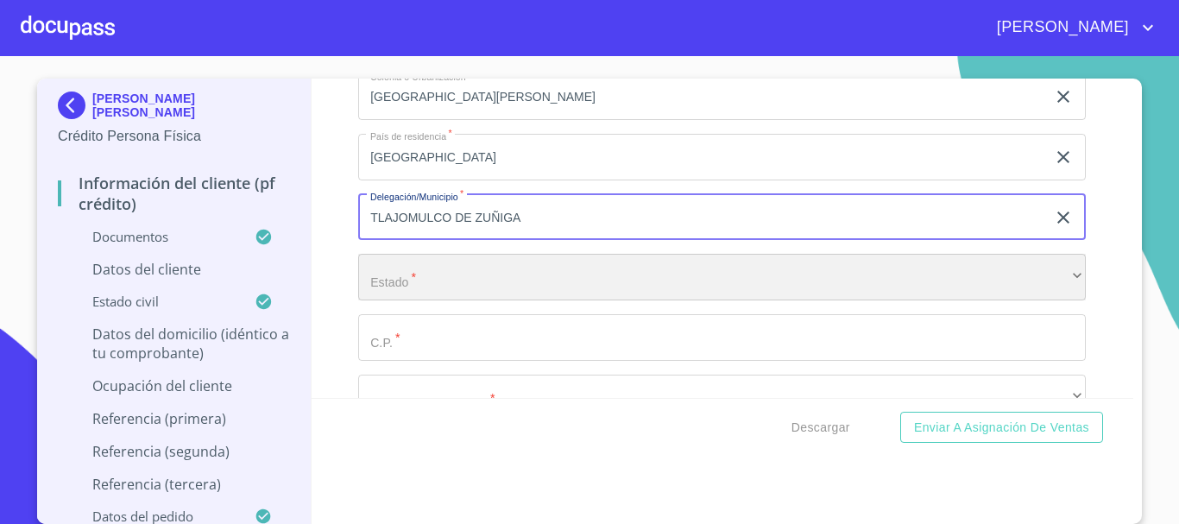
click at [508, 297] on div "​" at bounding box center [722, 277] width 728 height 47
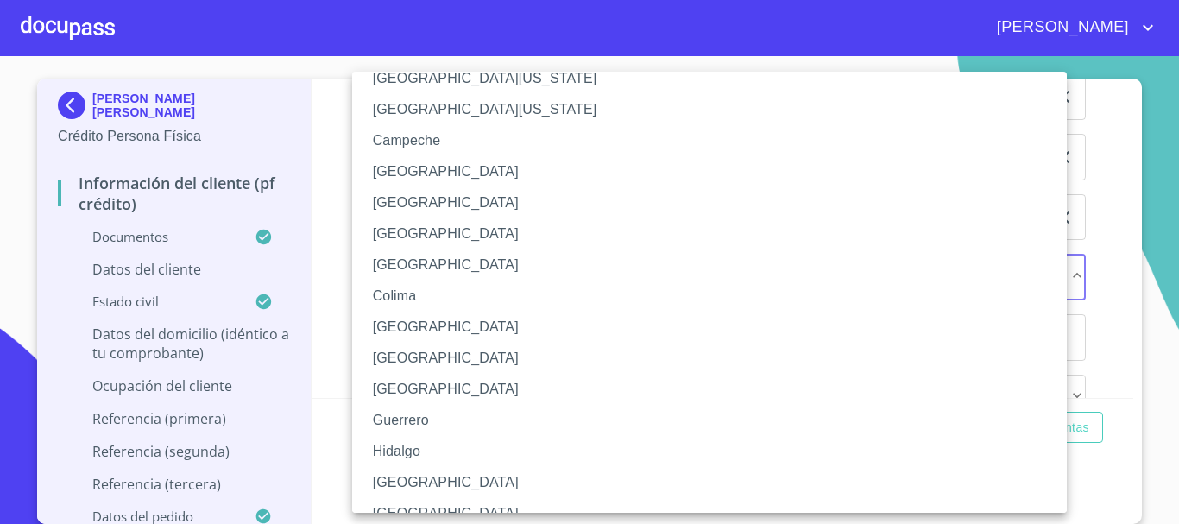
scroll to position [86, 0]
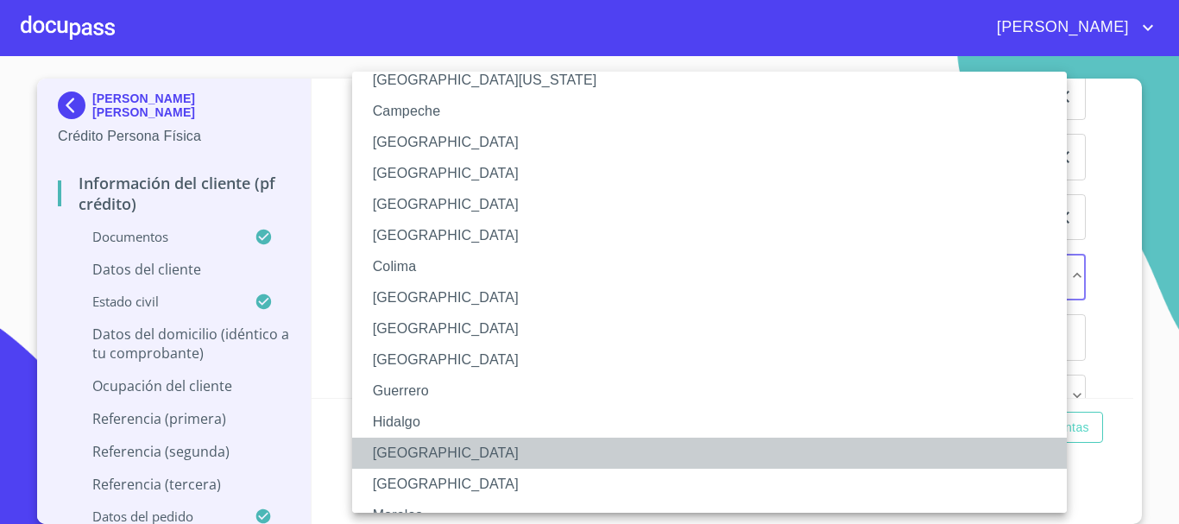
click at [433, 449] on li "[GEOGRAPHIC_DATA]" at bounding box center [716, 453] width 728 height 31
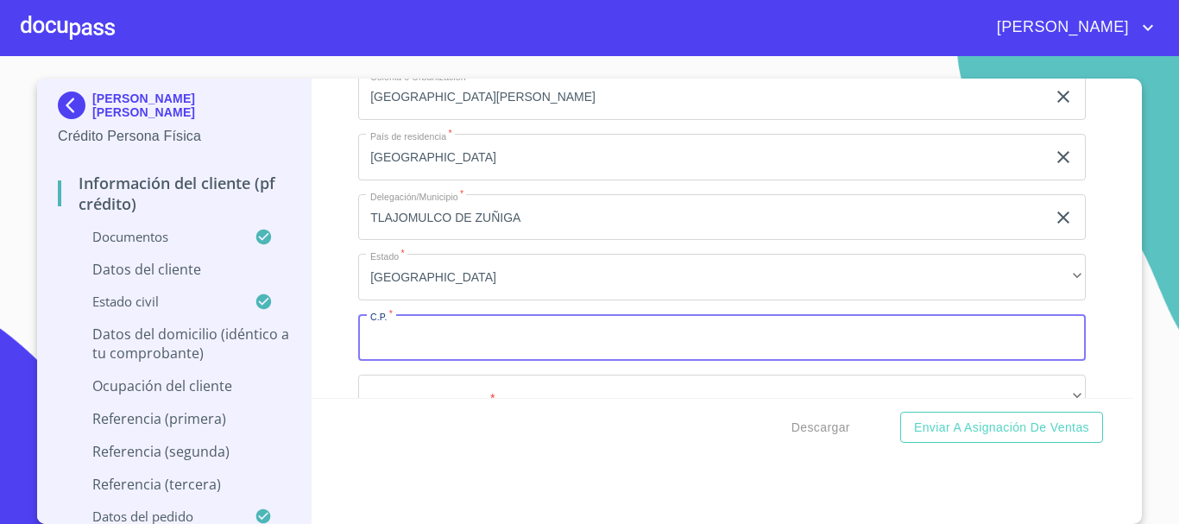
click at [472, 354] on input "Documento de identificación.   *" at bounding box center [722, 337] width 728 height 47
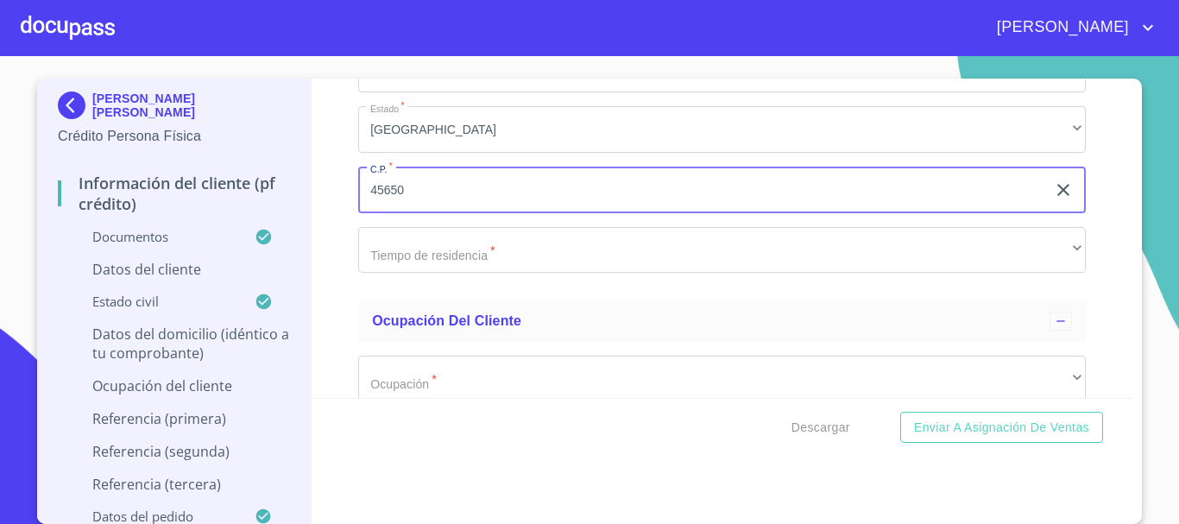
scroll to position [7346, 0]
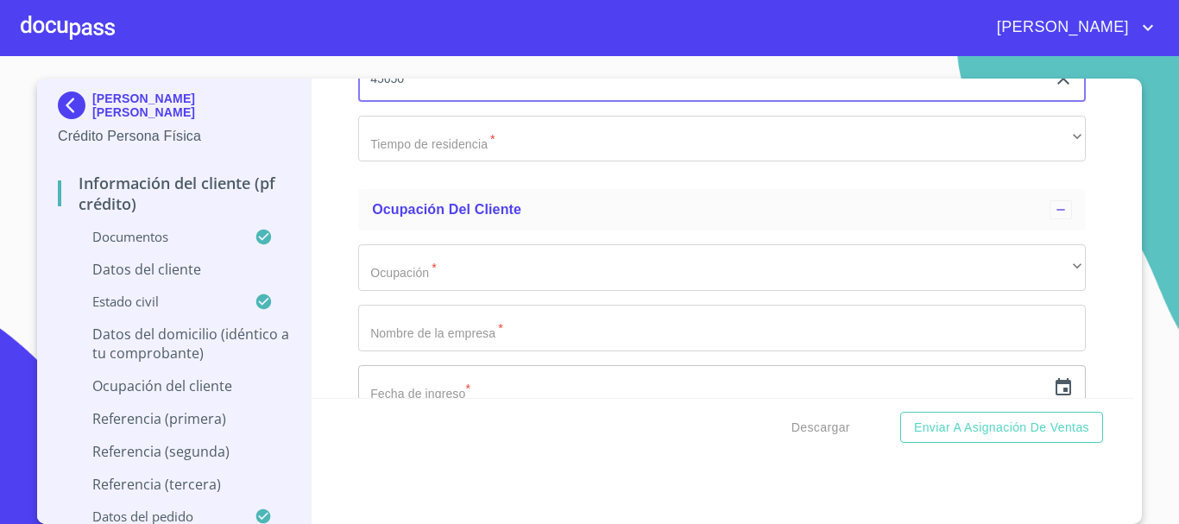
type input "45650"
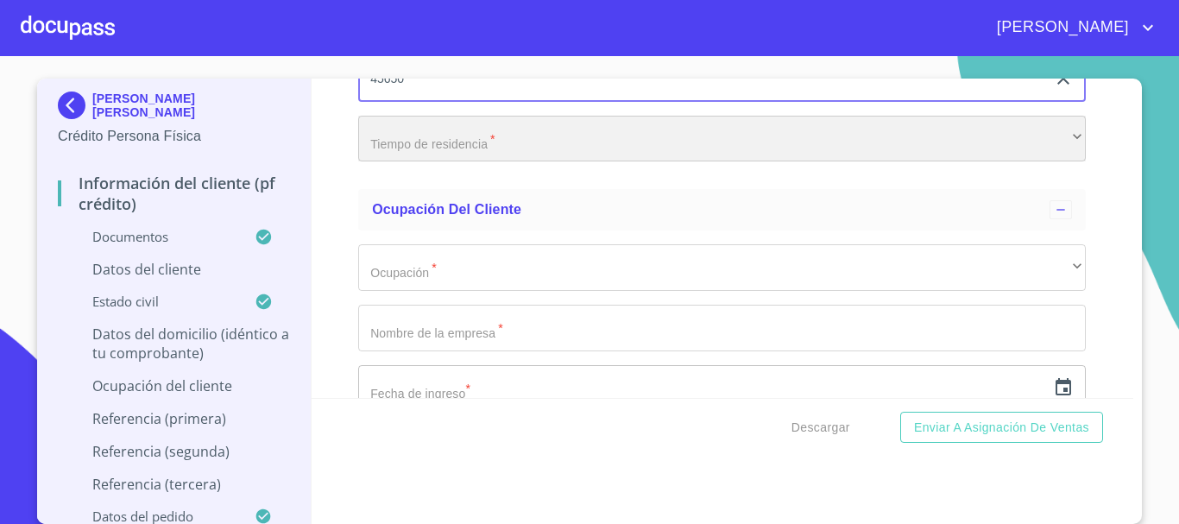
click at [491, 162] on div "​" at bounding box center [722, 139] width 728 height 47
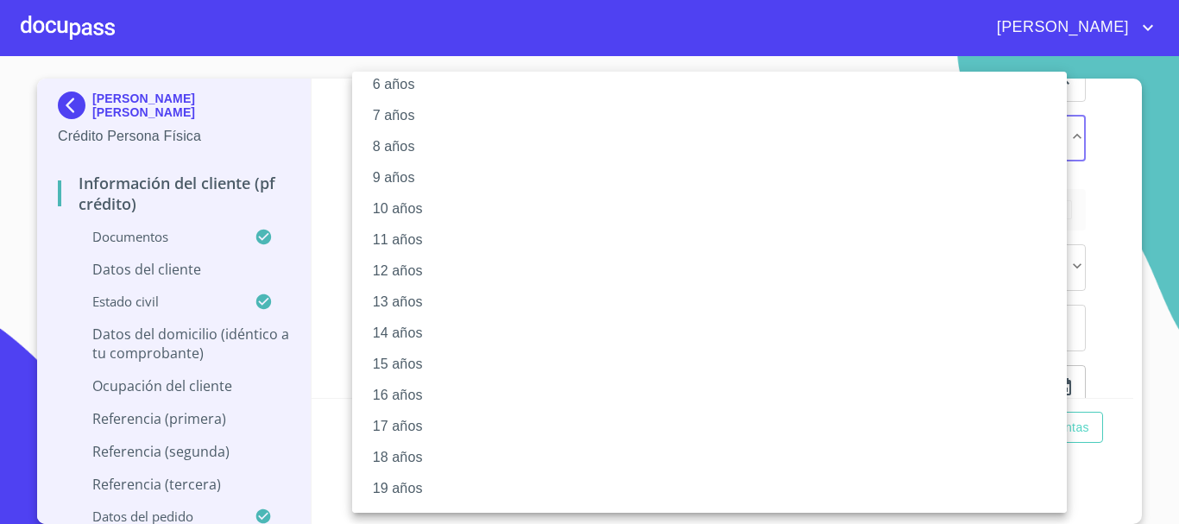
scroll to position [236, 0]
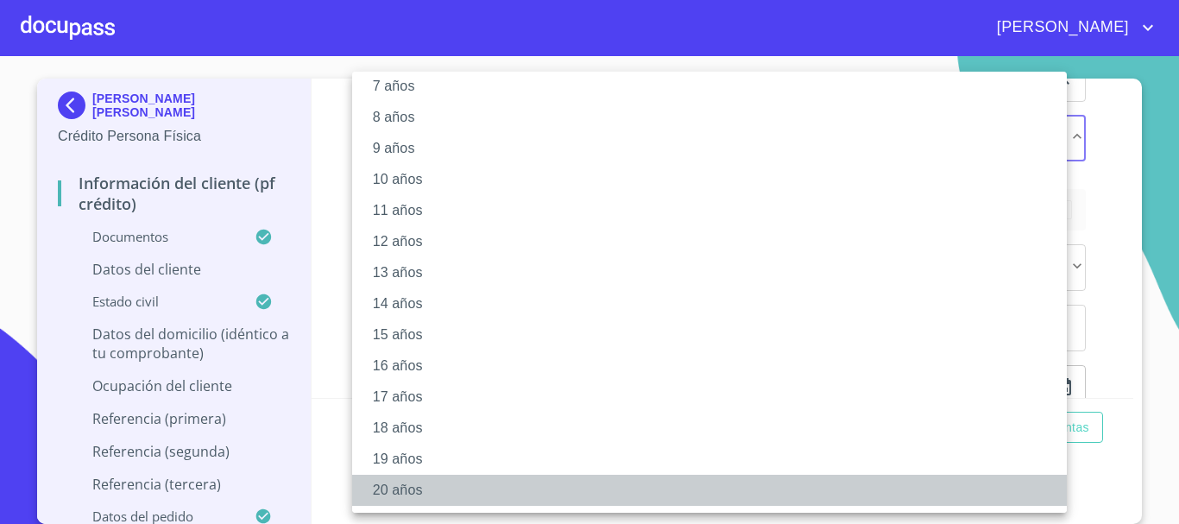
click at [394, 487] on li "20 años" at bounding box center [716, 490] width 728 height 31
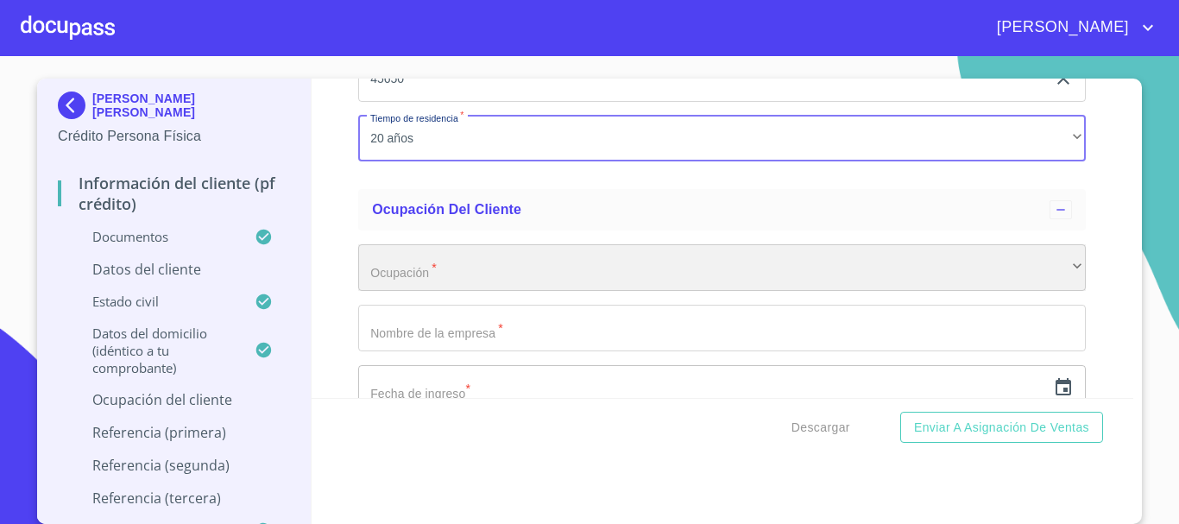
click at [469, 287] on div "​" at bounding box center [722, 267] width 728 height 47
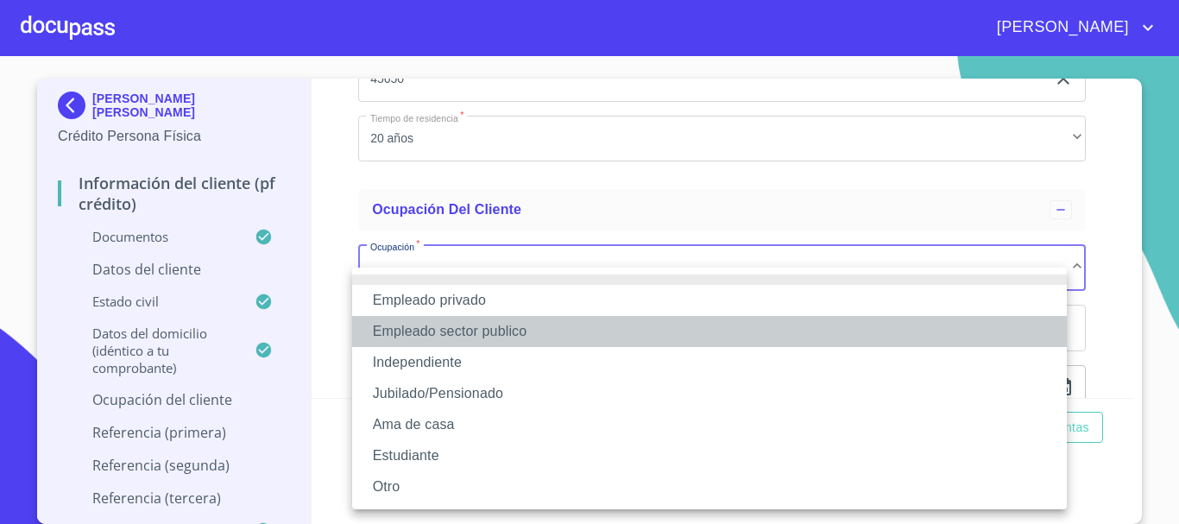
click at [482, 327] on li "Empleado sector publico" at bounding box center [709, 331] width 715 height 31
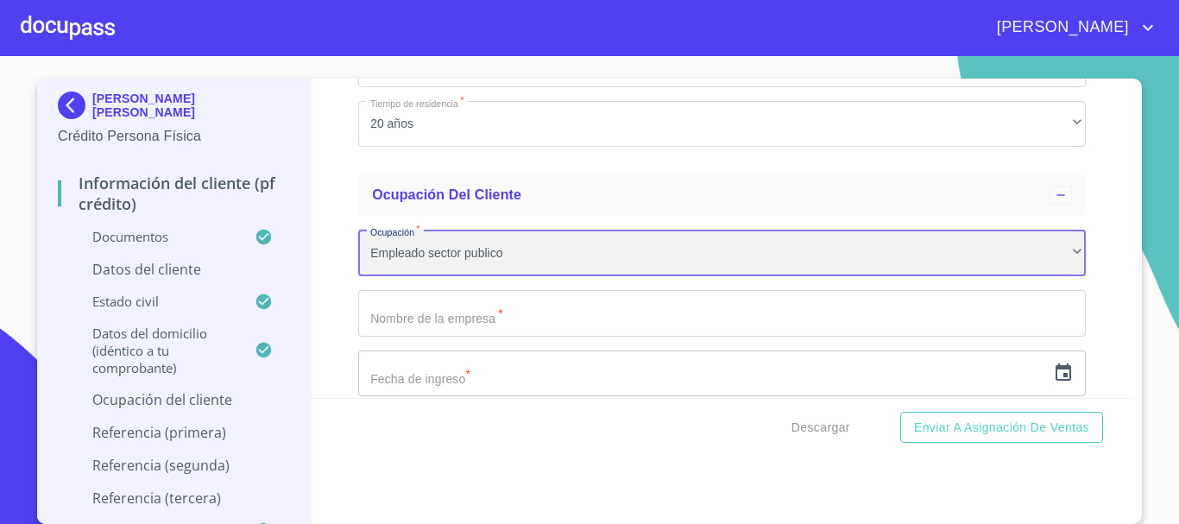
scroll to position [7346, 0]
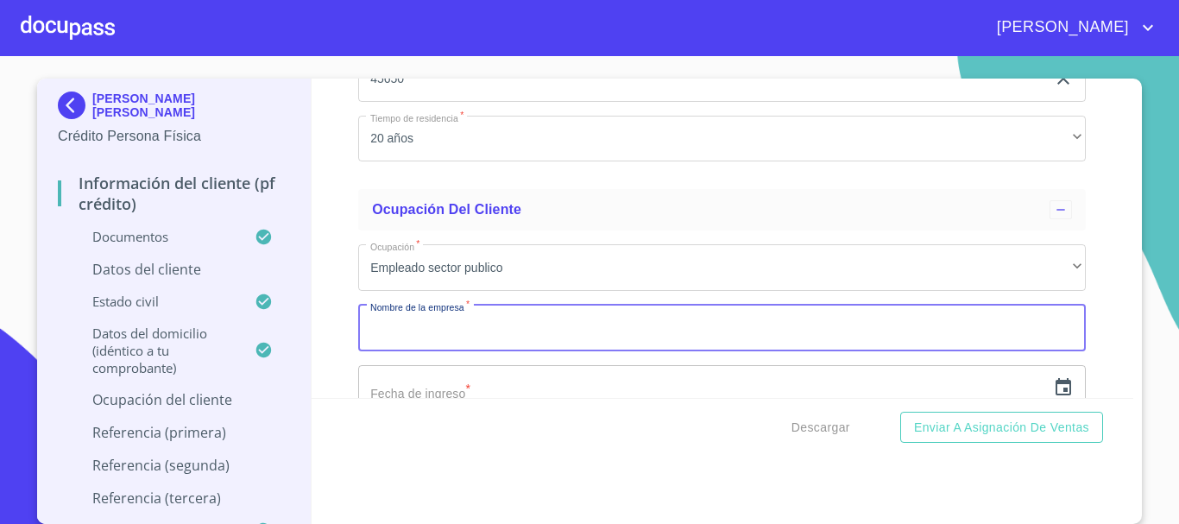
click at [482, 351] on input "Documento de identificación.   *" at bounding box center [722, 328] width 728 height 47
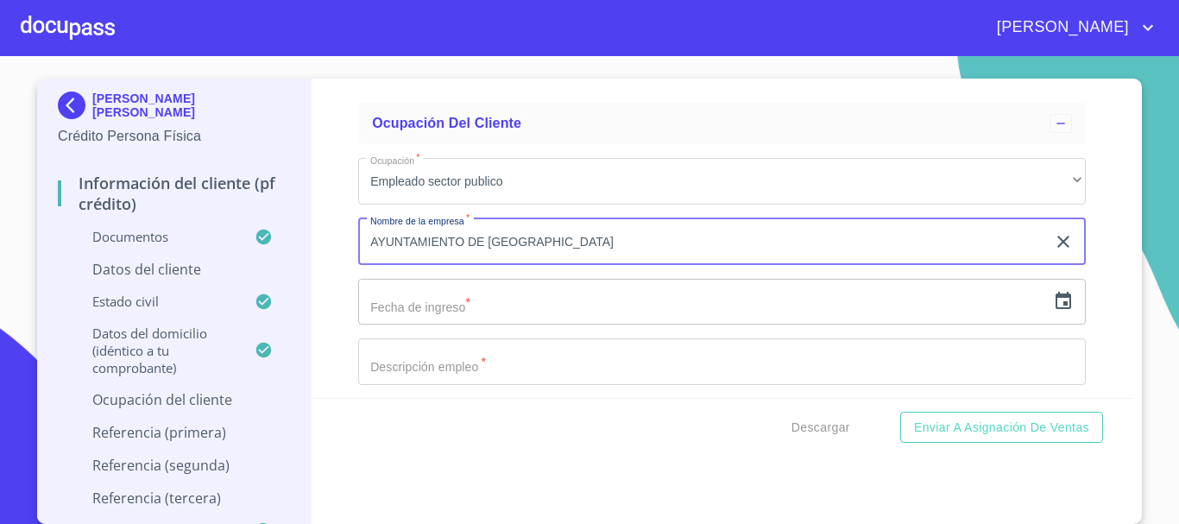
type input "AYUNTAMIENTO DE [GEOGRAPHIC_DATA]"
click at [500, 318] on input "text" at bounding box center [702, 302] width 688 height 47
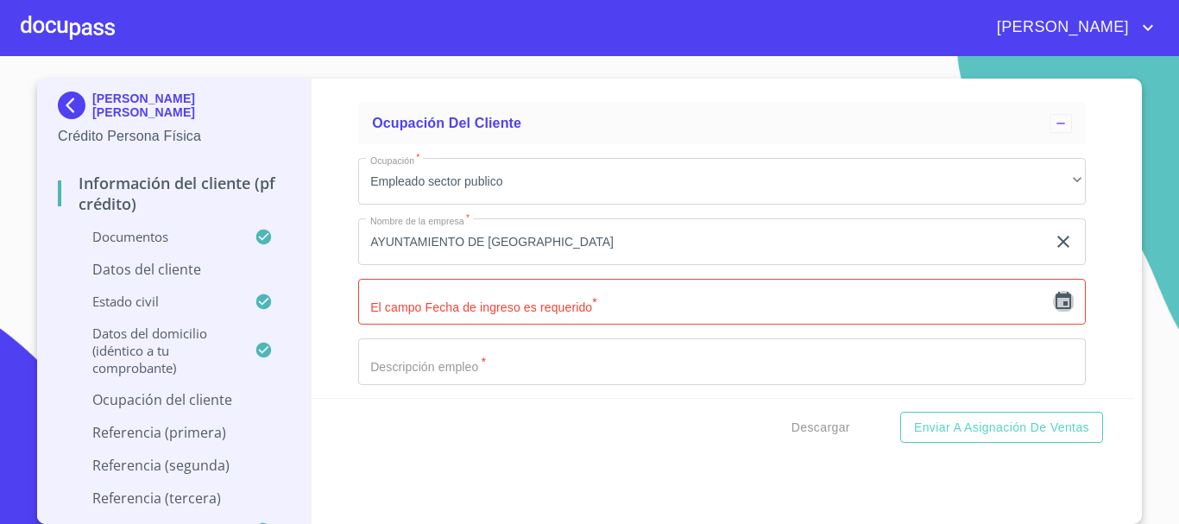
click at [1055, 309] on icon "button" at bounding box center [1063, 300] width 16 height 17
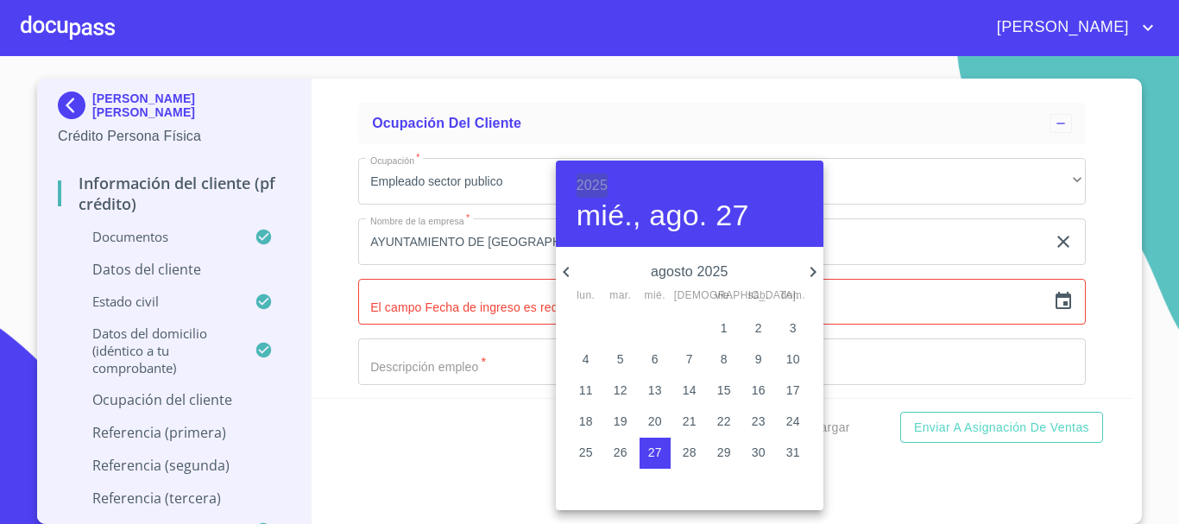
click at [596, 186] on h6 "2025" at bounding box center [591, 185] width 31 height 24
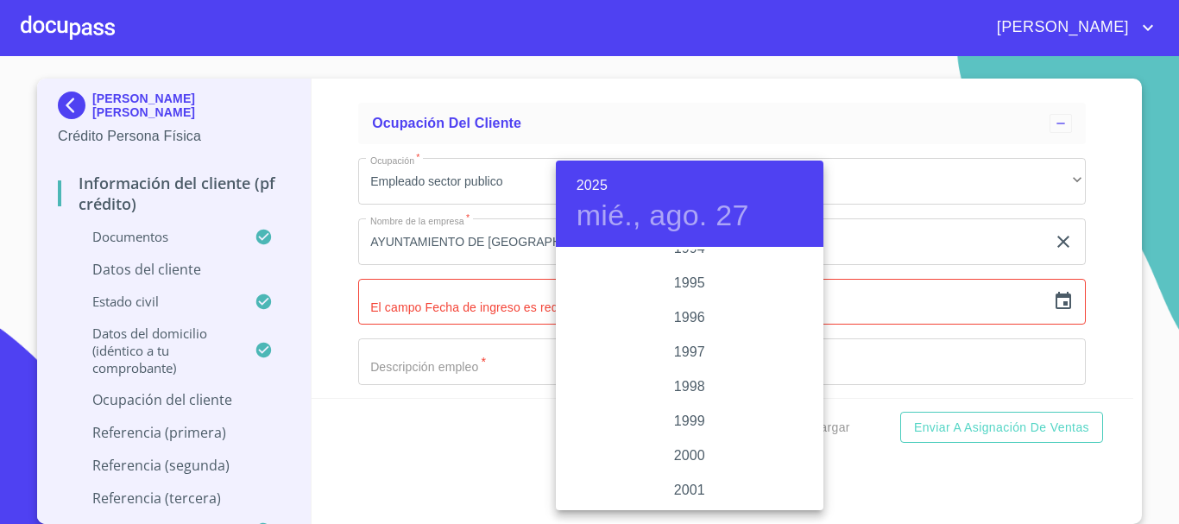
scroll to position [2399, 0]
click at [678, 349] on div "1997" at bounding box center [690, 353] width 268 height 35
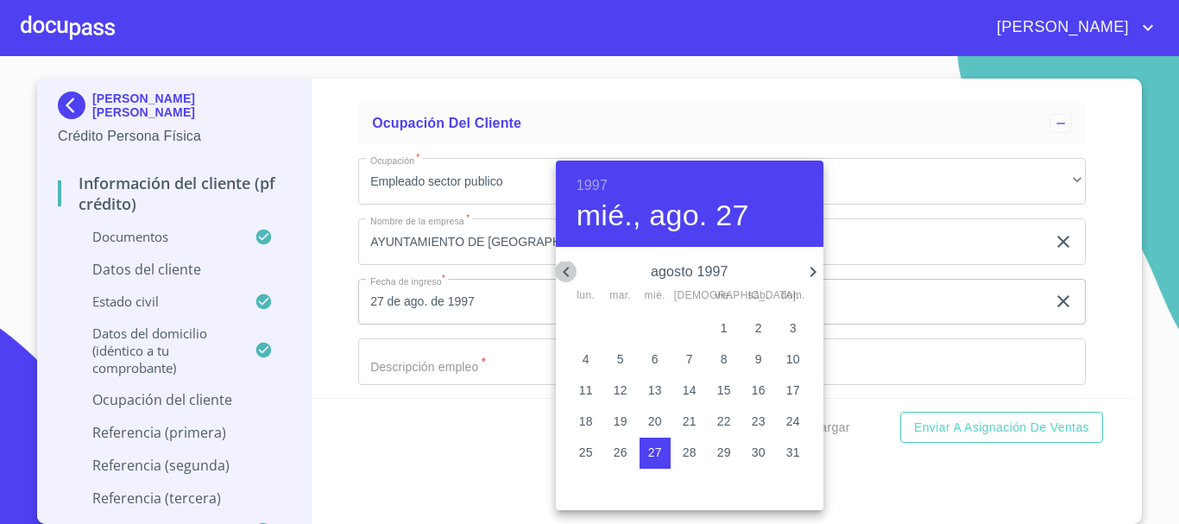
click at [564, 269] on icon "button" at bounding box center [566, 271] width 21 height 21
click at [588, 361] on p "2" at bounding box center [586, 358] width 7 height 17
type input "2 de jun. de 1997"
click at [918, 241] on div at bounding box center [589, 262] width 1179 height 524
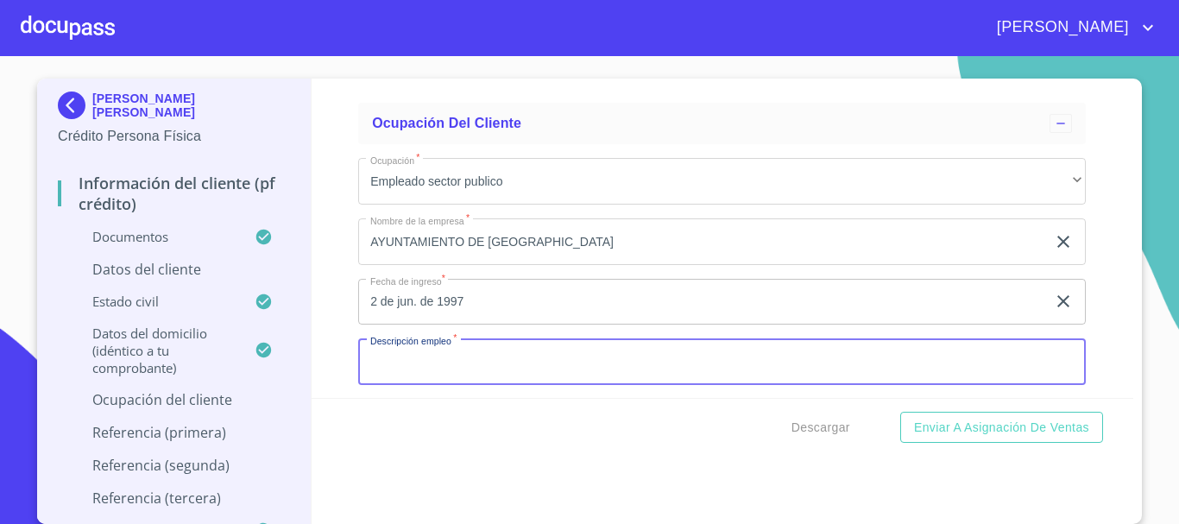
click at [616, 377] on input "Documento de identificación.   *" at bounding box center [722, 361] width 728 height 47
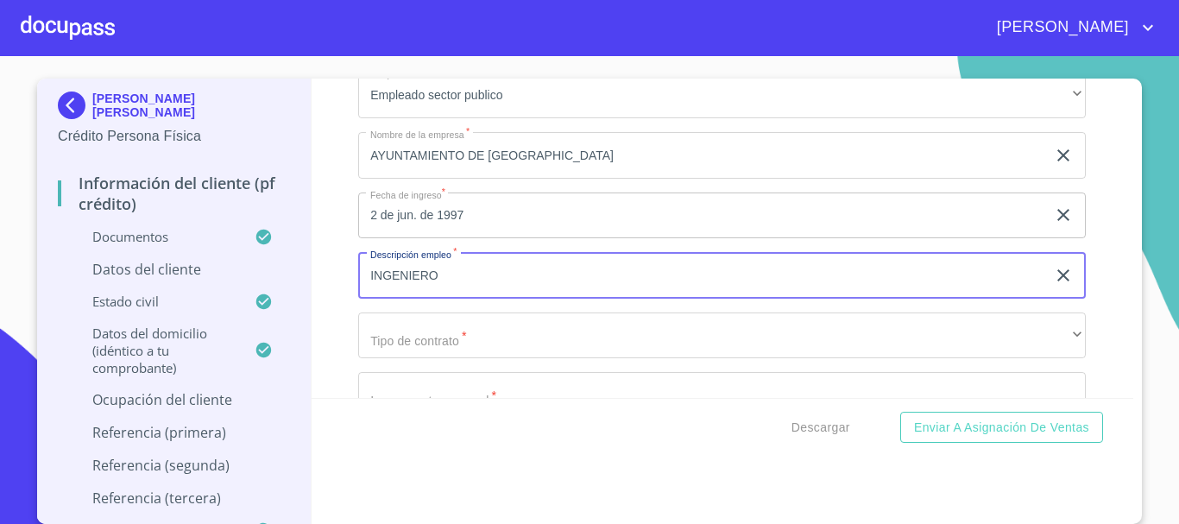
type input "INGENIERO"
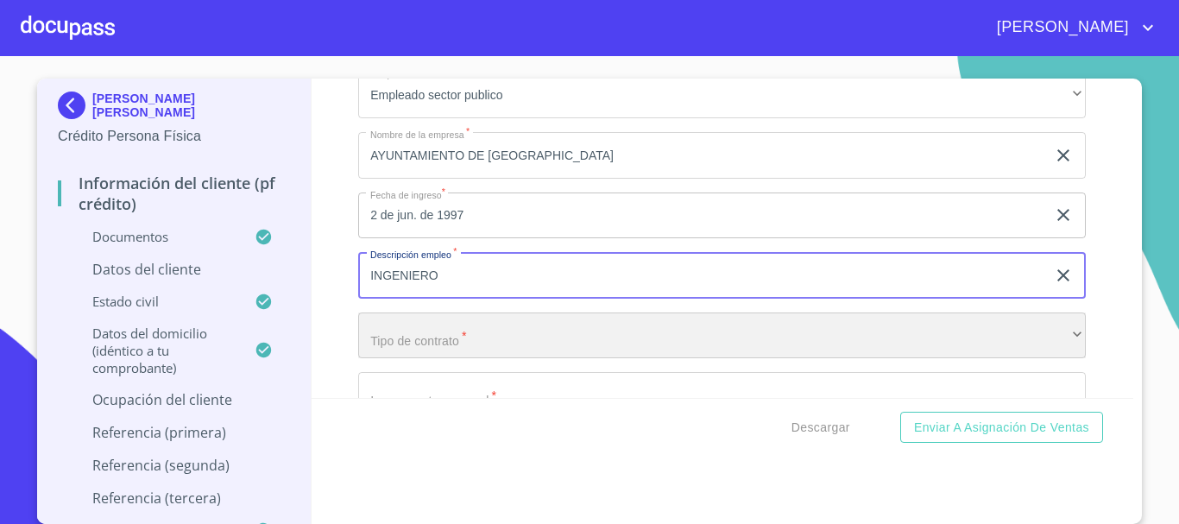
click at [620, 348] on div "​" at bounding box center [722, 335] width 728 height 47
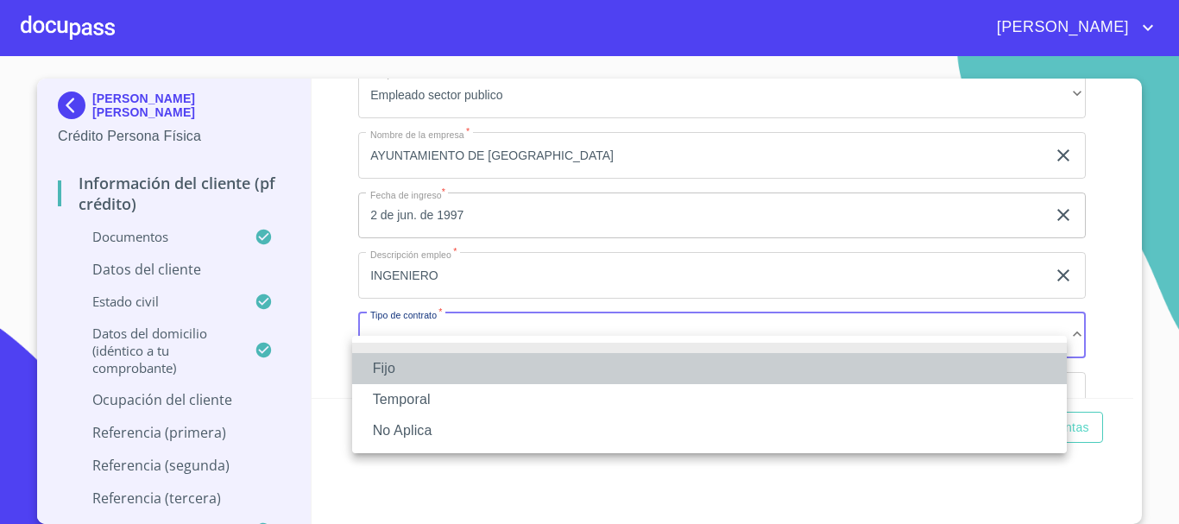
click at [469, 372] on li "Fijo" at bounding box center [709, 368] width 715 height 31
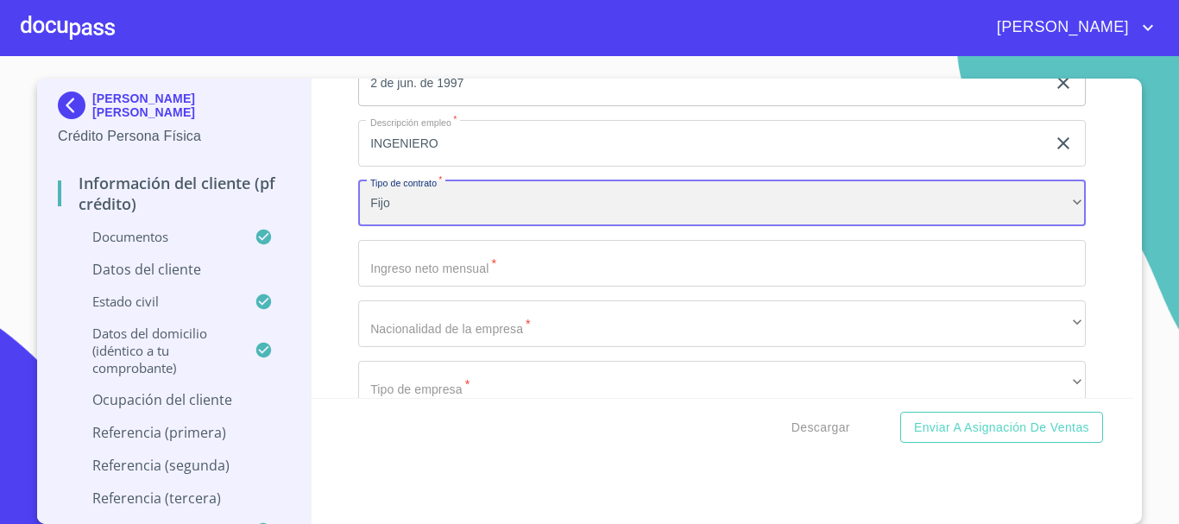
scroll to position [7691, 0]
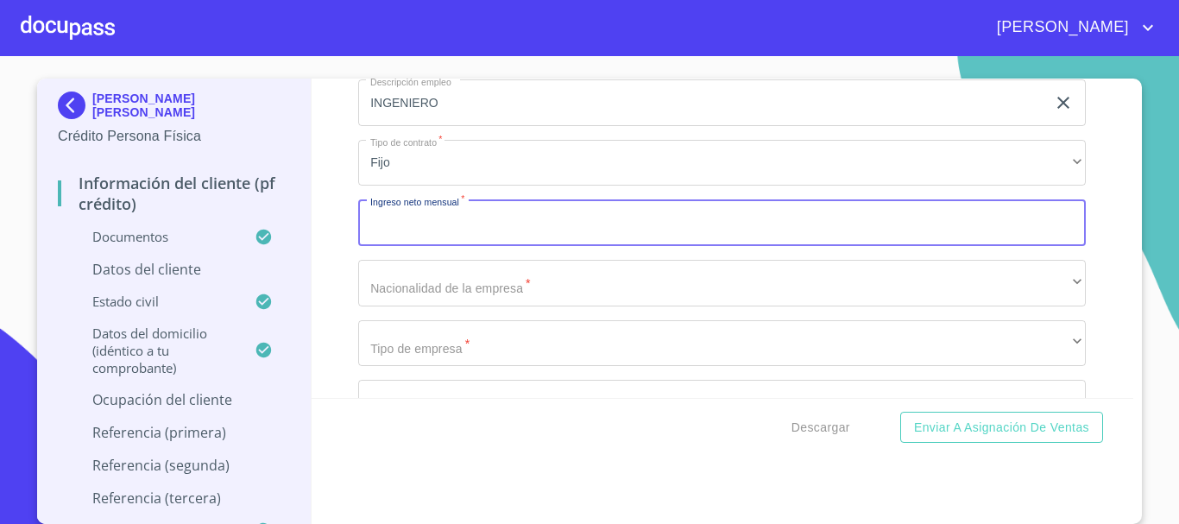
click at [507, 246] on input "Documento de identificación.   *" at bounding box center [722, 222] width 728 height 47
type input "18,500"
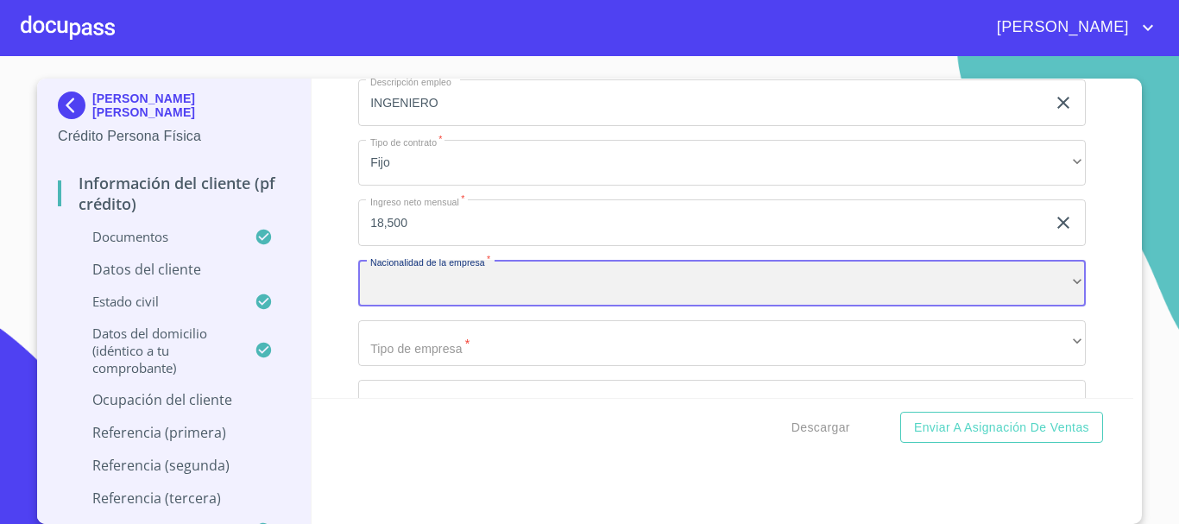
click at [502, 295] on div "​" at bounding box center [722, 283] width 728 height 47
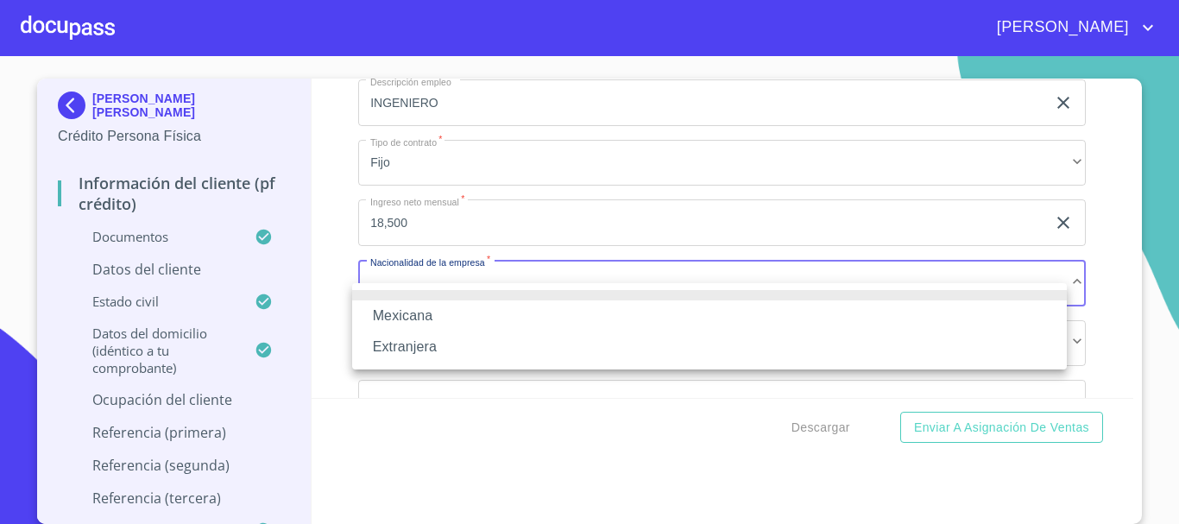
click at [487, 318] on li "Mexicana" at bounding box center [709, 315] width 715 height 31
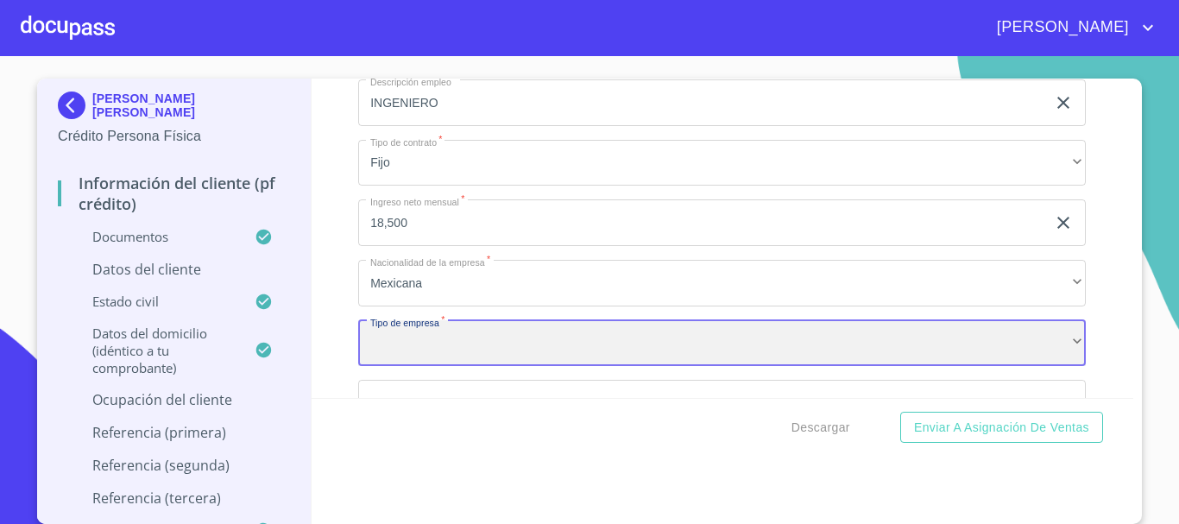
click at [487, 355] on div "​" at bounding box center [722, 343] width 728 height 47
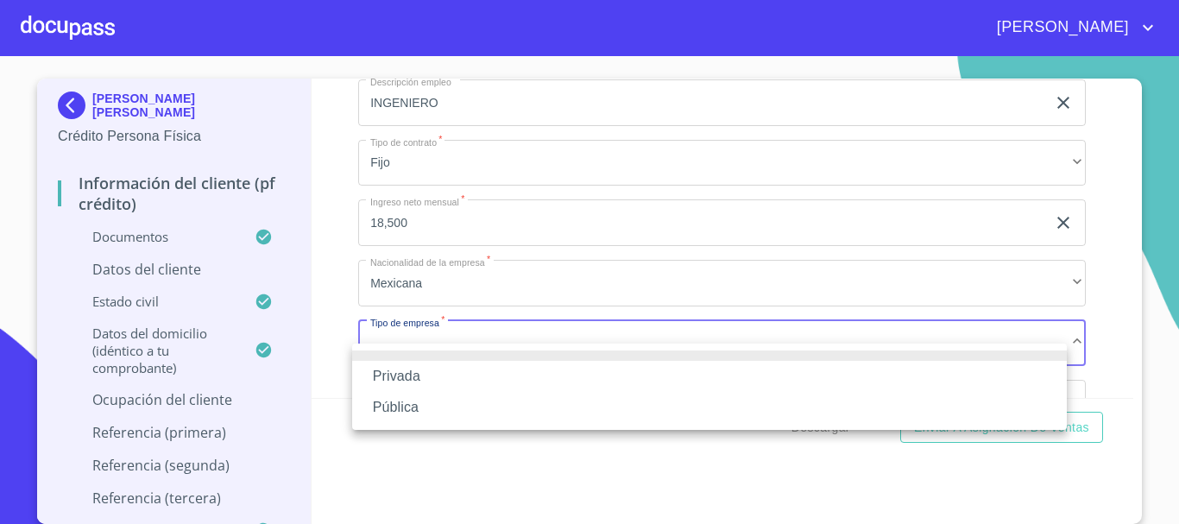
click at [463, 415] on li "Pública" at bounding box center [709, 407] width 715 height 31
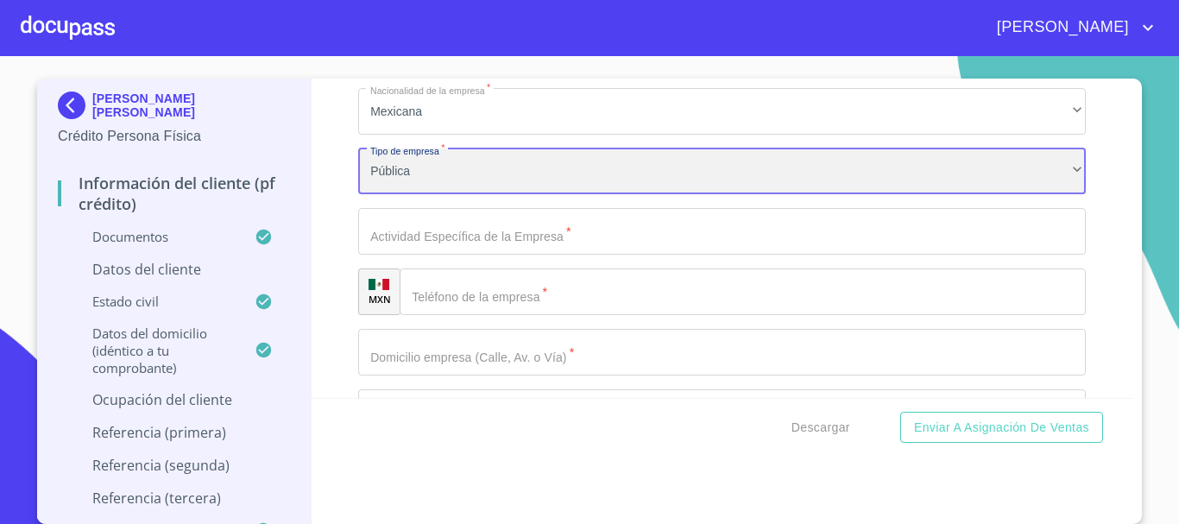
scroll to position [7864, 0]
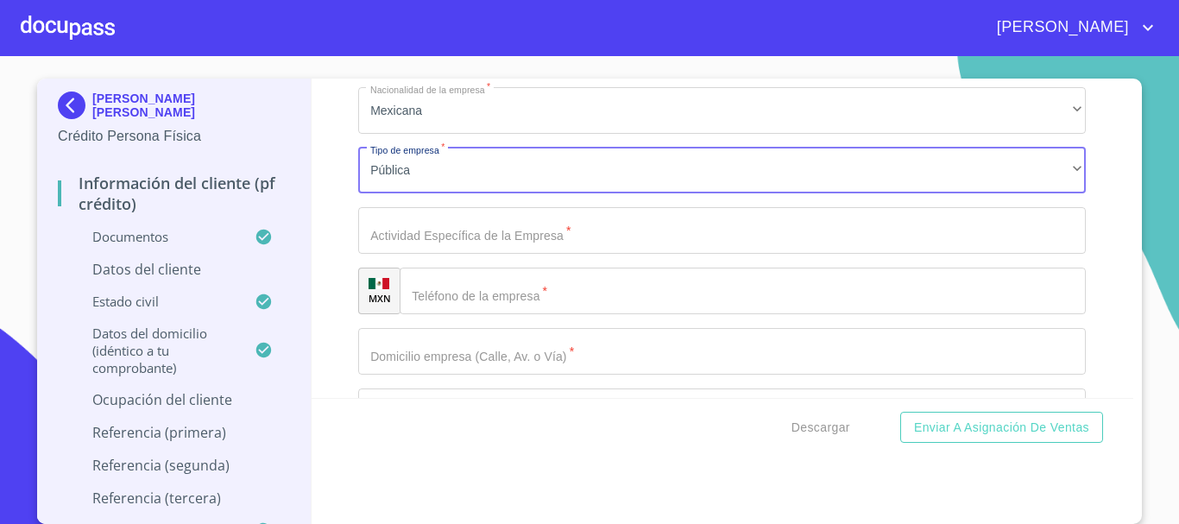
click at [517, 254] on input "Documento de identificación.   *" at bounding box center [722, 230] width 728 height 47
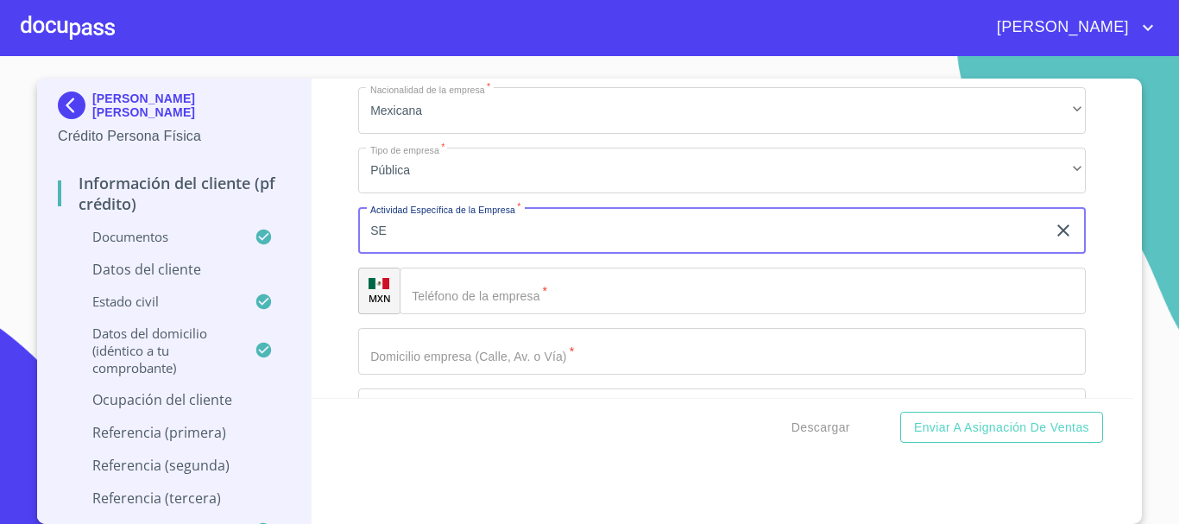
type input "S"
click at [421, 251] on input "SERVICIO Y TRAMITES DE GOBIERNO" at bounding box center [702, 230] width 688 height 47
type input "SERVICIOS Y TRAMITES DE GOBIERNO"
click at [535, 310] on input "Documento de identificación.   *" at bounding box center [743, 291] width 686 height 47
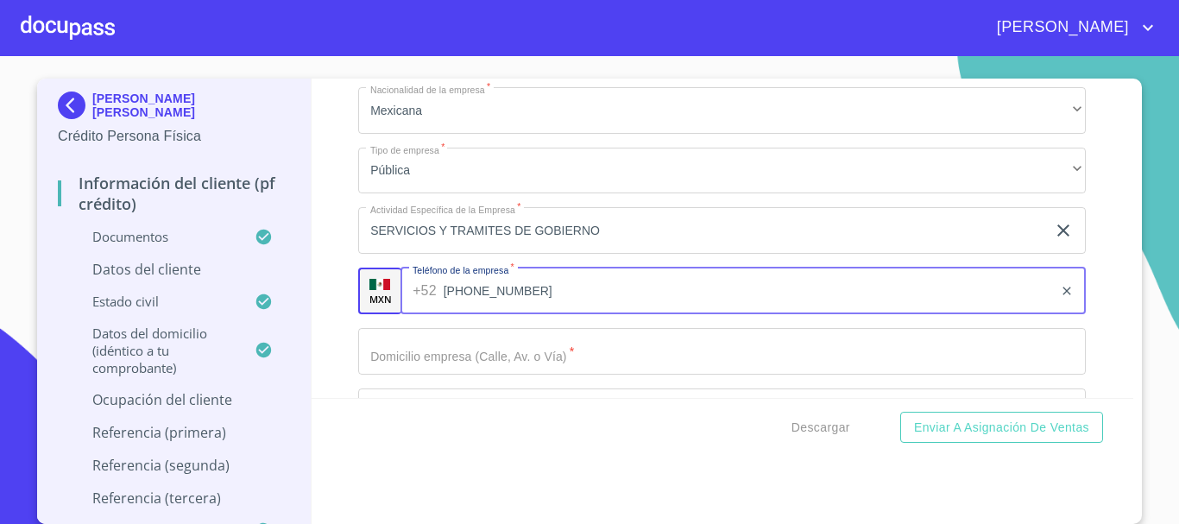
type input "[PHONE_NUMBER]"
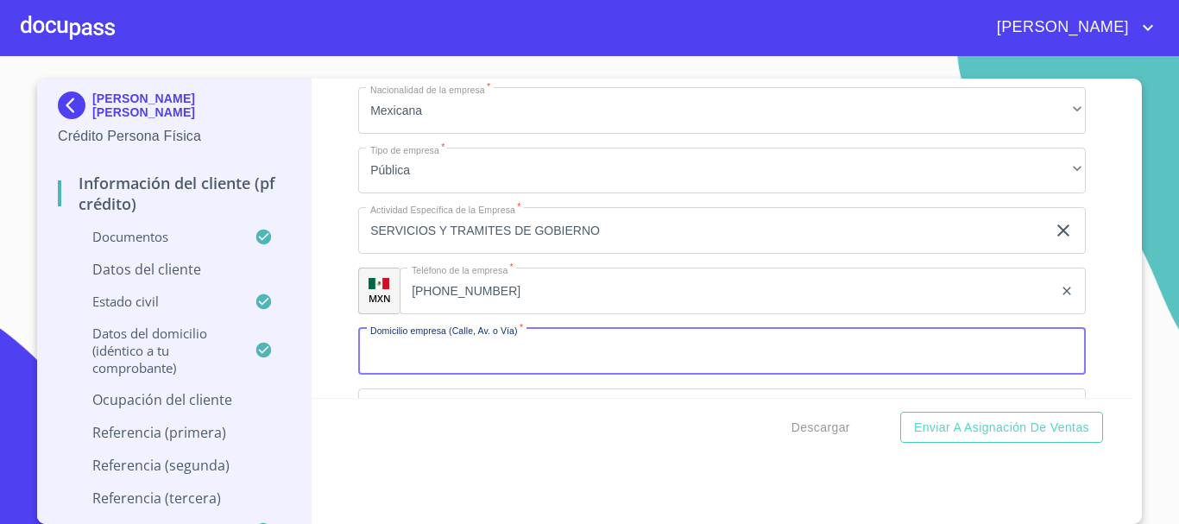
click at [512, 374] on input "Documento de identificación.   *" at bounding box center [722, 351] width 728 height 47
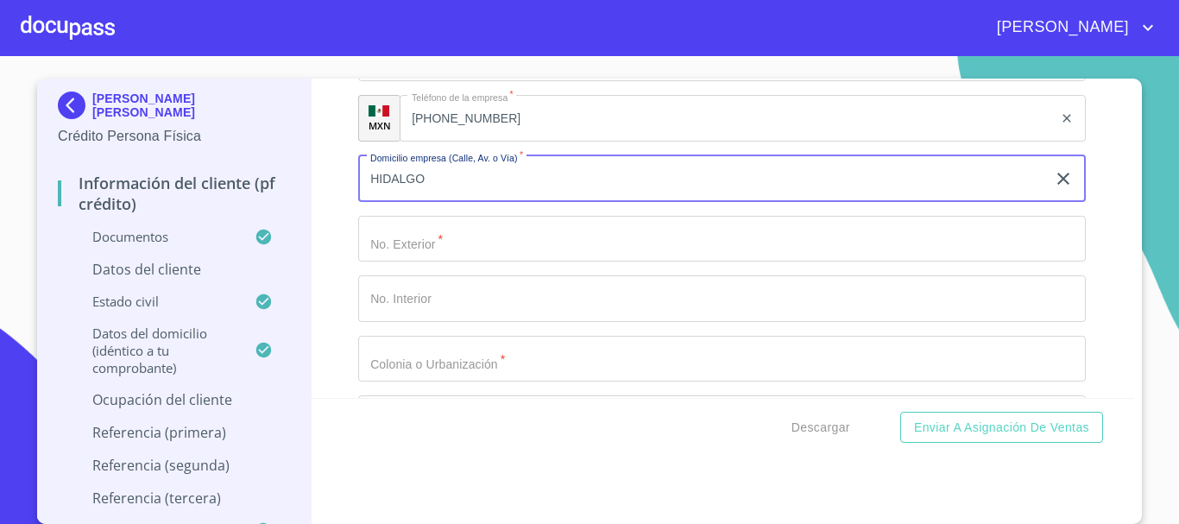
type input "HIDALGO"
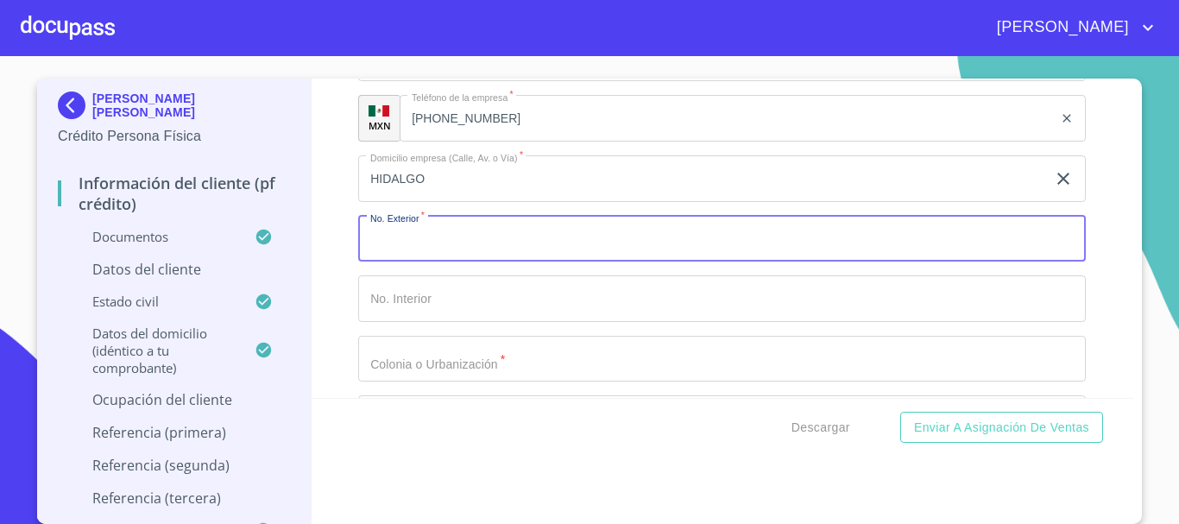
click at [494, 244] on input "Documento de identificación.   *" at bounding box center [722, 239] width 728 height 47
type input "151"
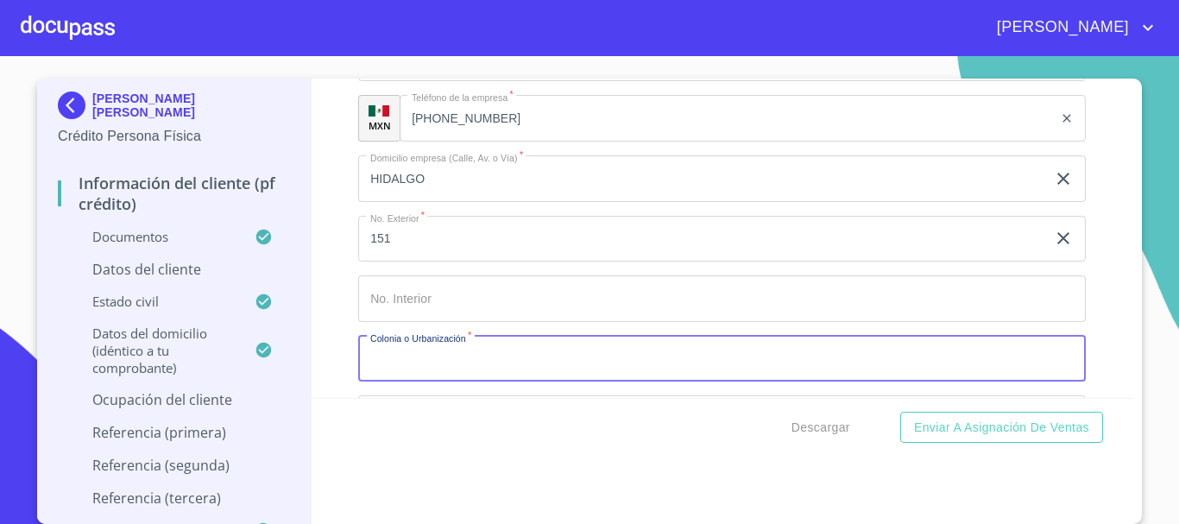
click at [480, 378] on input "Documento de identificación.   *" at bounding box center [722, 359] width 728 height 47
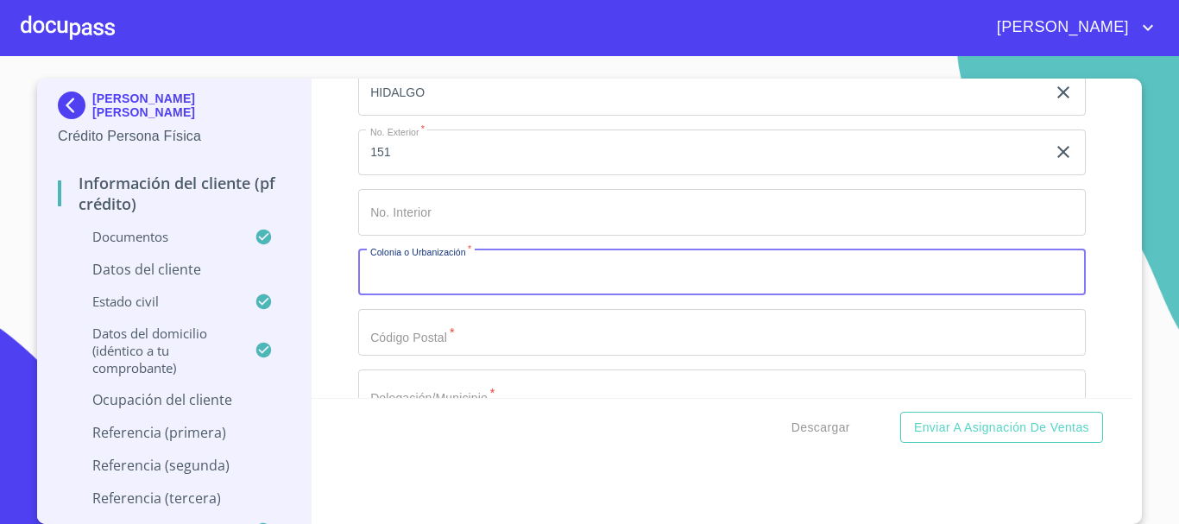
click at [475, 355] on input "Documento de identificación.   *" at bounding box center [722, 332] width 728 height 47
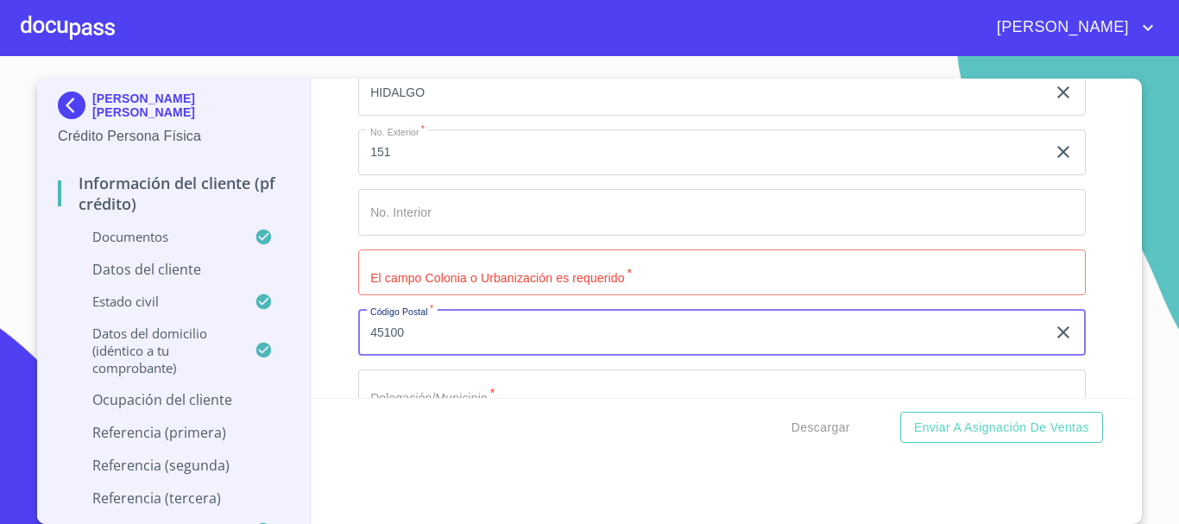
type input "45100"
click at [485, 293] on input "Documento de identificación.   *" at bounding box center [722, 272] width 728 height 47
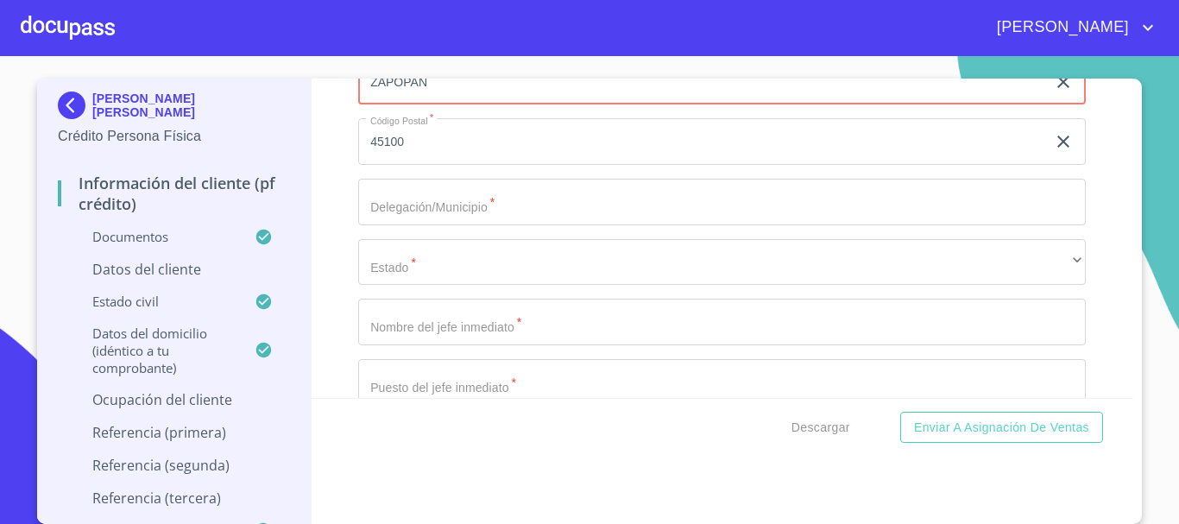
scroll to position [8381, 0]
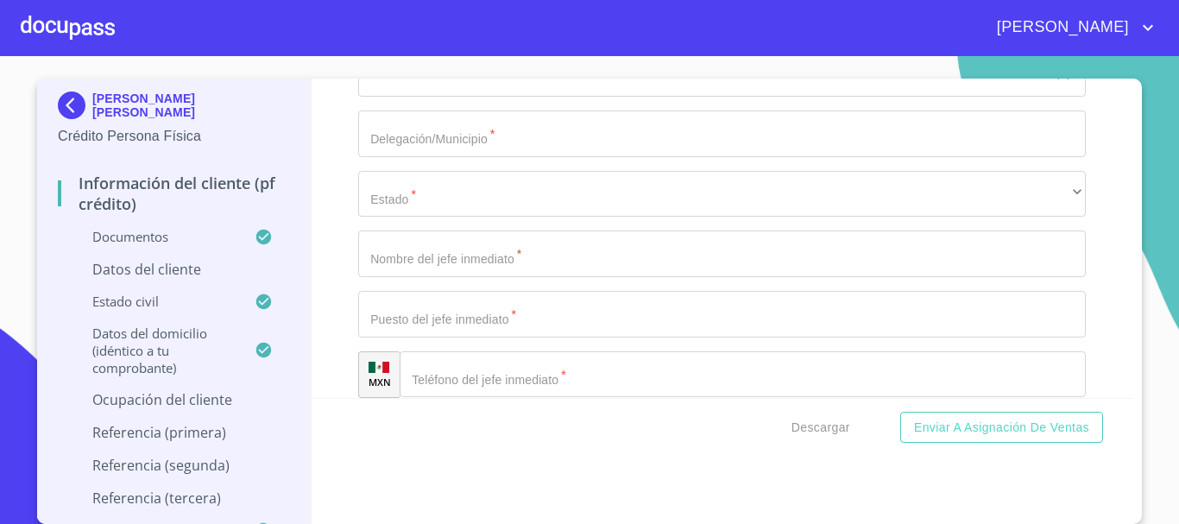
type input "ZAPOPAN"
click at [451, 142] on input "Documento de identificación.   *" at bounding box center [722, 133] width 728 height 47
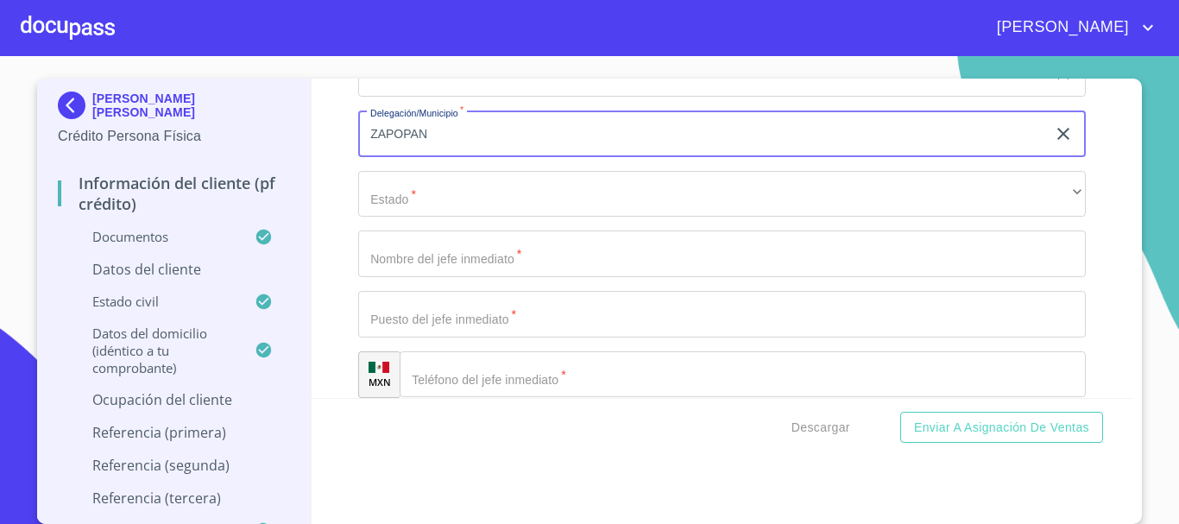
type input "ZAPOPAN"
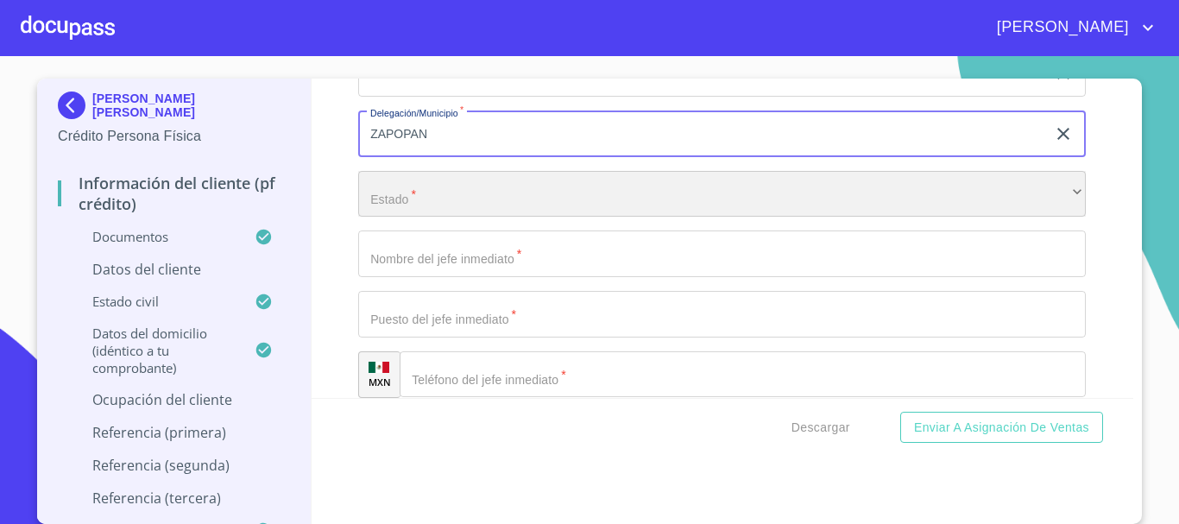
click at [473, 215] on div "​" at bounding box center [722, 194] width 728 height 47
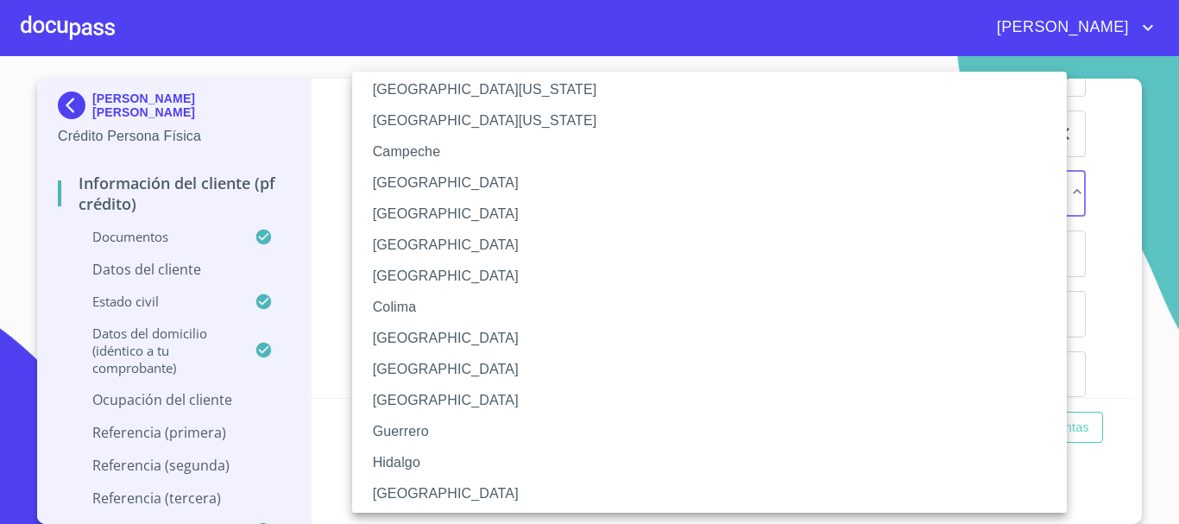
scroll to position [86, 0]
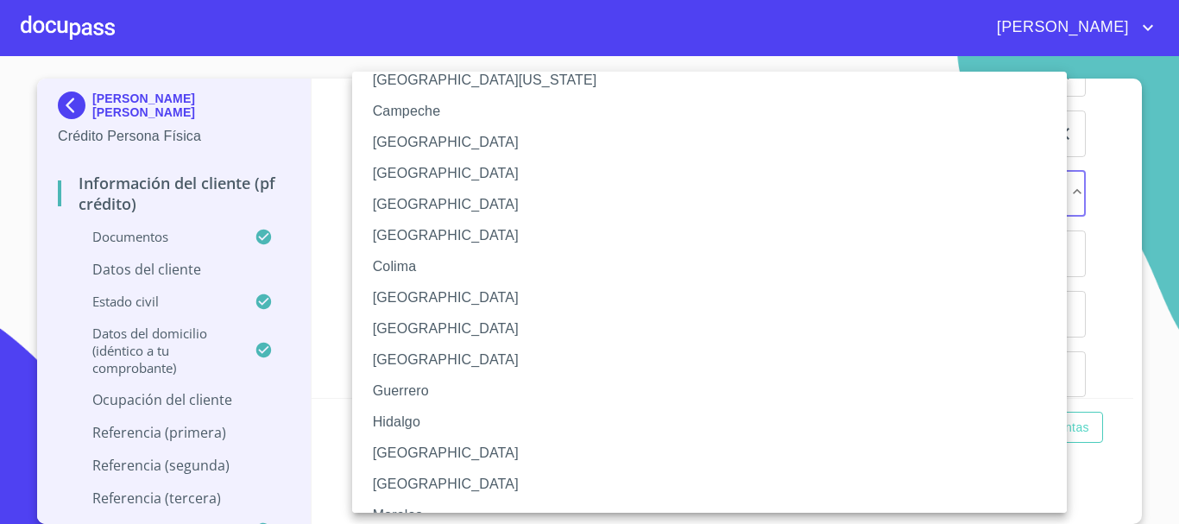
click at [421, 451] on li "[GEOGRAPHIC_DATA]" at bounding box center [716, 453] width 728 height 31
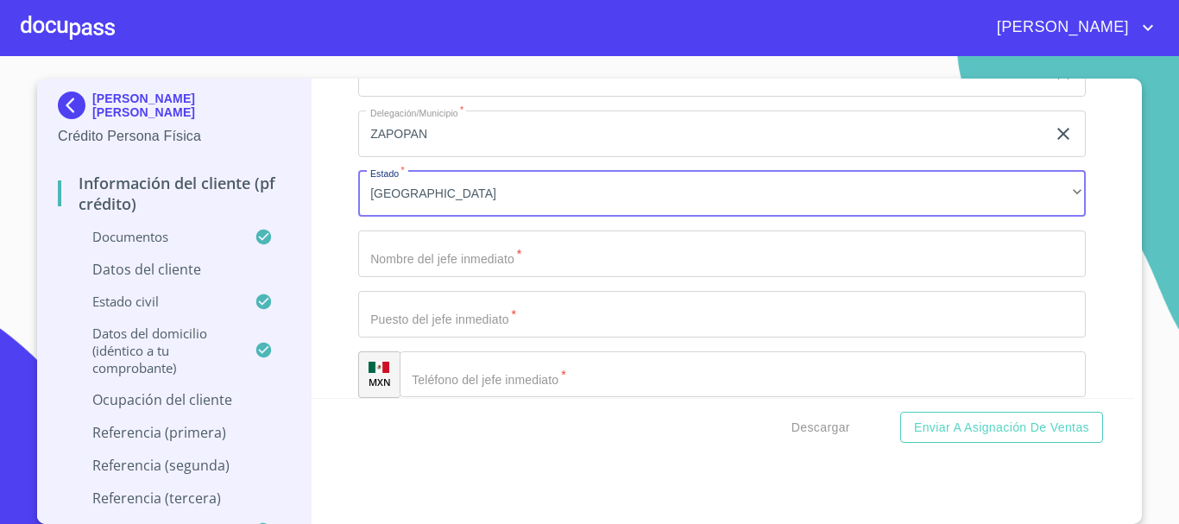
click at [456, 274] on input "Documento de identificación.   *" at bounding box center [722, 253] width 728 height 47
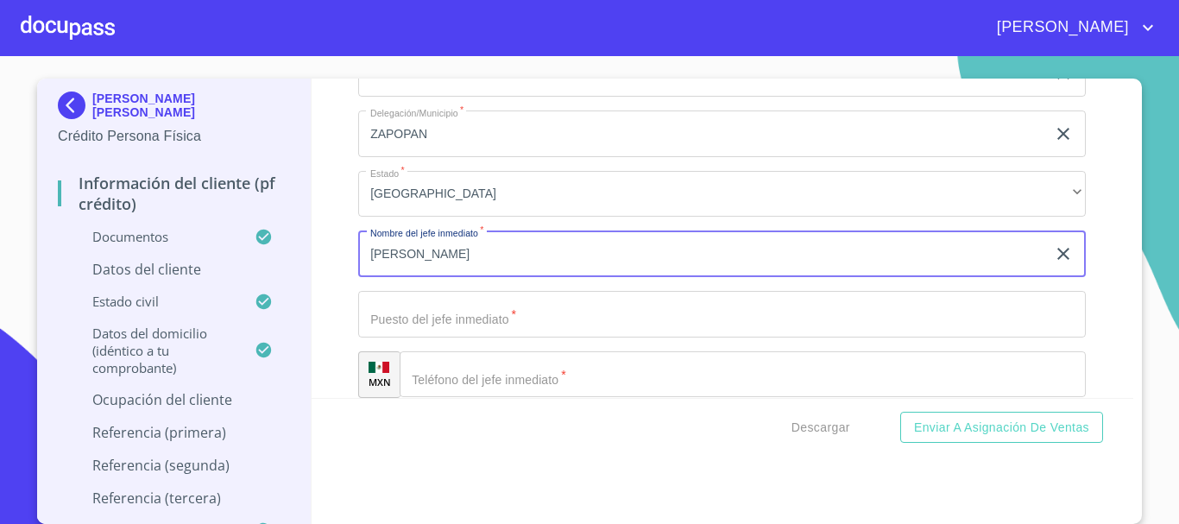
type input "[PERSON_NAME]"
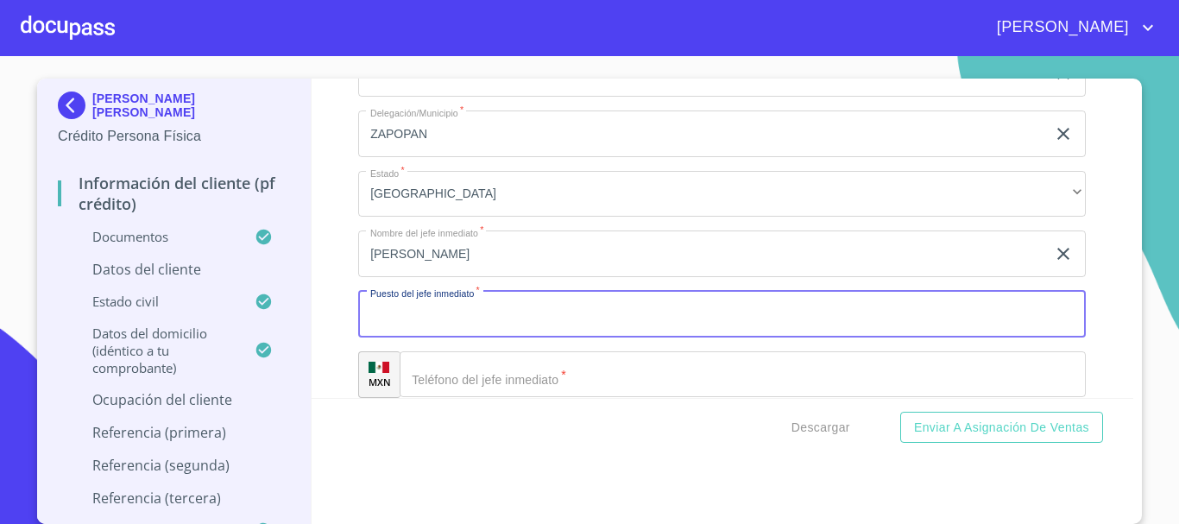
click at [569, 315] on input "Documento de identificación.   *" at bounding box center [722, 314] width 728 height 47
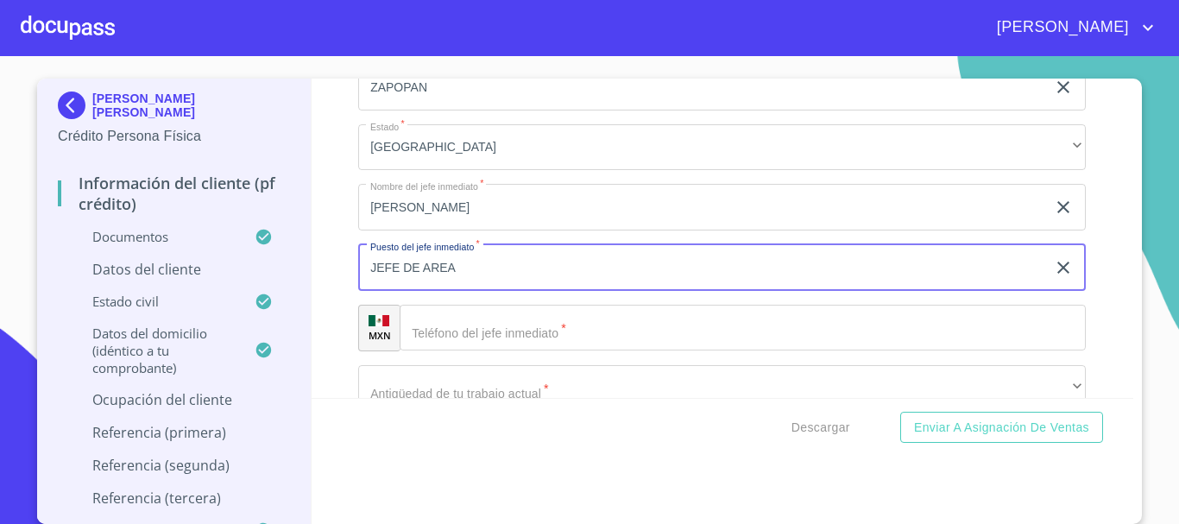
scroll to position [8468, 0]
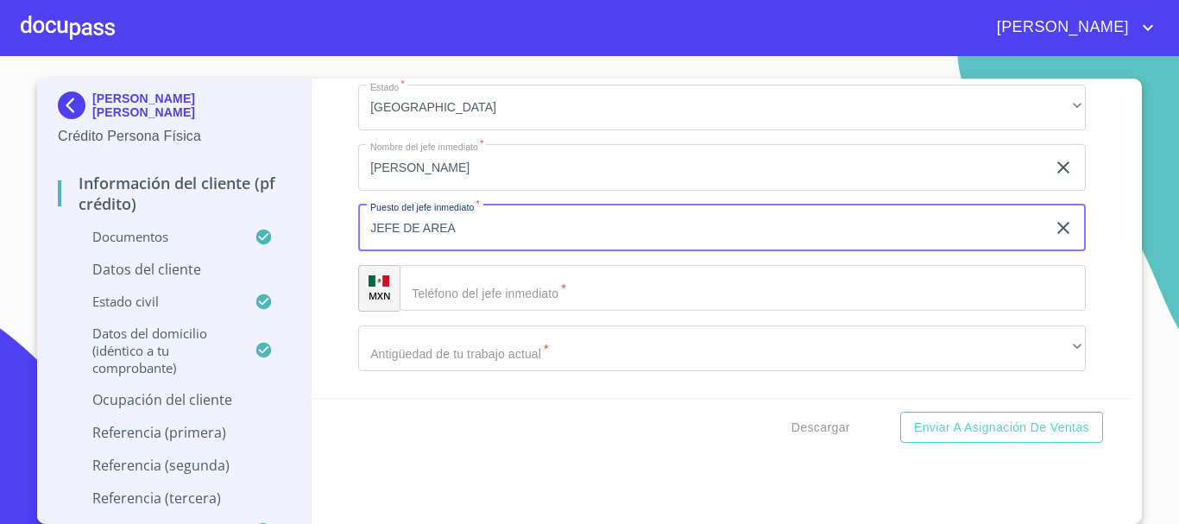
type input "JEFE DE AREA"
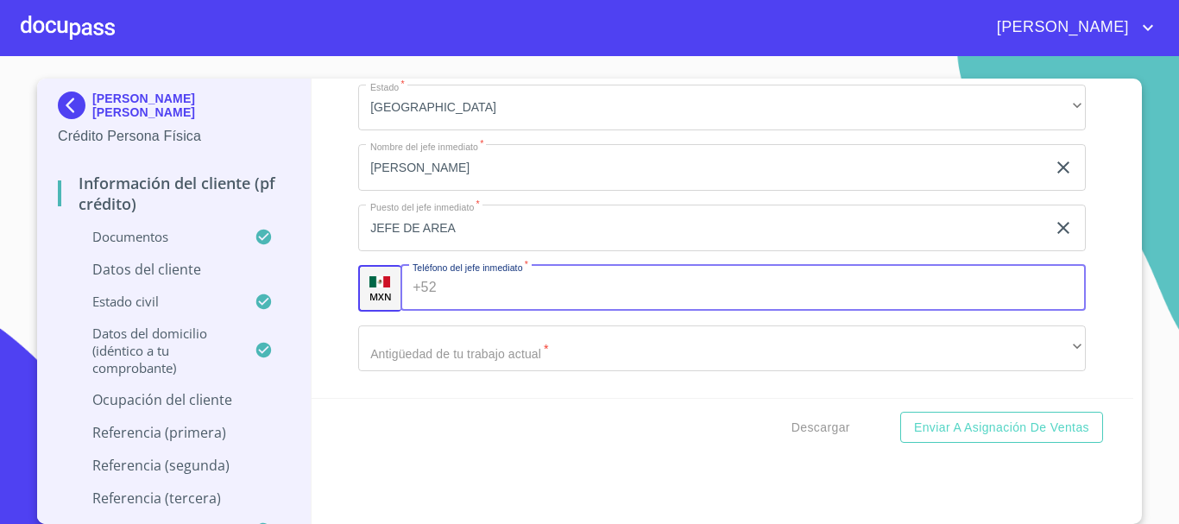
click at [576, 312] on input "Documento de identificación.   *" at bounding box center [765, 288] width 643 height 47
type input "[PHONE_NUMBER]"
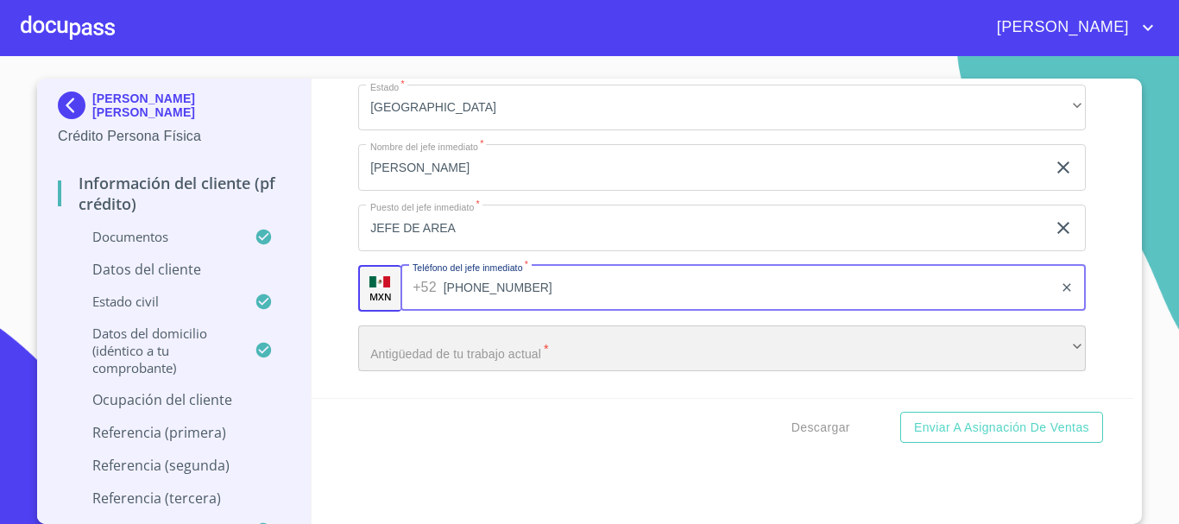
click at [571, 368] on div "​" at bounding box center [722, 348] width 728 height 47
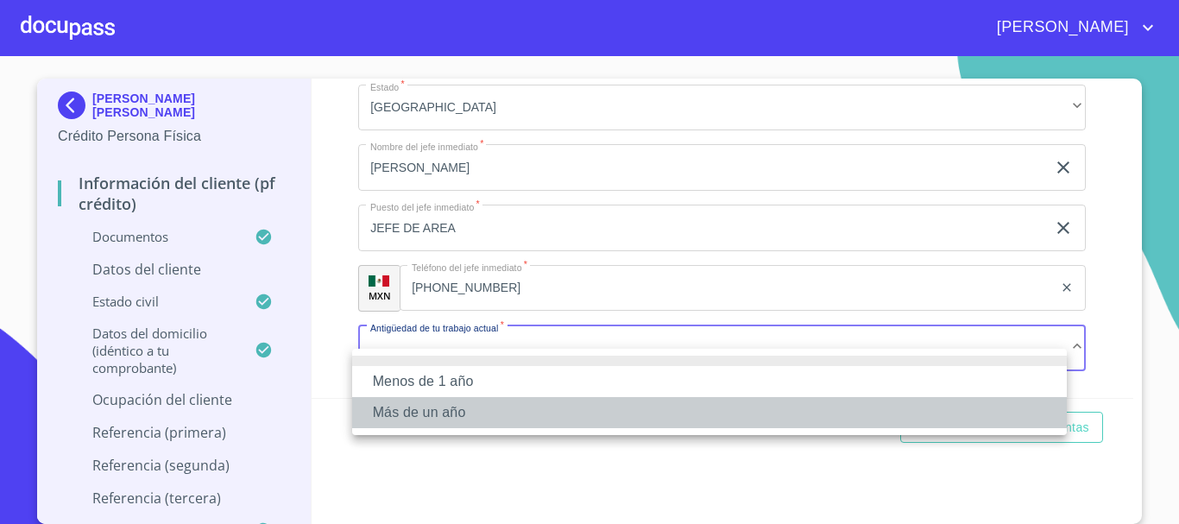
click at [529, 403] on li "Más de un año" at bounding box center [709, 412] width 715 height 31
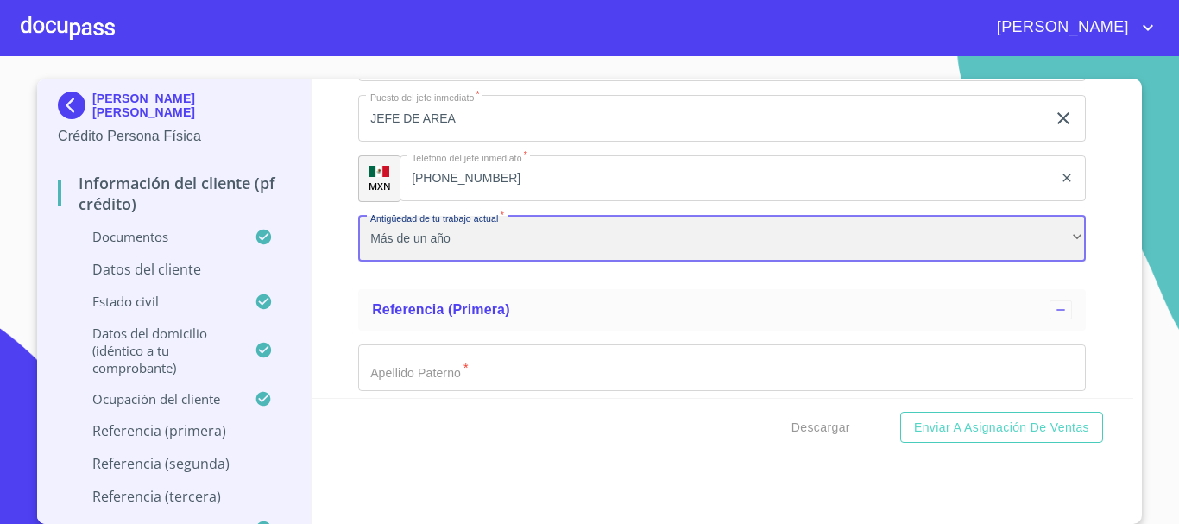
scroll to position [8640, 0]
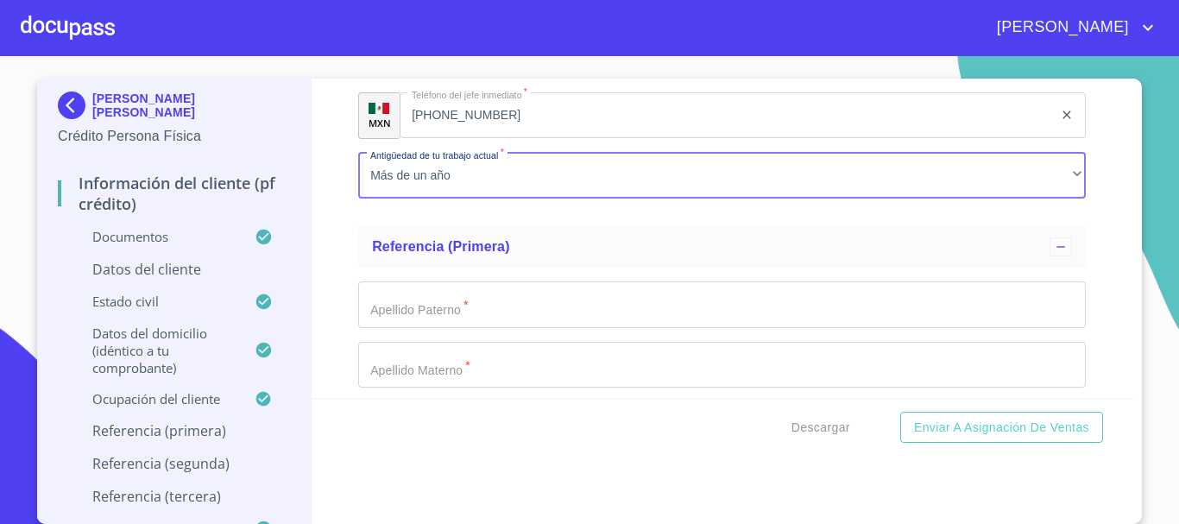
click at [538, 328] on input "Documento de identificación.   *" at bounding box center [722, 304] width 728 height 47
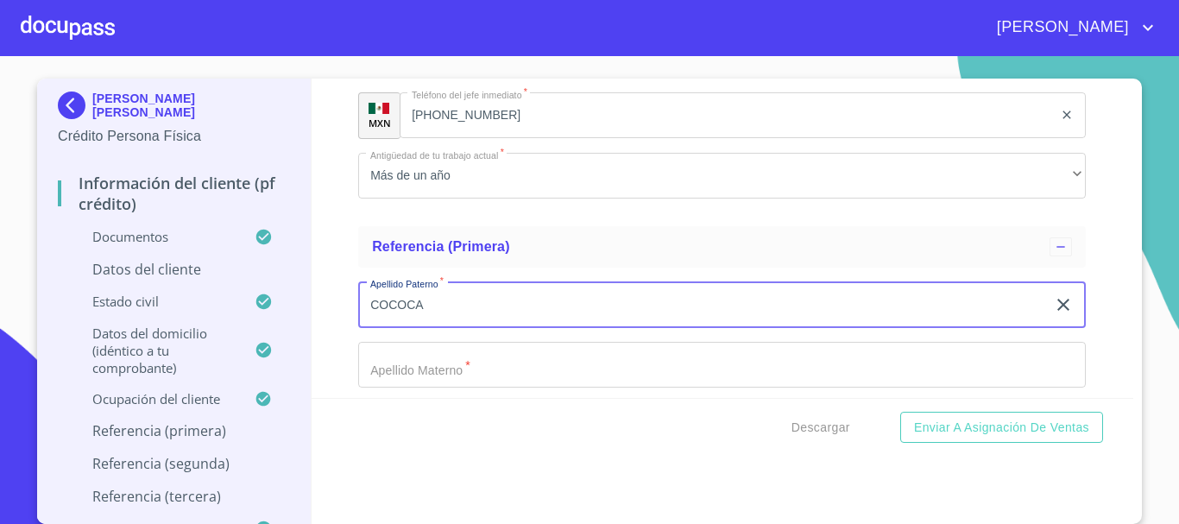
scroll to position [8727, 0]
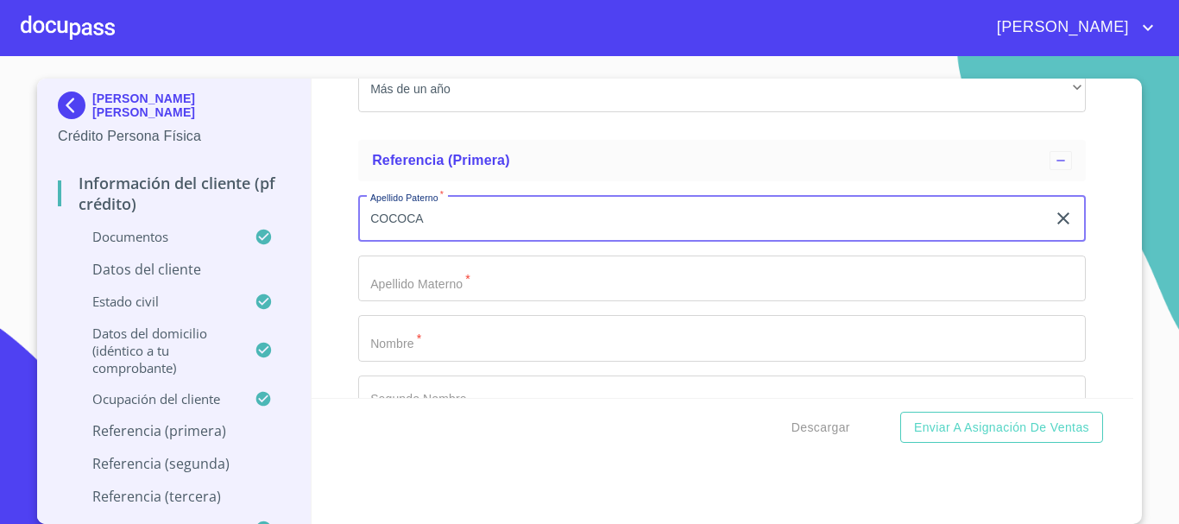
type input "COCOCA"
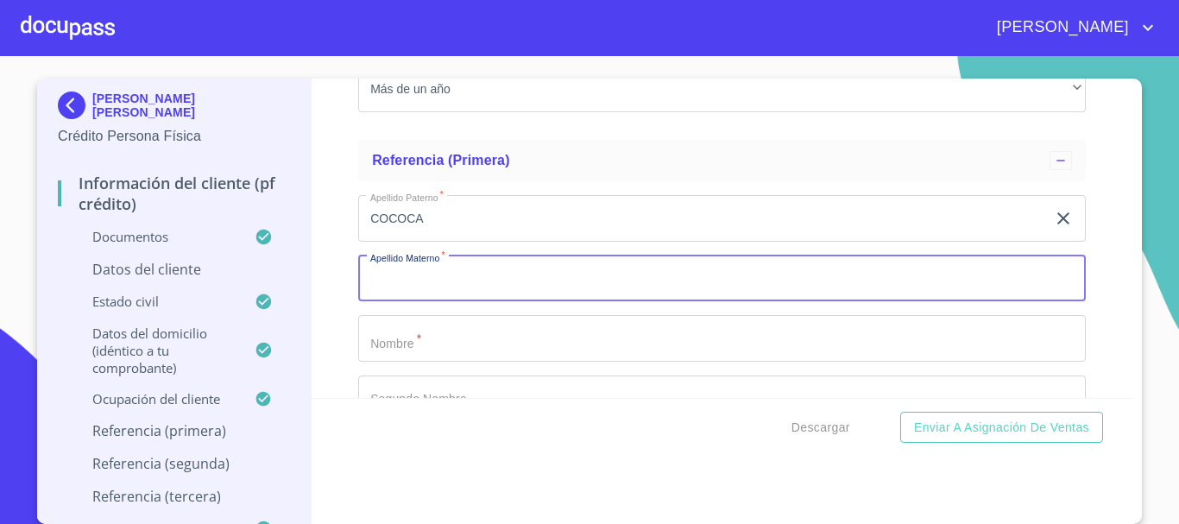
click at [518, 299] on input "Documento de identificación.   *" at bounding box center [722, 278] width 728 height 47
type input "X"
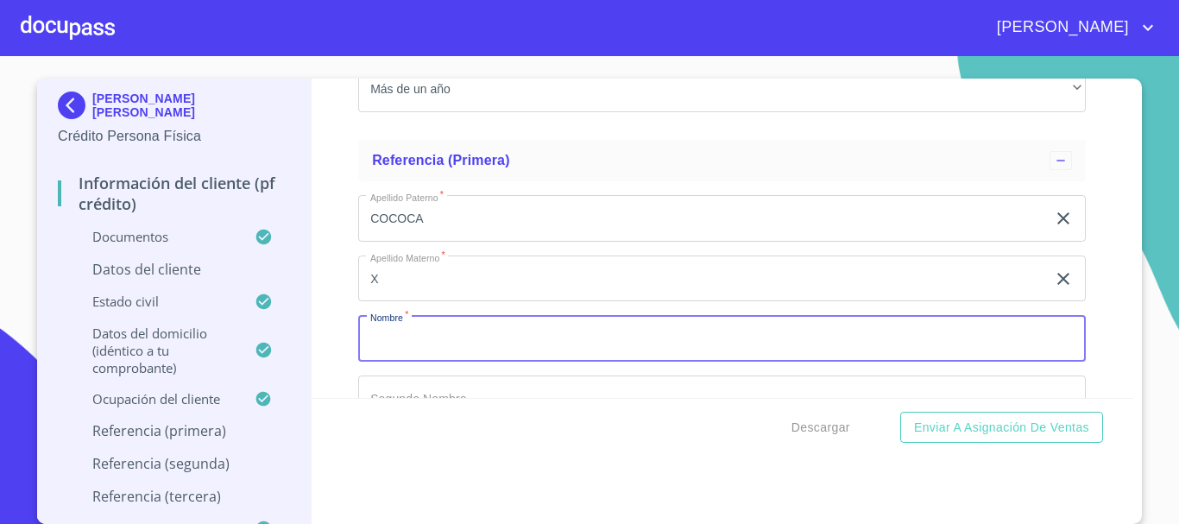
click at [490, 350] on input "Documento de identificación.   *" at bounding box center [722, 338] width 728 height 47
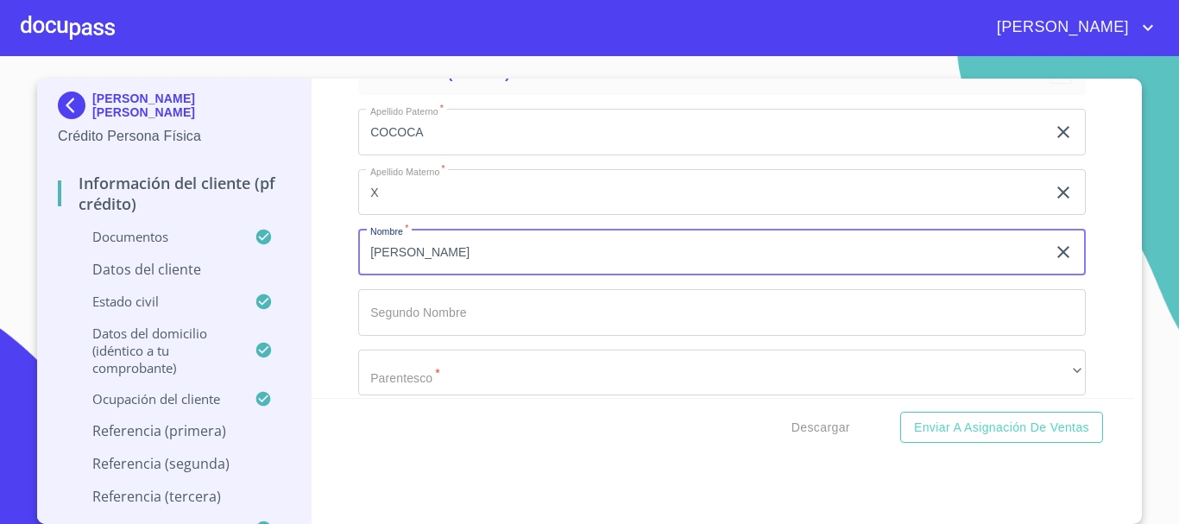
type input "[PERSON_NAME]"
click at [484, 336] on input "Documento de identificación.   *" at bounding box center [722, 312] width 728 height 47
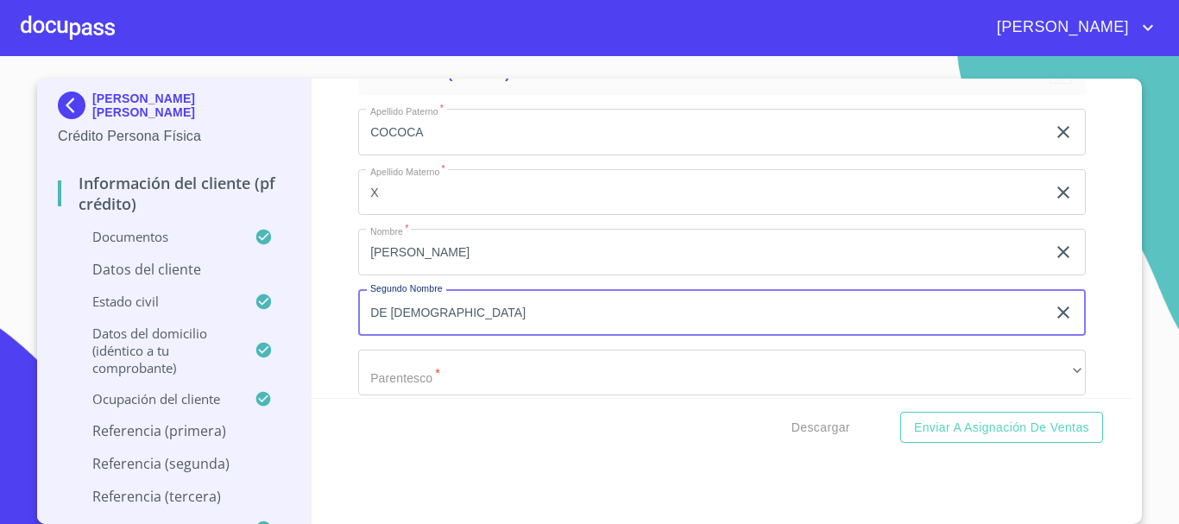
scroll to position [8899, 0]
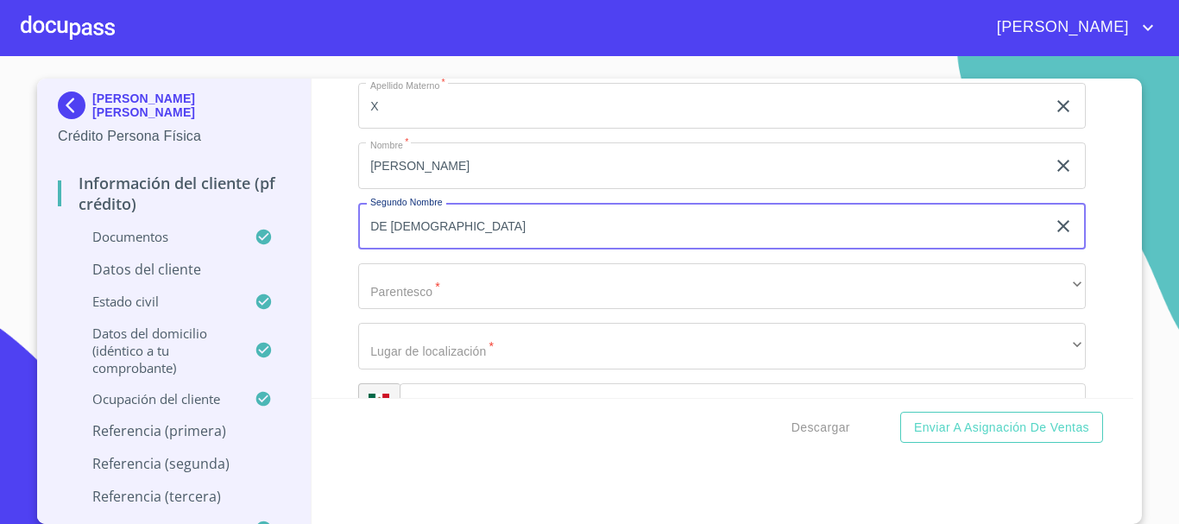
type input "DE [DEMOGRAPHIC_DATA]"
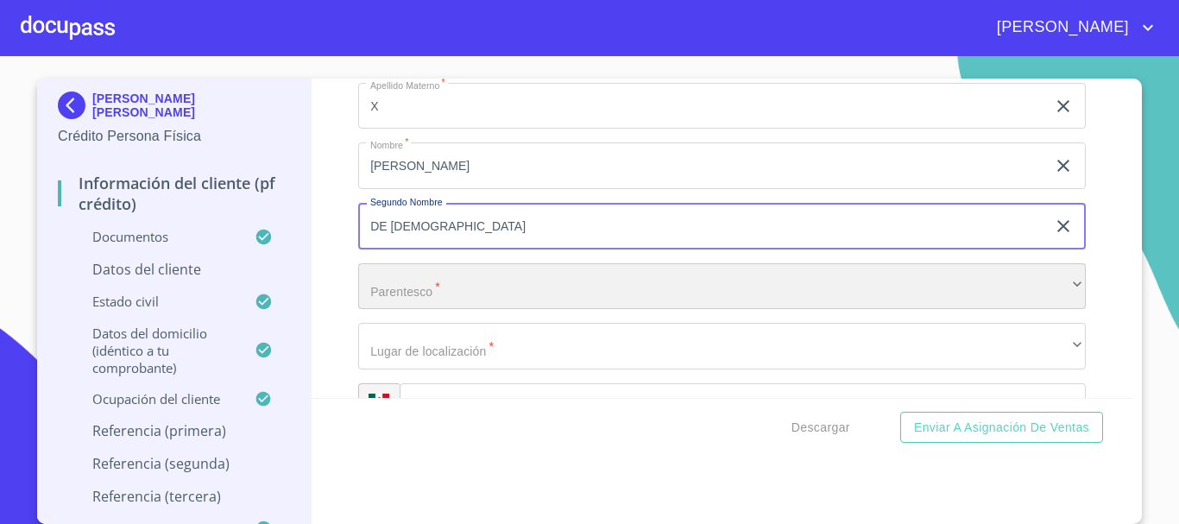
click at [477, 310] on div "​" at bounding box center [722, 286] width 728 height 47
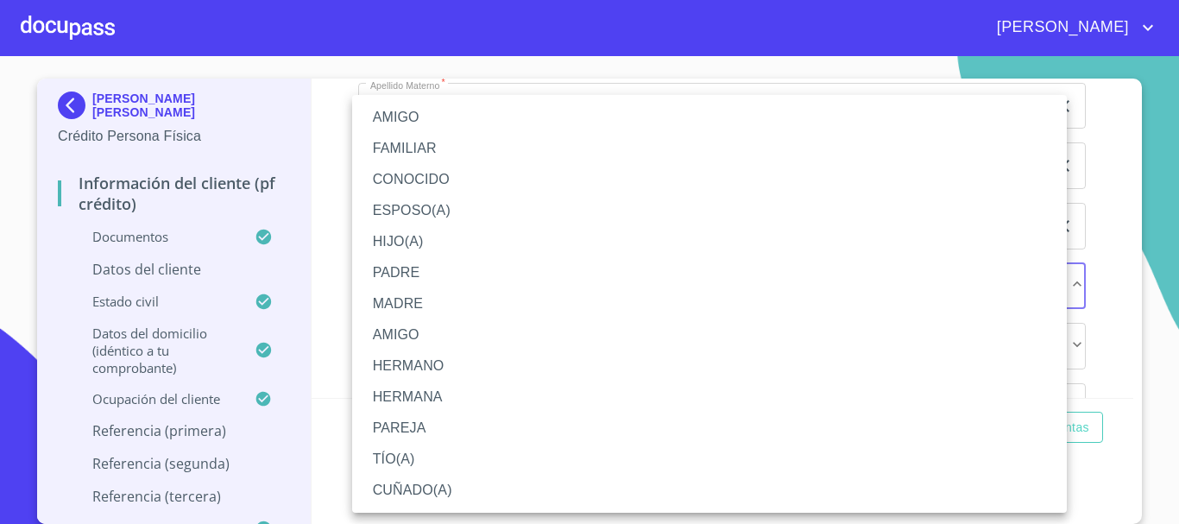
click at [450, 123] on li "AMIGO" at bounding box center [709, 117] width 715 height 31
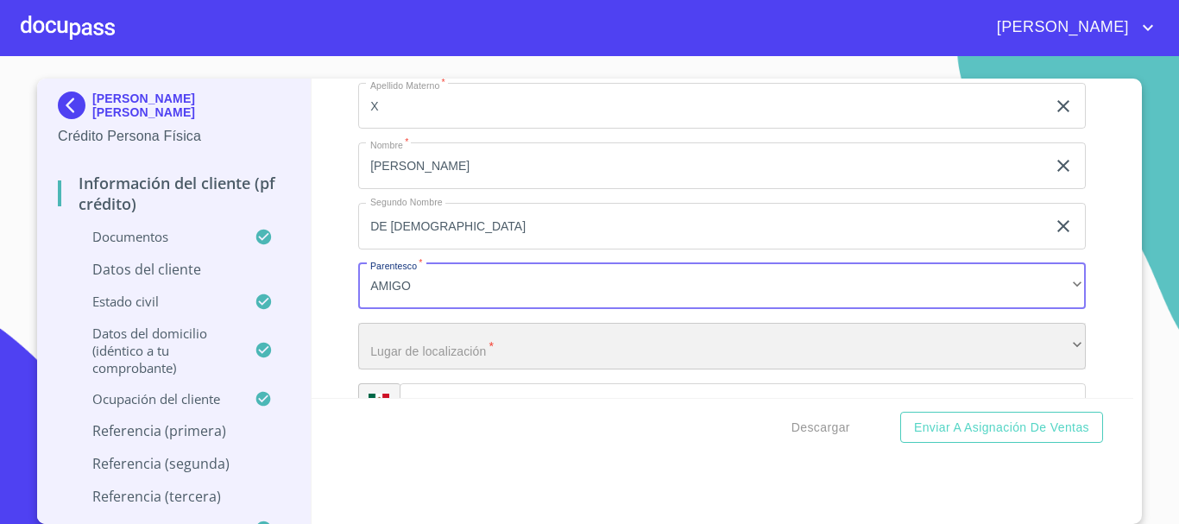
click at [463, 356] on div "​" at bounding box center [722, 346] width 728 height 47
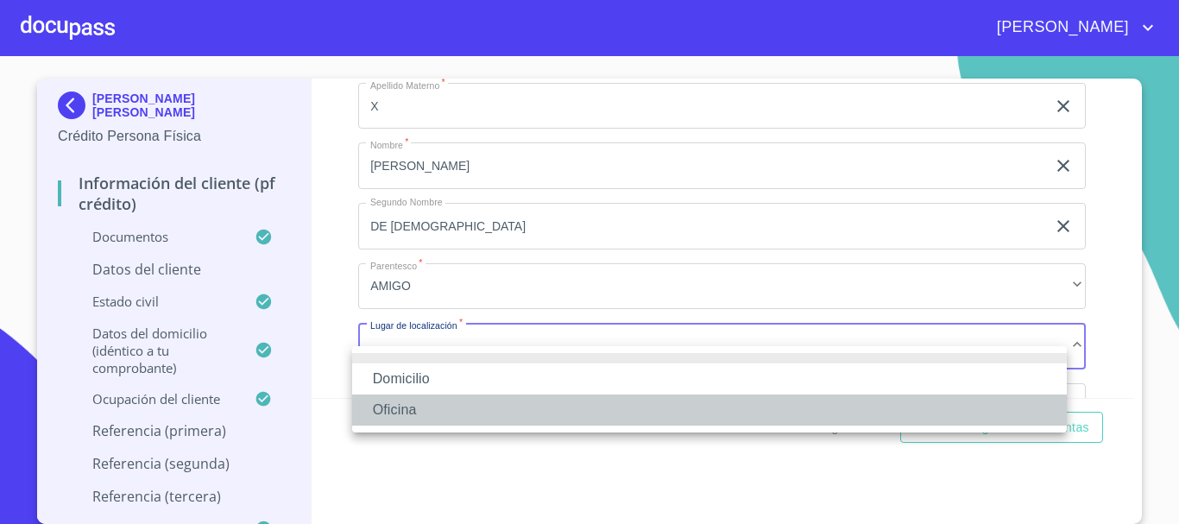
click at [456, 400] on li "Oficina" at bounding box center [709, 409] width 715 height 31
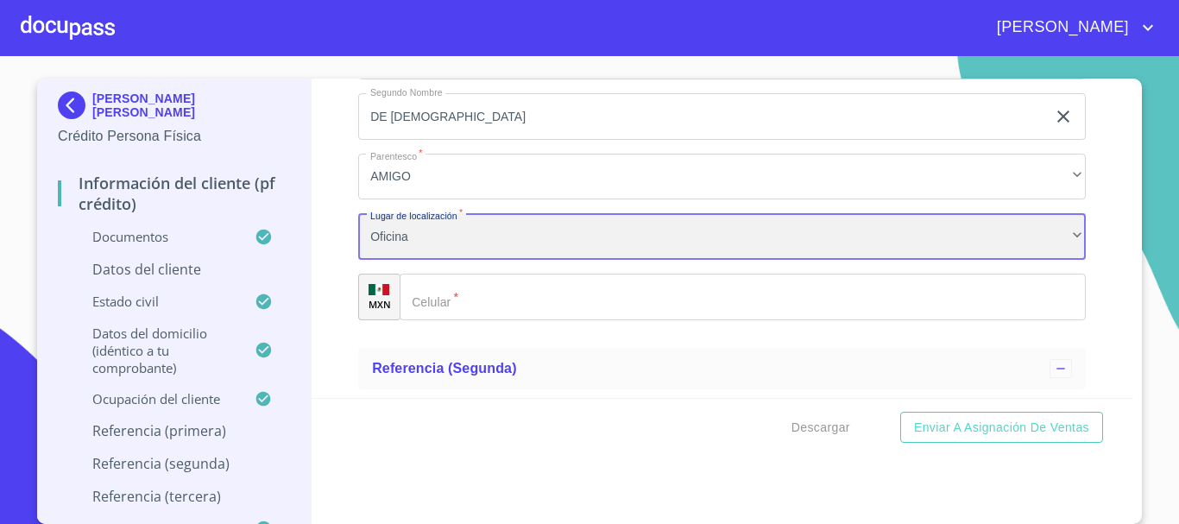
scroll to position [9158, 0]
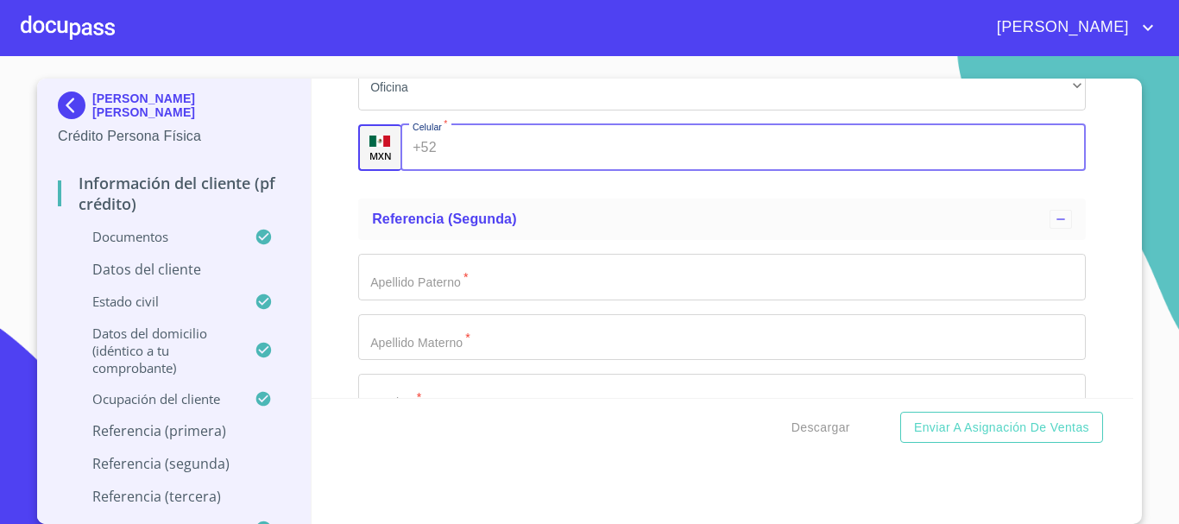
click at [477, 171] on input "Documento de identificación.   *" at bounding box center [765, 147] width 643 height 47
type input "[PHONE_NUMBER]"
click at [523, 296] on input "Documento de identificación.   *" at bounding box center [722, 277] width 728 height 47
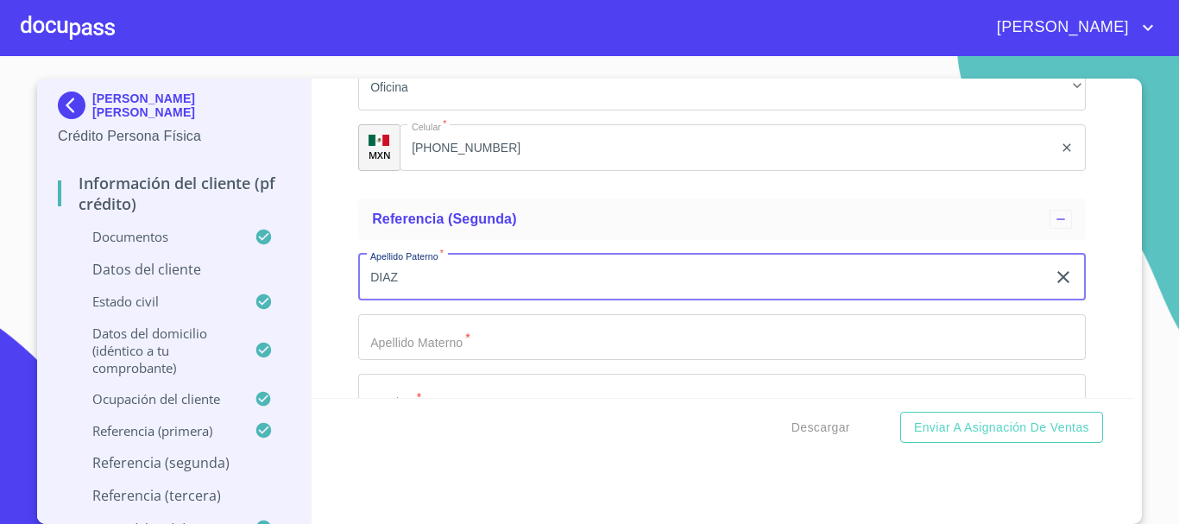
type input "DIAZ"
click at [520, 356] on input "Documento de identificación.   *" at bounding box center [722, 337] width 728 height 47
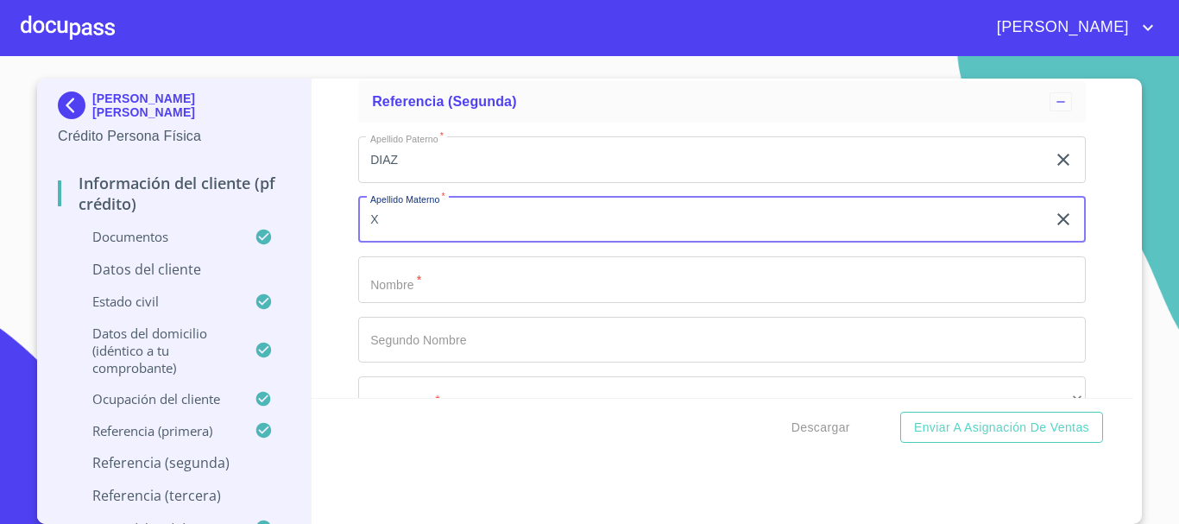
scroll to position [9417, 0]
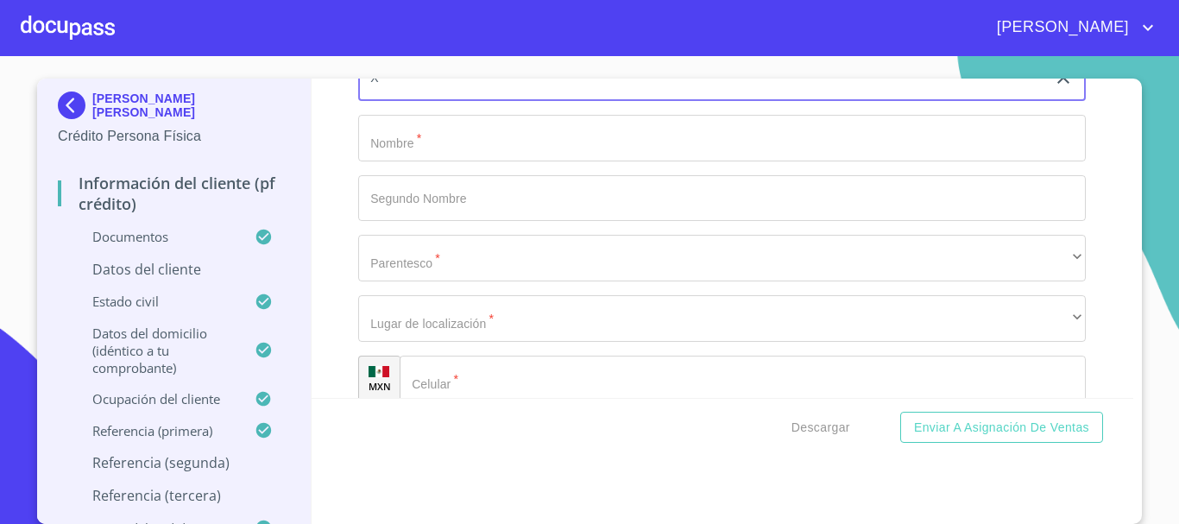
type input "X"
click at [485, 160] on input "Documento de identificación.   *" at bounding box center [722, 138] width 728 height 47
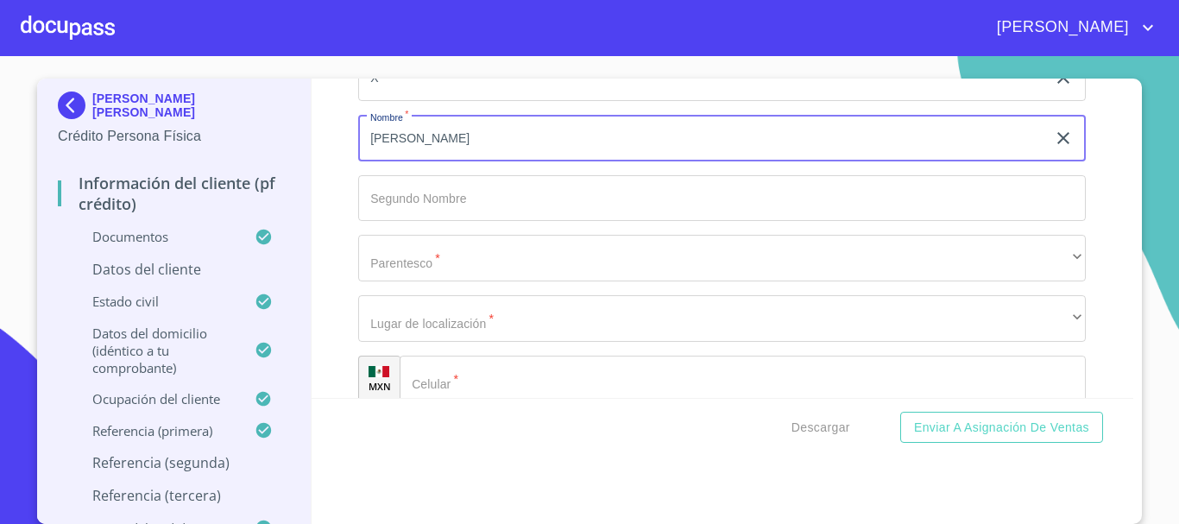
type input "[PERSON_NAME]"
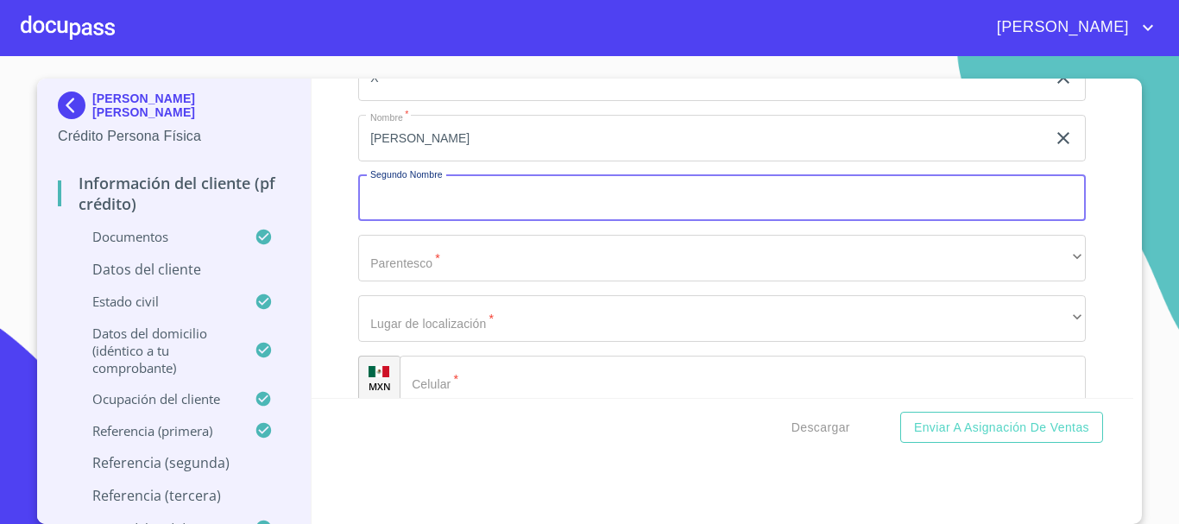
click at [469, 222] on input "Documento de identificación.   *" at bounding box center [722, 198] width 728 height 47
type input "[PERSON_NAME]"
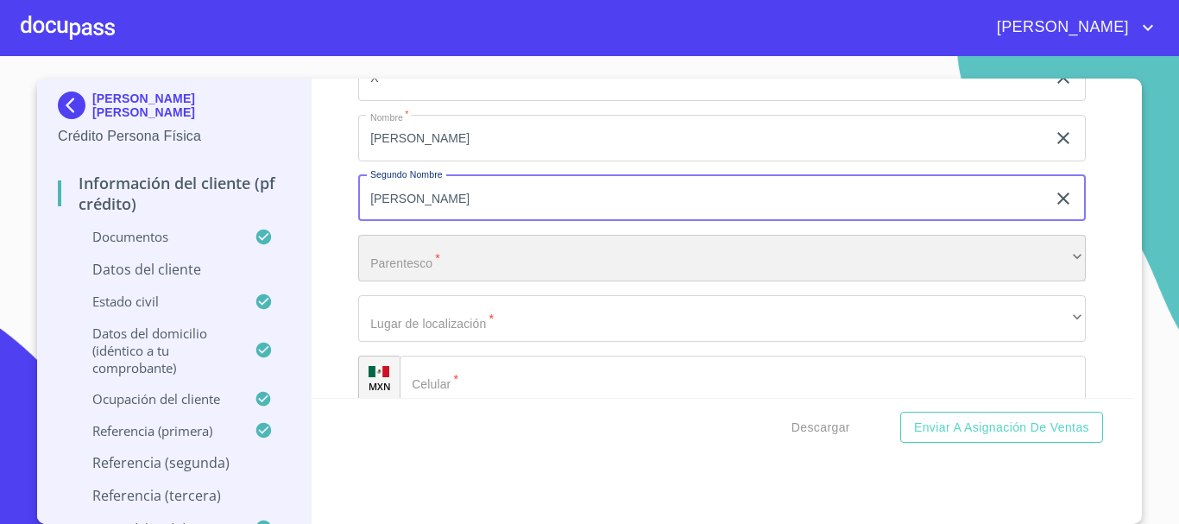
click at [479, 274] on div "​" at bounding box center [722, 258] width 728 height 47
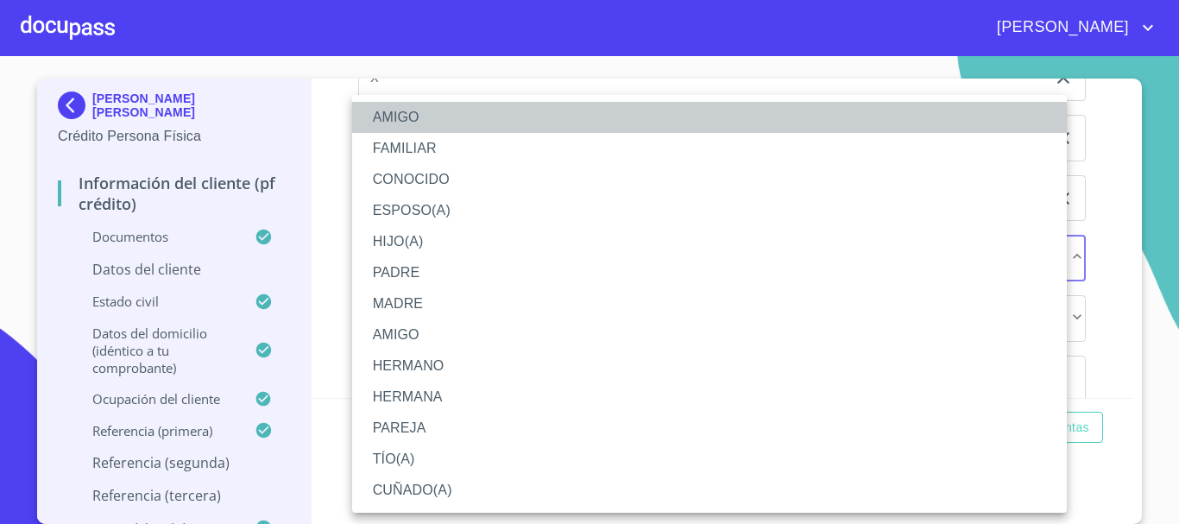
click at [444, 111] on li "AMIGO" at bounding box center [709, 117] width 715 height 31
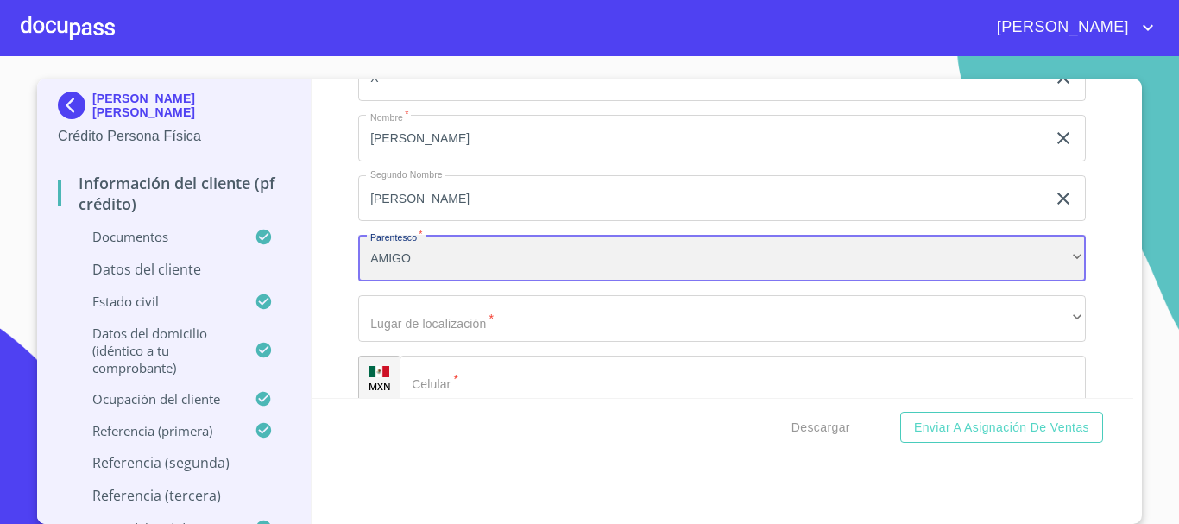
scroll to position [9590, 0]
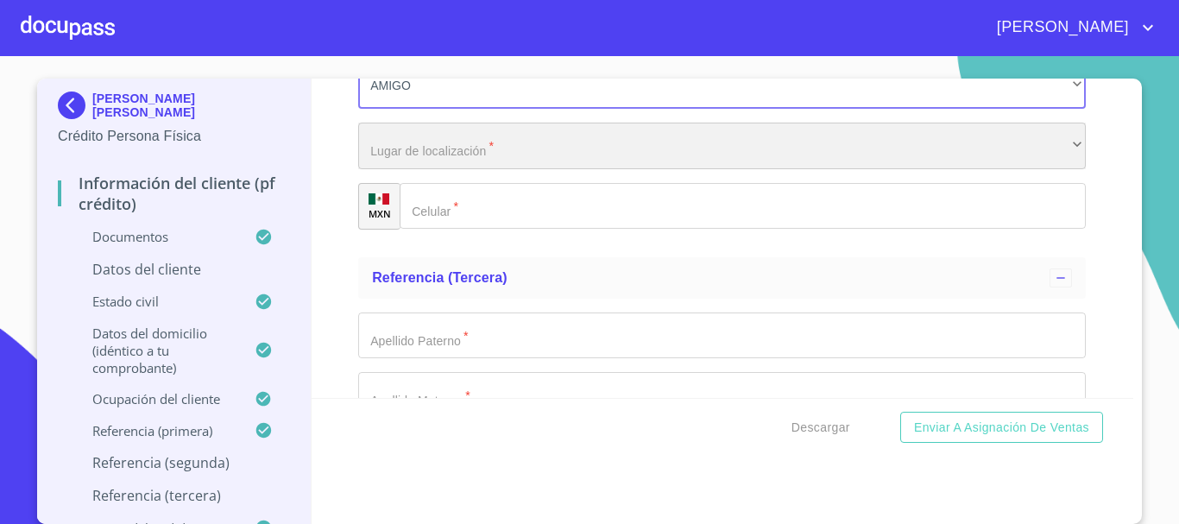
click at [458, 163] on div "​" at bounding box center [722, 146] width 728 height 47
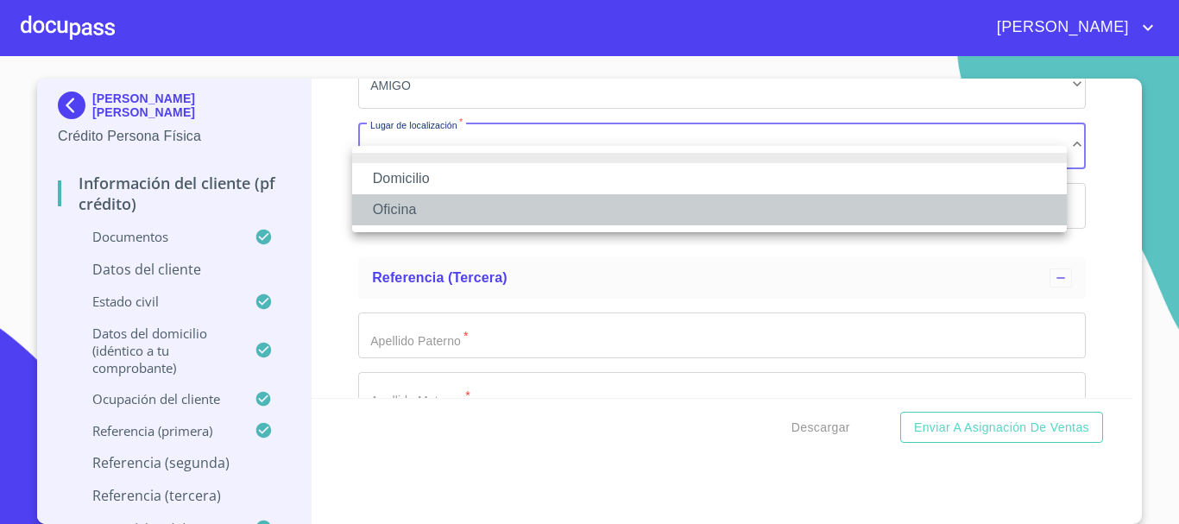
click at [461, 203] on li "Oficina" at bounding box center [709, 209] width 715 height 31
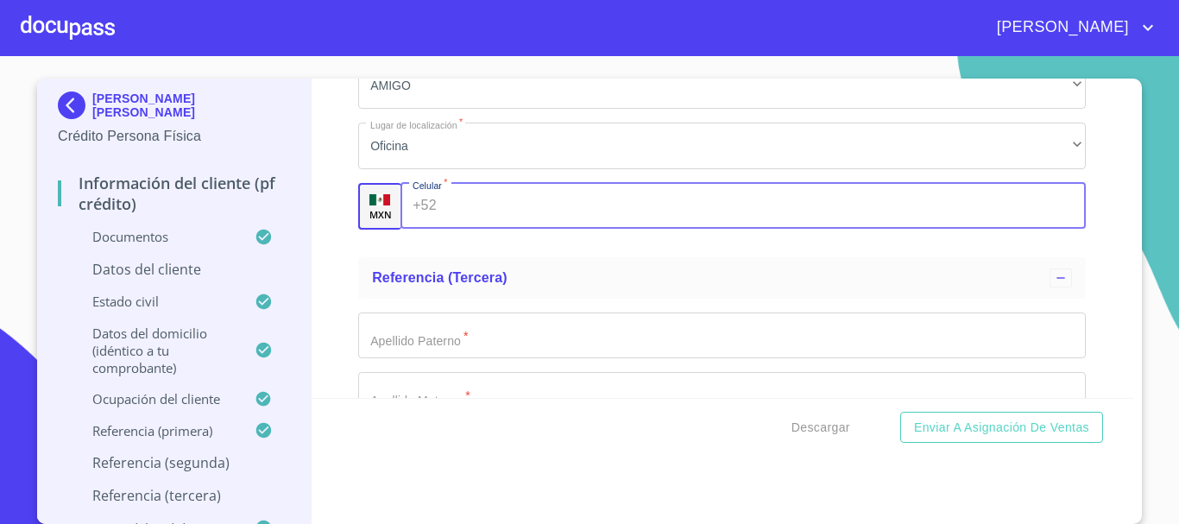
click at [464, 221] on input "Documento de identificación.   *" at bounding box center [765, 206] width 643 height 47
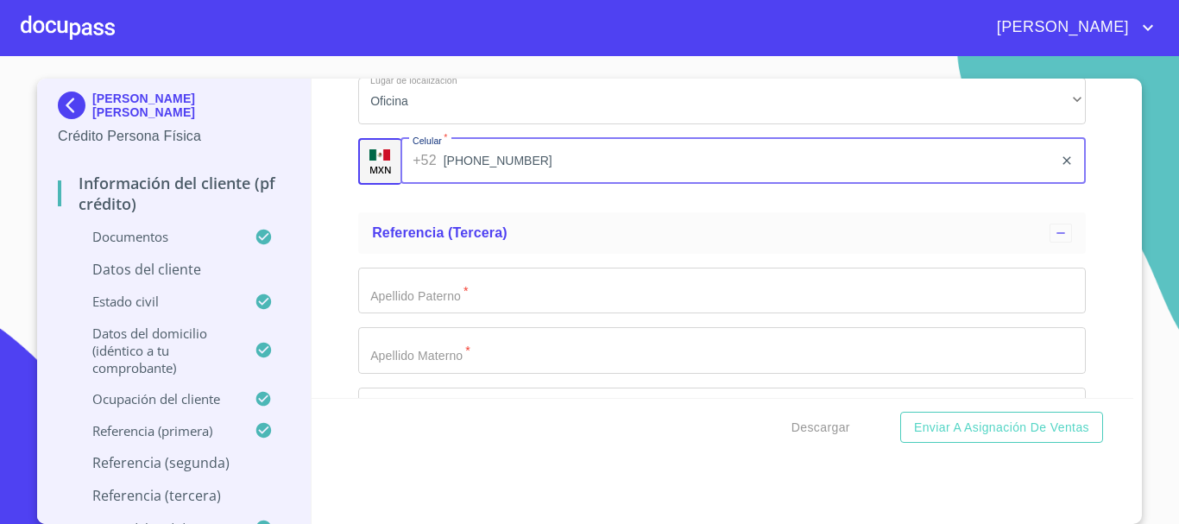
scroll to position [9676, 0]
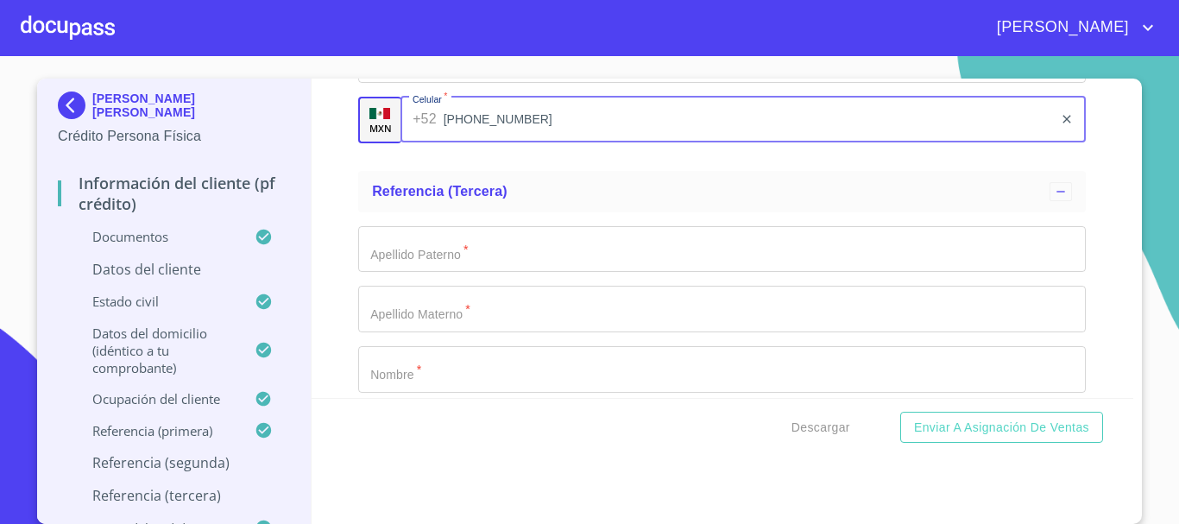
type input "[PHONE_NUMBER]"
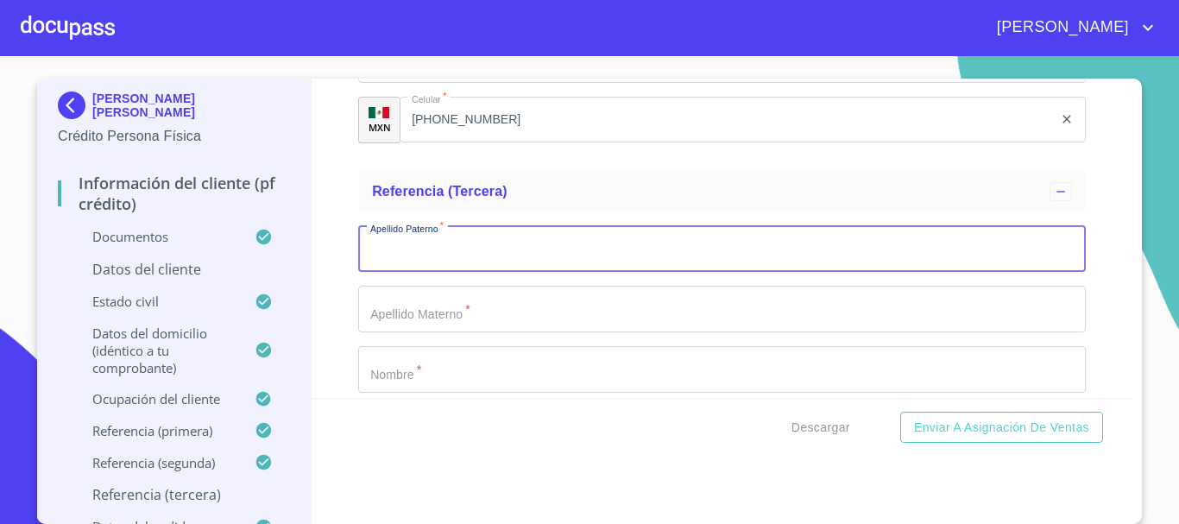
click at [465, 268] on input "Documento de identificación.   *" at bounding box center [722, 249] width 728 height 47
type input "[PERSON_NAME]"
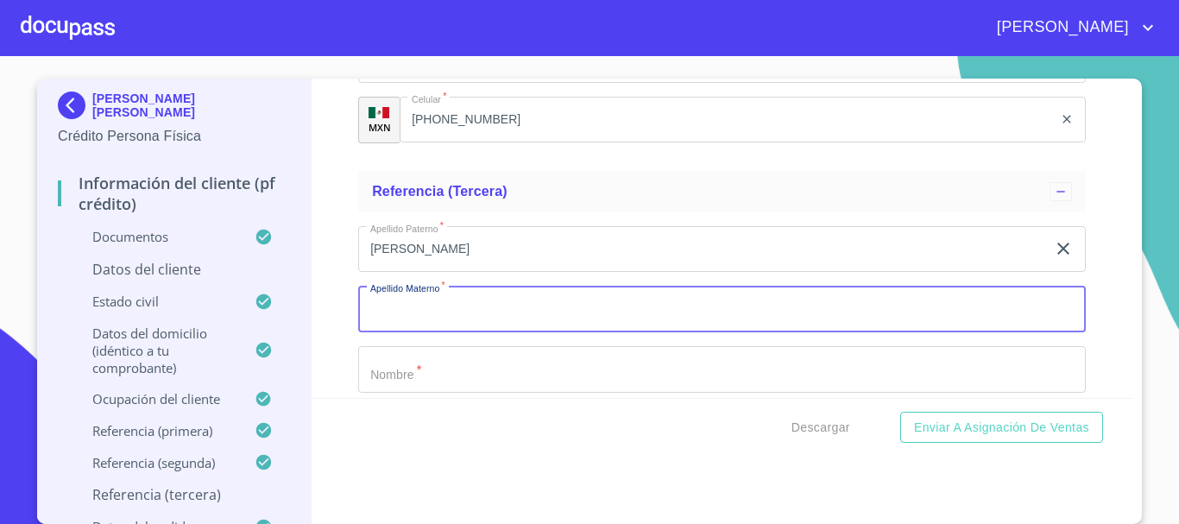
click at [456, 319] on input "Documento de identificación.   *" at bounding box center [722, 309] width 728 height 47
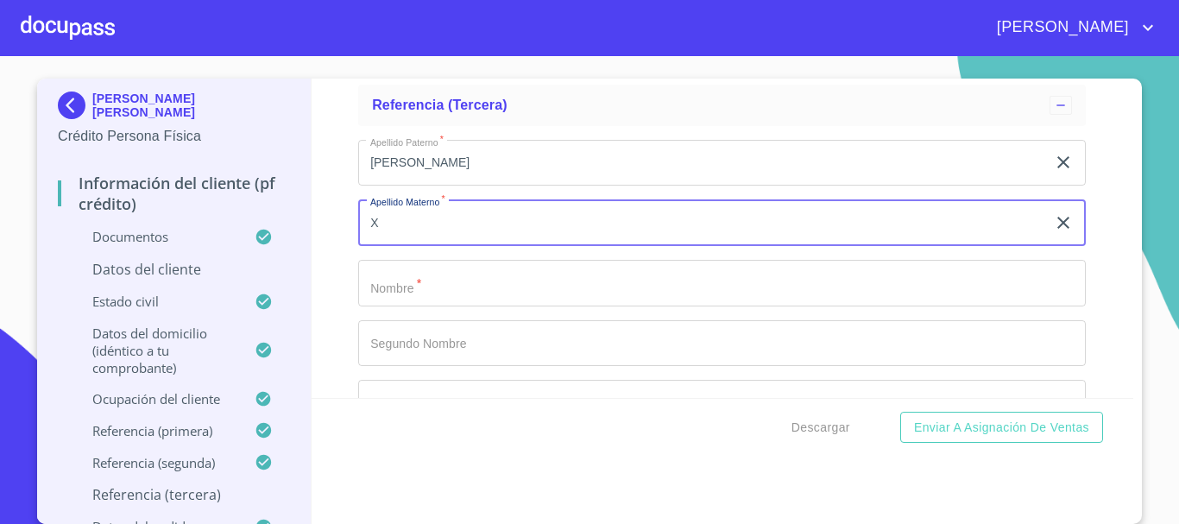
type input "X"
click at [460, 291] on input "Documento de identificación.   *" at bounding box center [722, 283] width 728 height 47
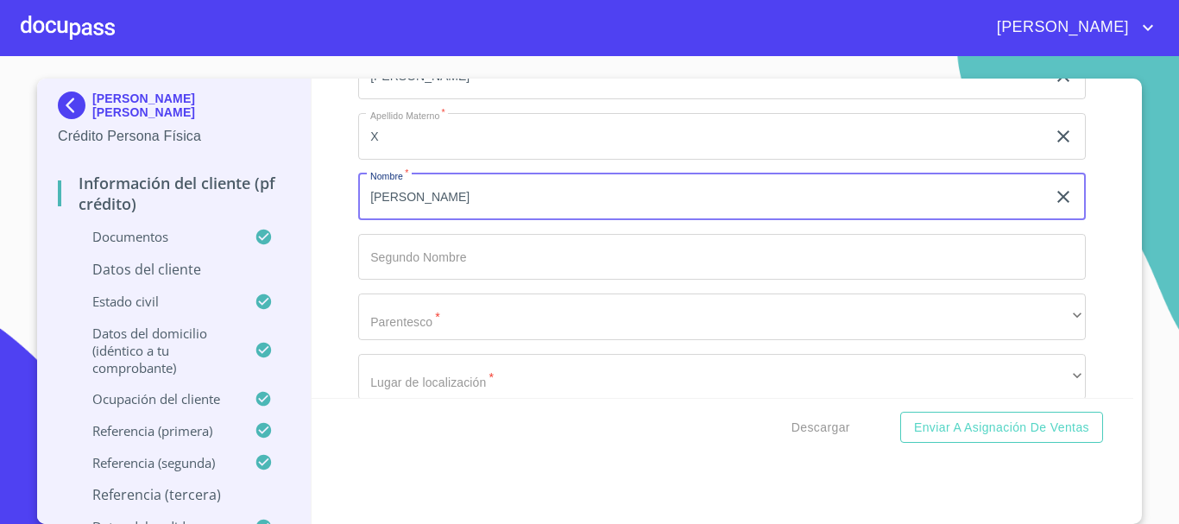
type input "[PERSON_NAME]"
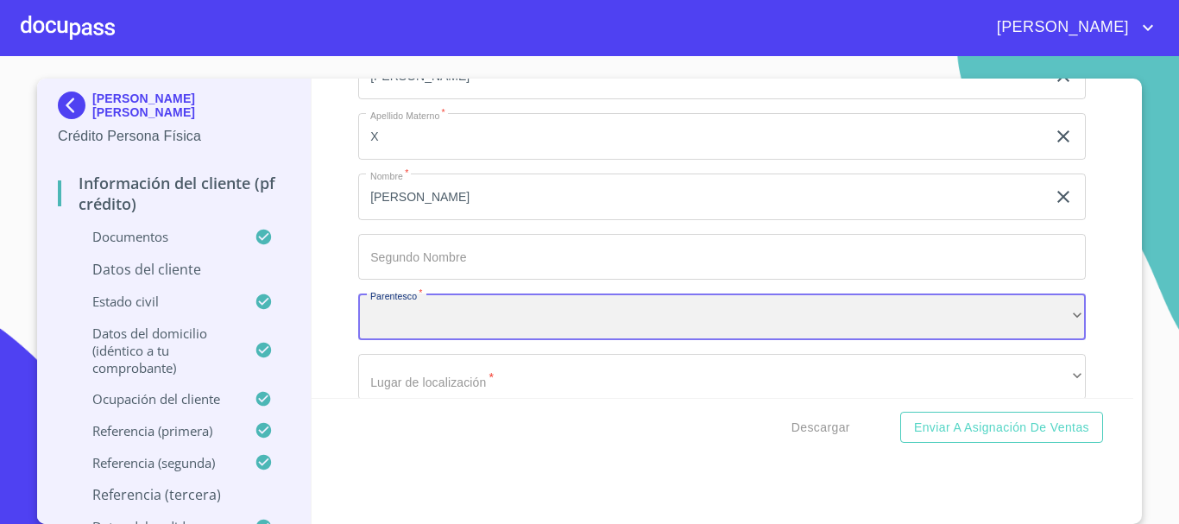
click at [450, 337] on div "​" at bounding box center [722, 316] width 728 height 47
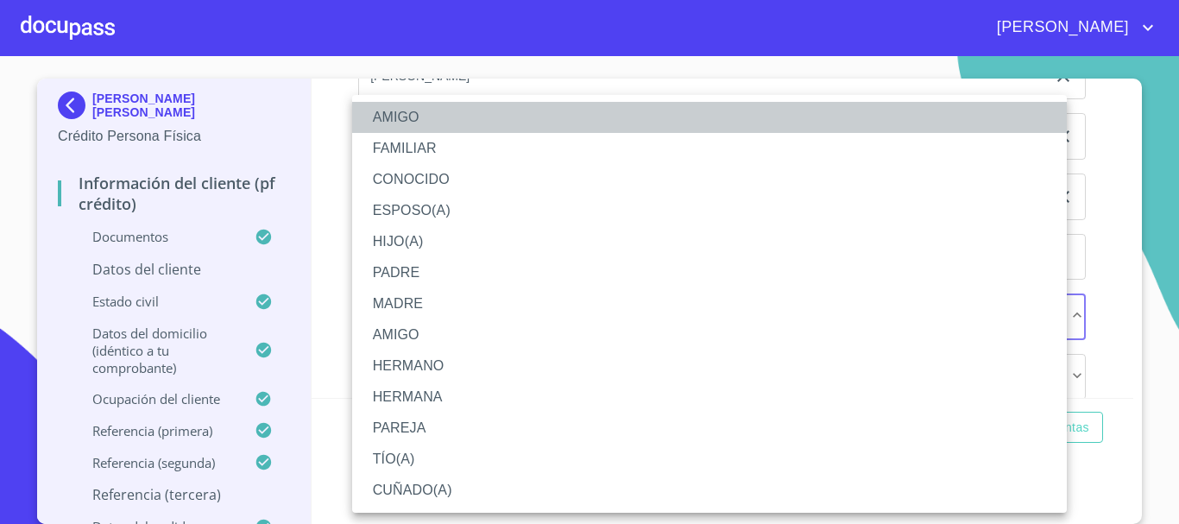
click at [410, 117] on li "AMIGO" at bounding box center [709, 117] width 715 height 31
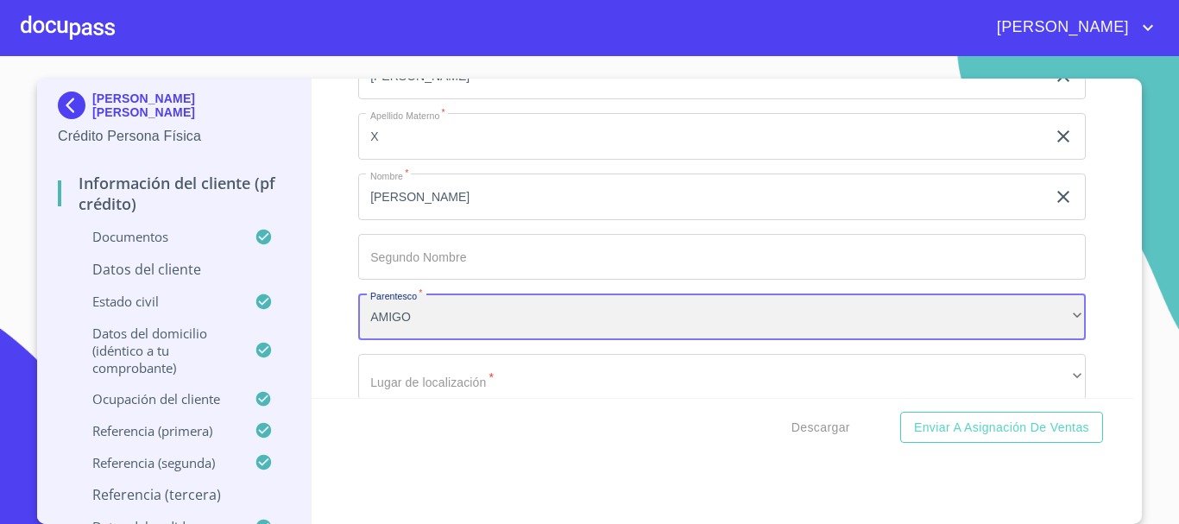
scroll to position [9935, 0]
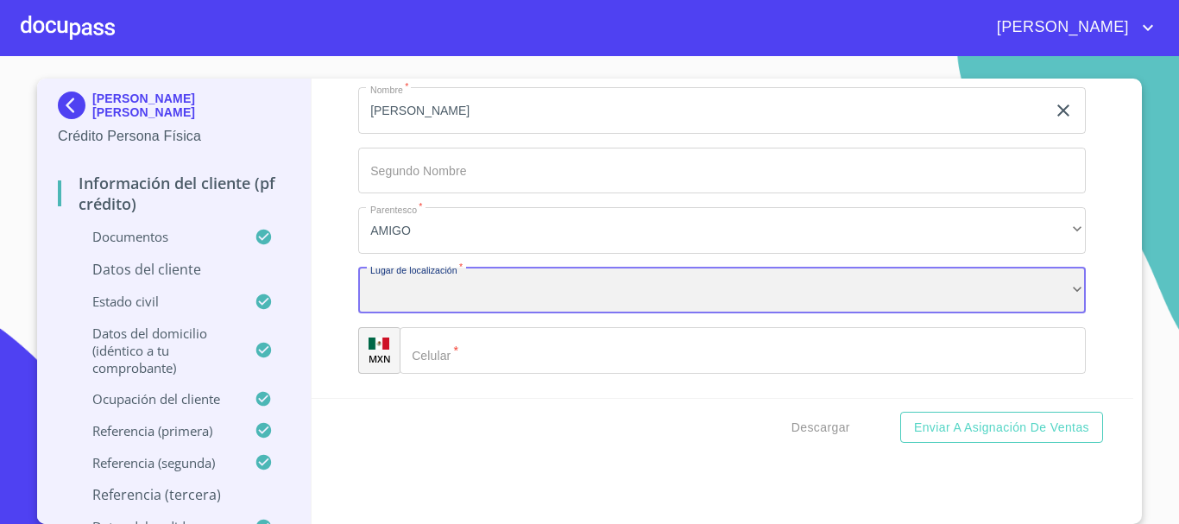
click at [426, 307] on div "​" at bounding box center [722, 291] width 728 height 47
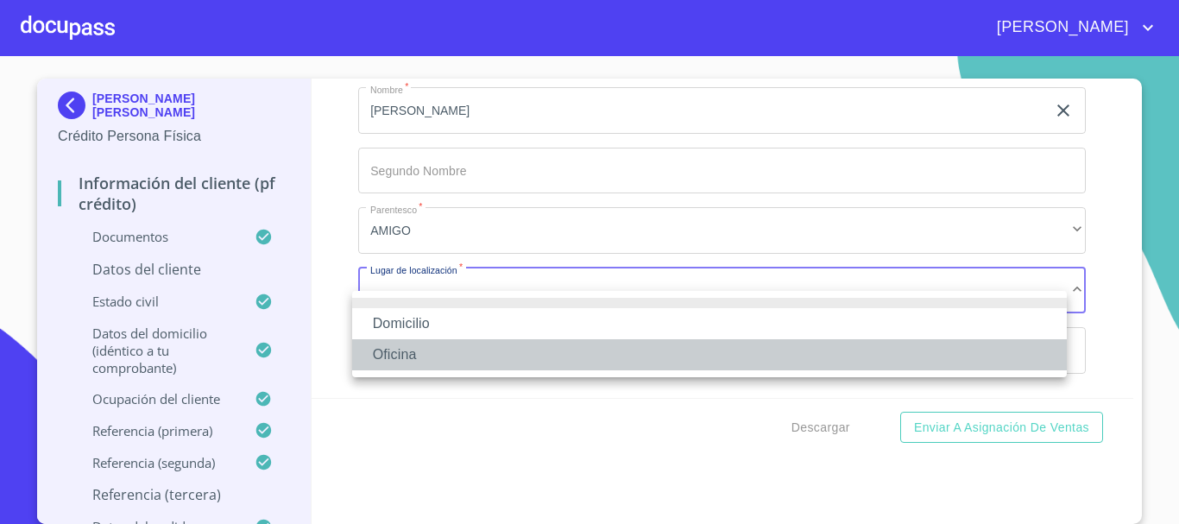
click at [425, 357] on li "Oficina" at bounding box center [709, 354] width 715 height 31
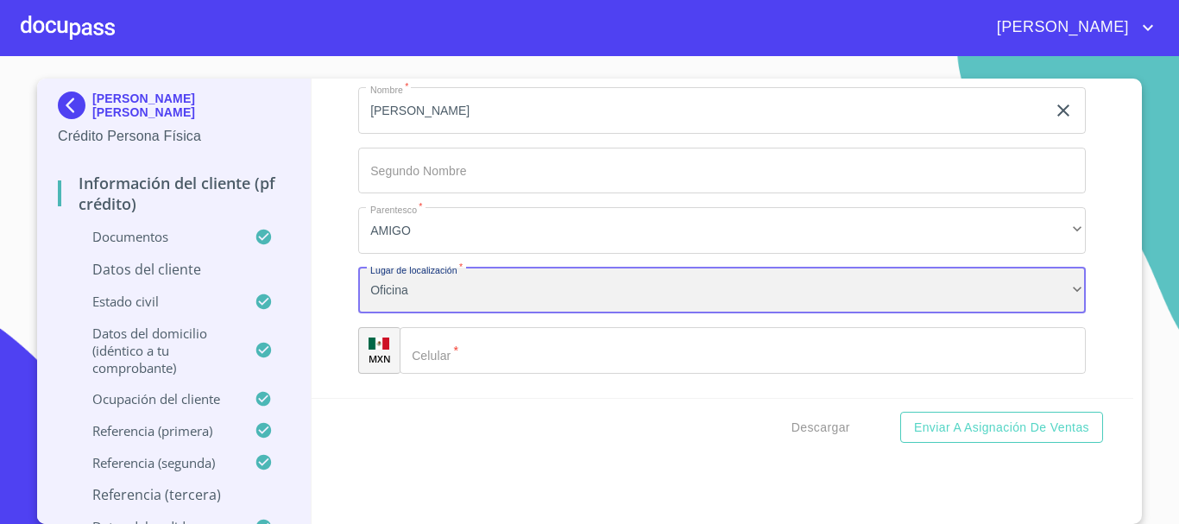
scroll to position [10021, 0]
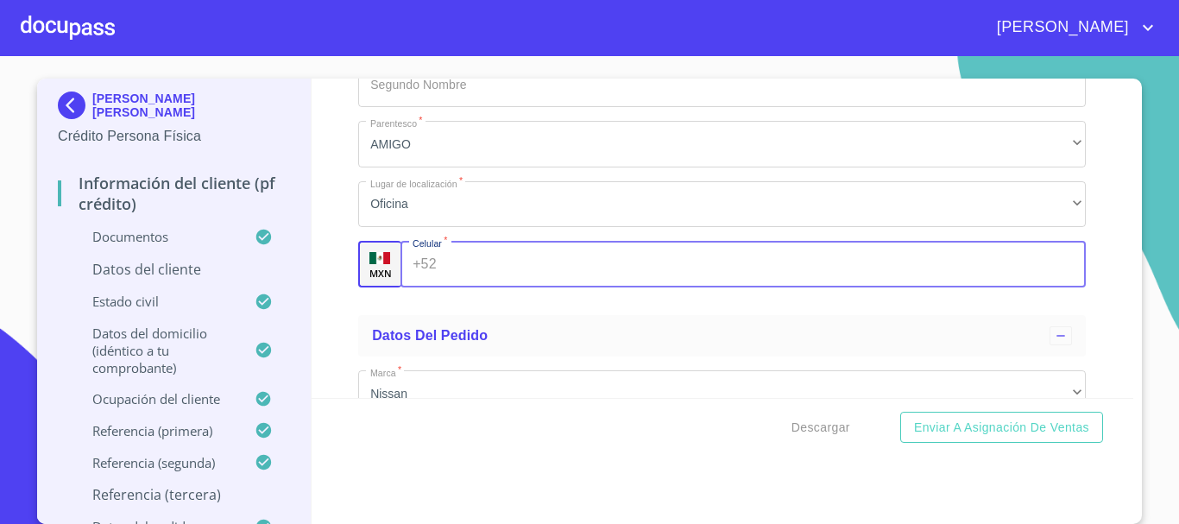
click at [456, 287] on input "Documento de identificación.   *" at bounding box center [765, 264] width 643 height 47
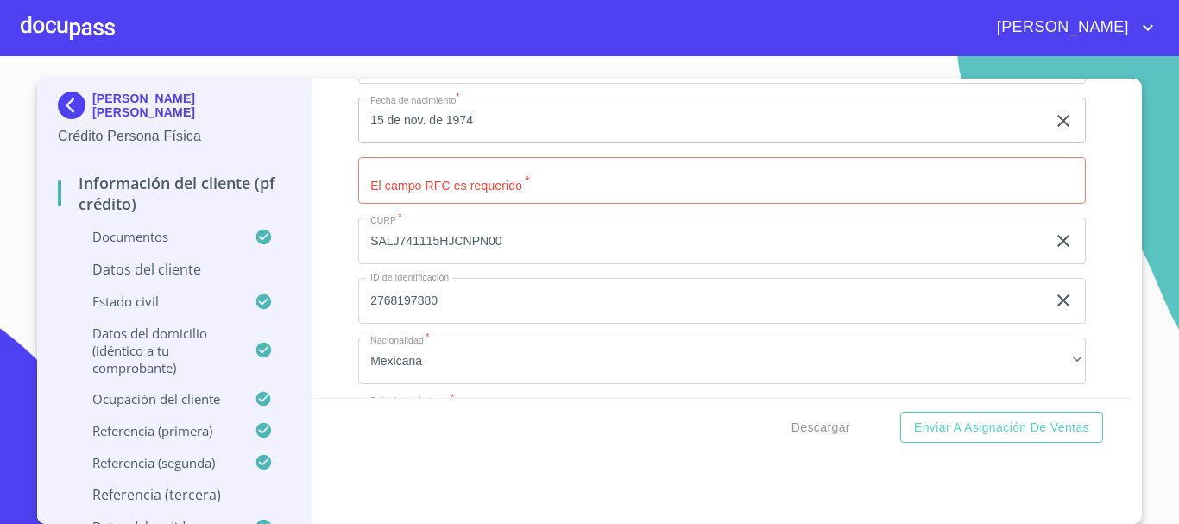
scroll to position [5534, 0]
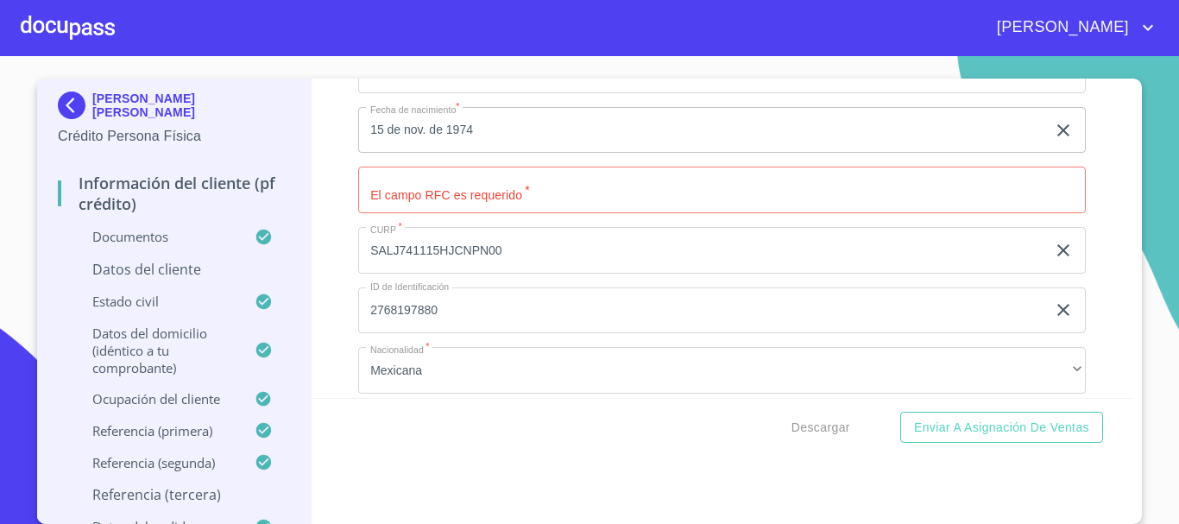
type input "[PHONE_NUMBER]"
click at [519, 213] on input "Documento de identificación.   *" at bounding box center [722, 190] width 728 height 47
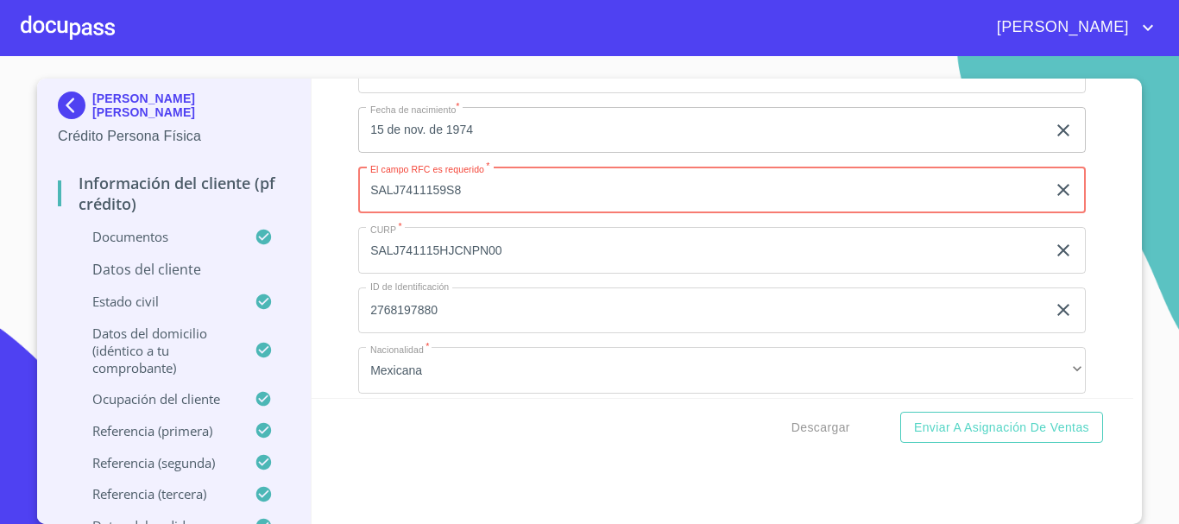
type input "SALJ7411159S8"
click at [709, 420] on div "Descargar Enviar a Asignación de Ventas" at bounding box center [723, 427] width 822 height 59
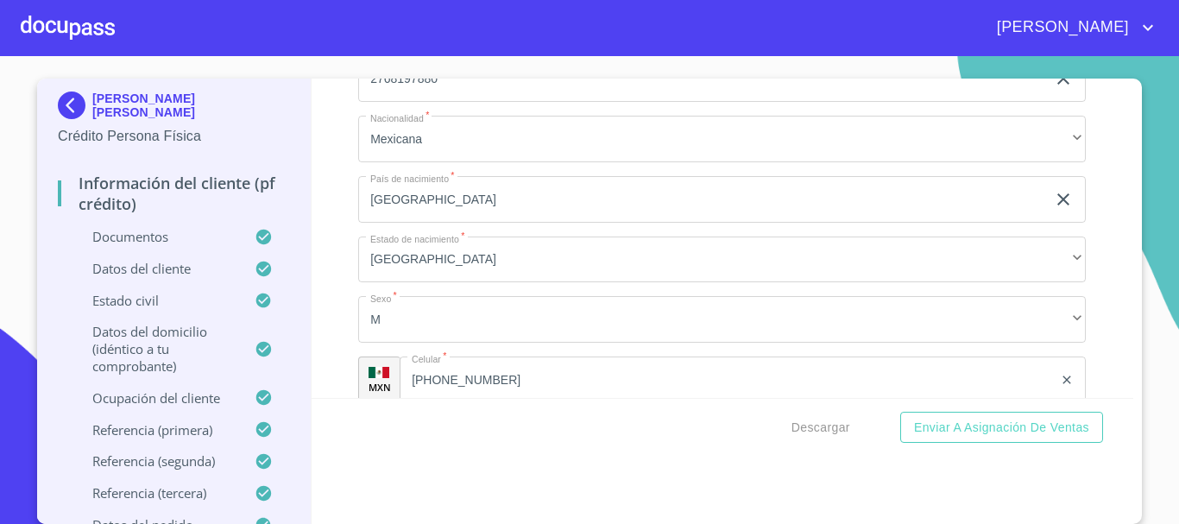
scroll to position [5792, 0]
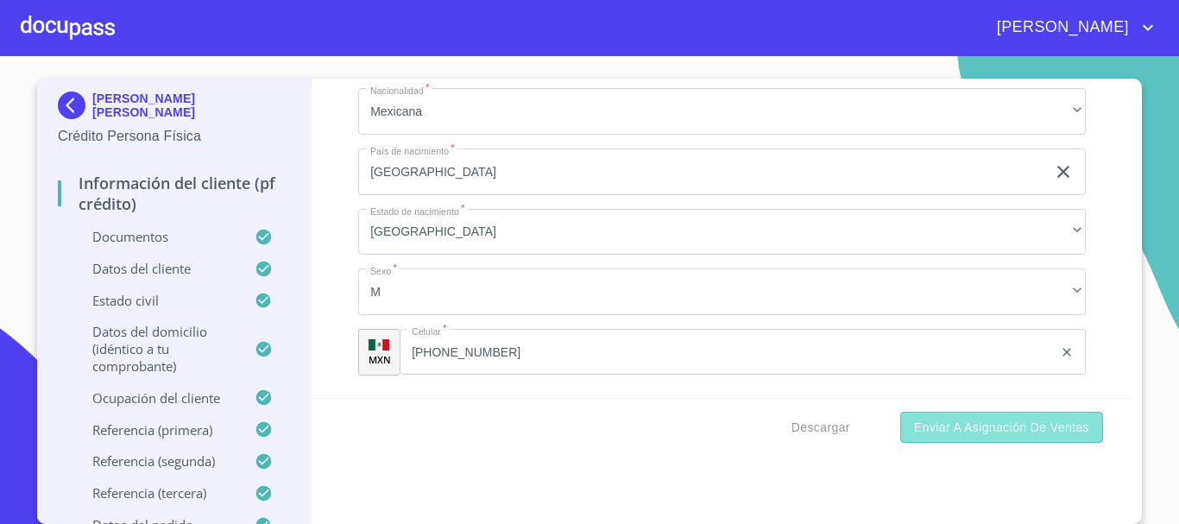
click at [967, 421] on span "Enviar a Asignación de Ventas" at bounding box center [1001, 428] width 175 height 22
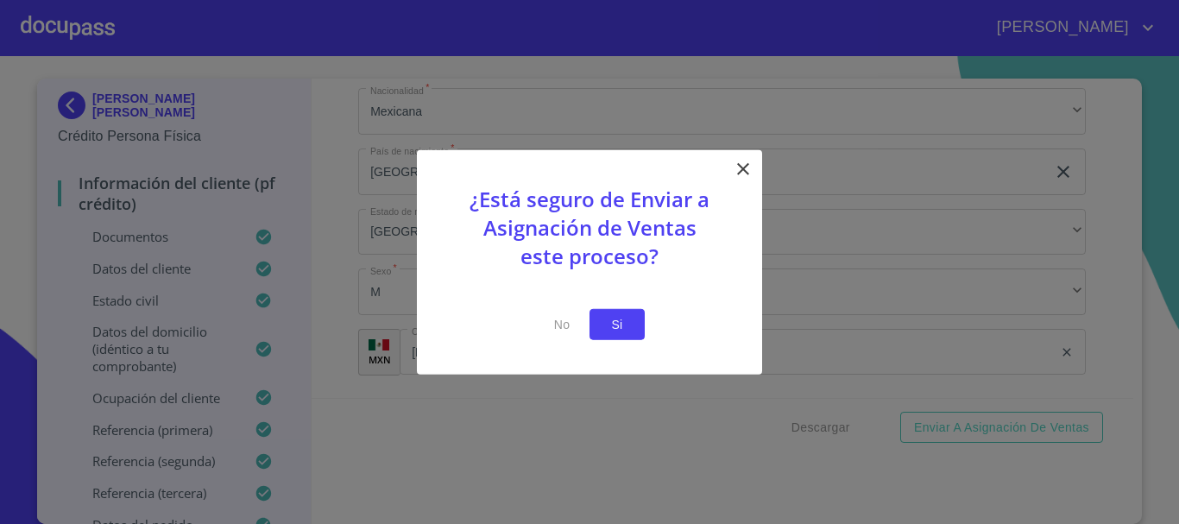
click at [622, 331] on span "Si" at bounding box center [617, 324] width 28 height 22
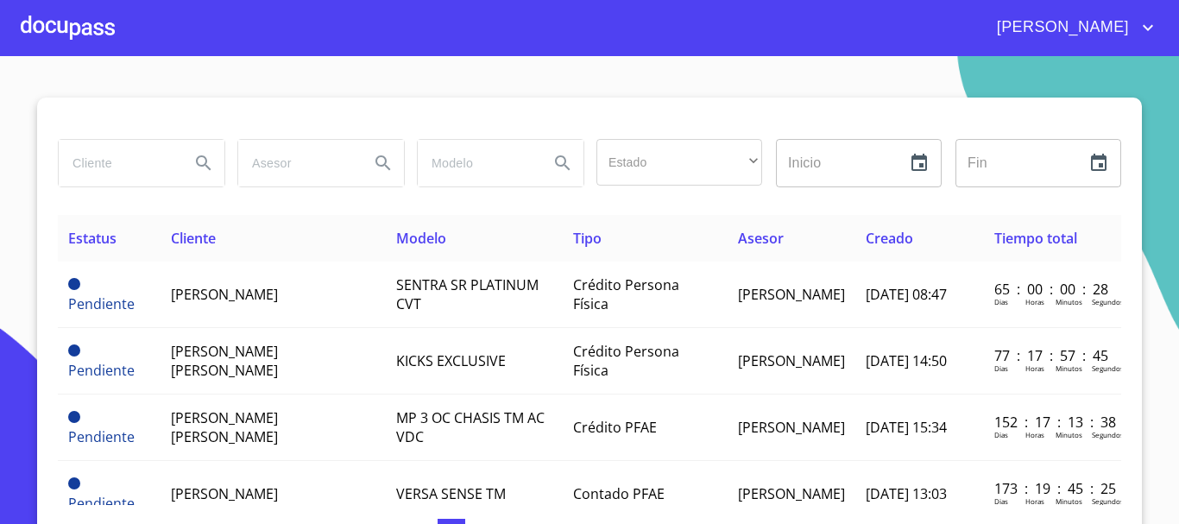
click at [100, 35] on div at bounding box center [68, 27] width 94 height 55
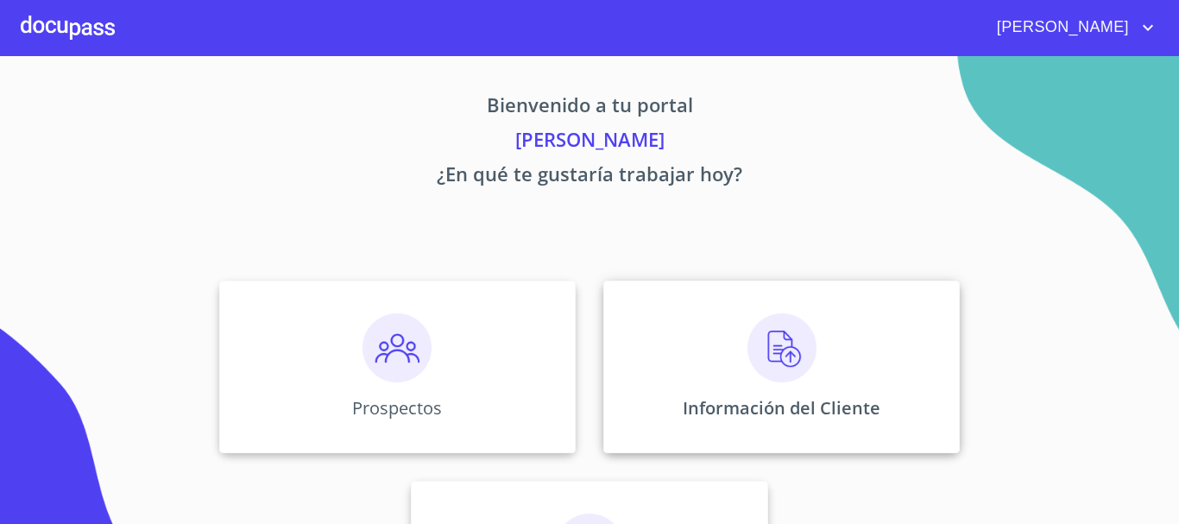
click at [747, 354] on img at bounding box center [781, 347] width 69 height 69
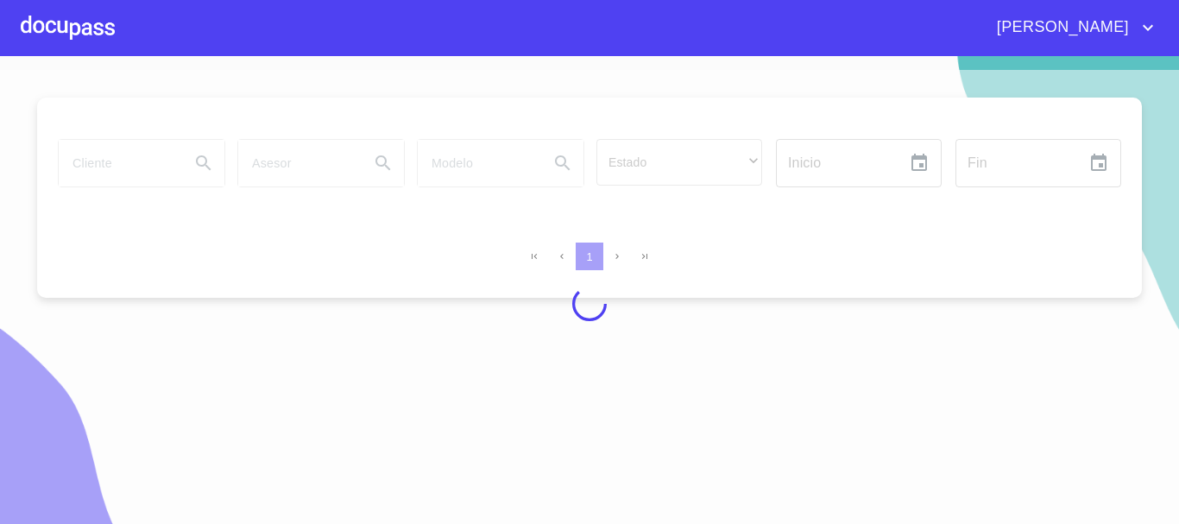
click at [137, 161] on div at bounding box center [589, 304] width 1179 height 468
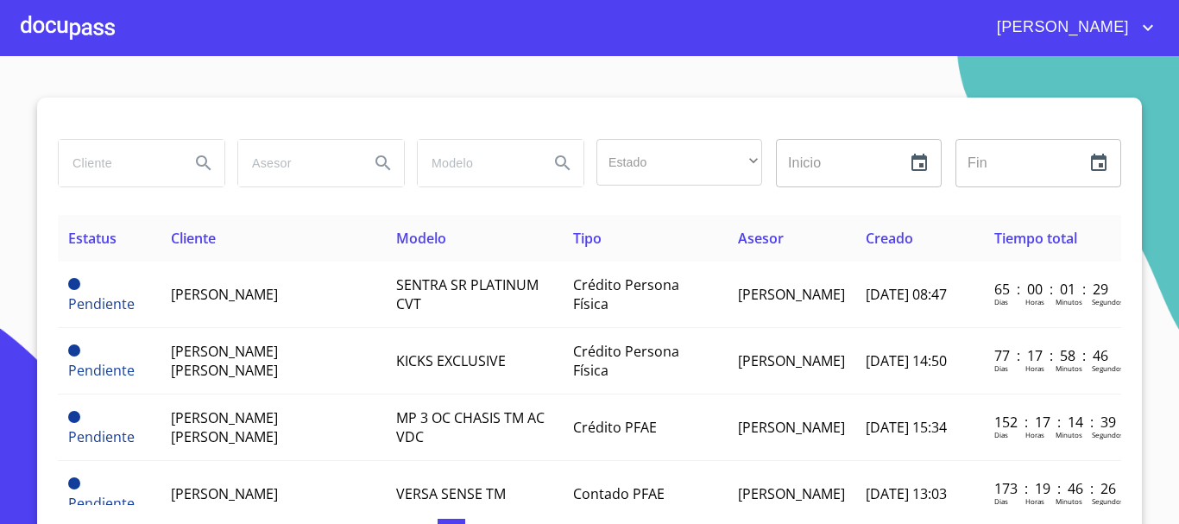
click at [154, 171] on input "search" at bounding box center [117, 163] width 117 height 47
type input "[PERSON_NAME]"
click at [196, 160] on icon "Search" at bounding box center [203, 163] width 21 height 21
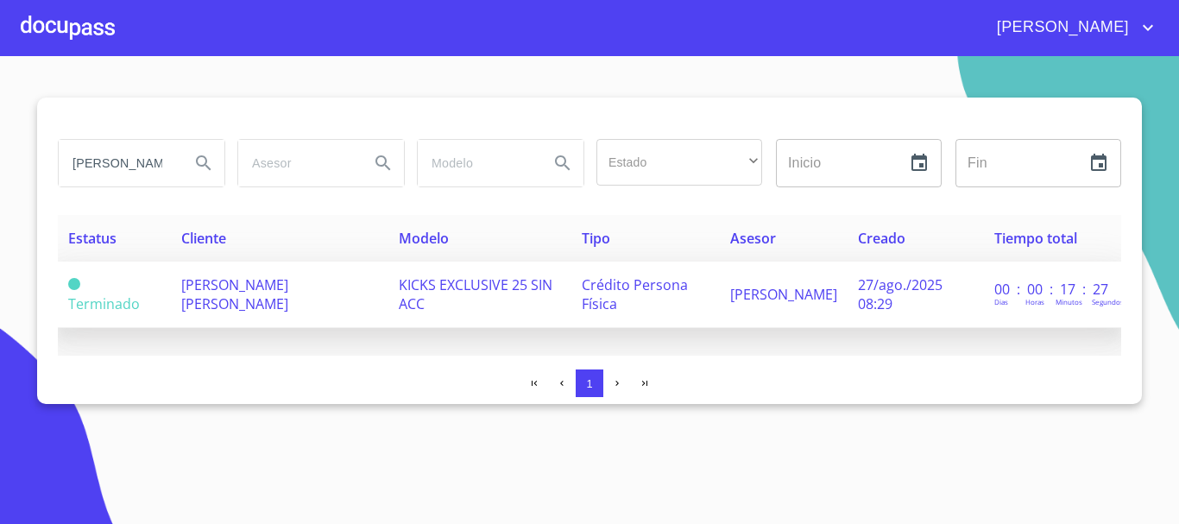
click at [546, 287] on span "KICKS EXCLUSIVE 25 SIN ACC" at bounding box center [476, 294] width 154 height 38
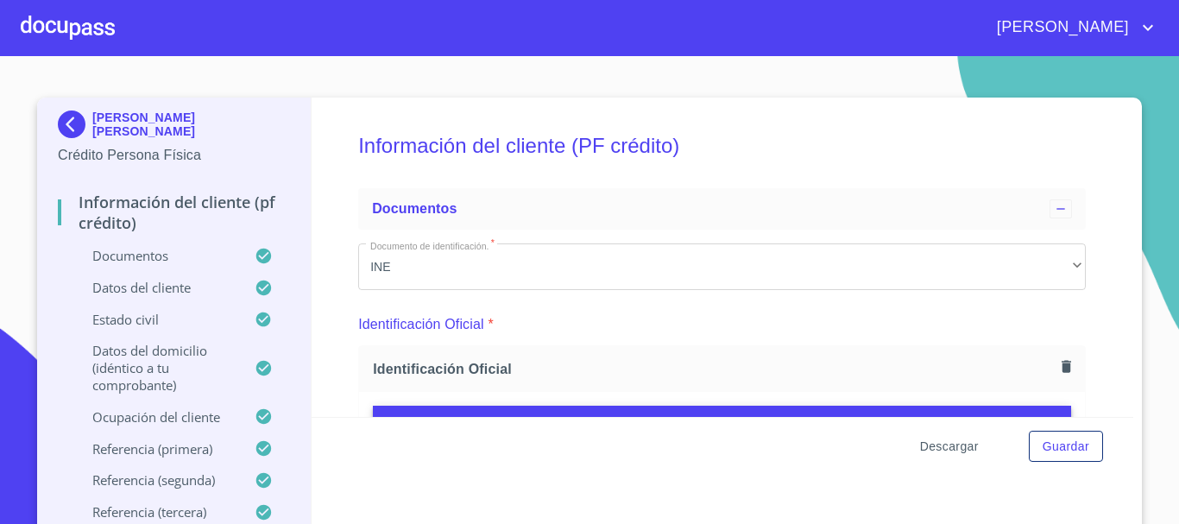
click at [926, 445] on span "Descargar" at bounding box center [949, 447] width 59 height 22
click at [1055, 450] on span "Guardar" at bounding box center [1066, 447] width 47 height 22
